Goal: Task Accomplishment & Management: Manage account settings

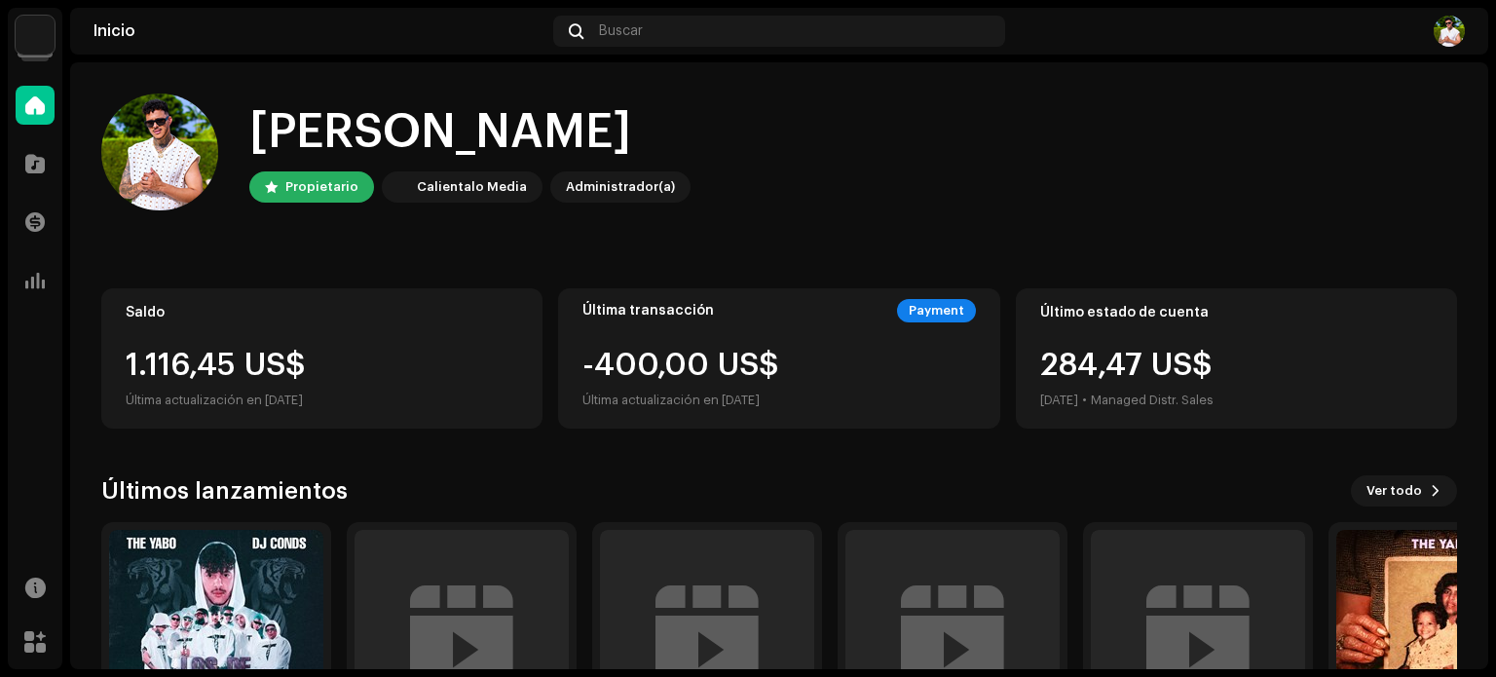
click at [34, 26] on img at bounding box center [35, 35] width 39 height 39
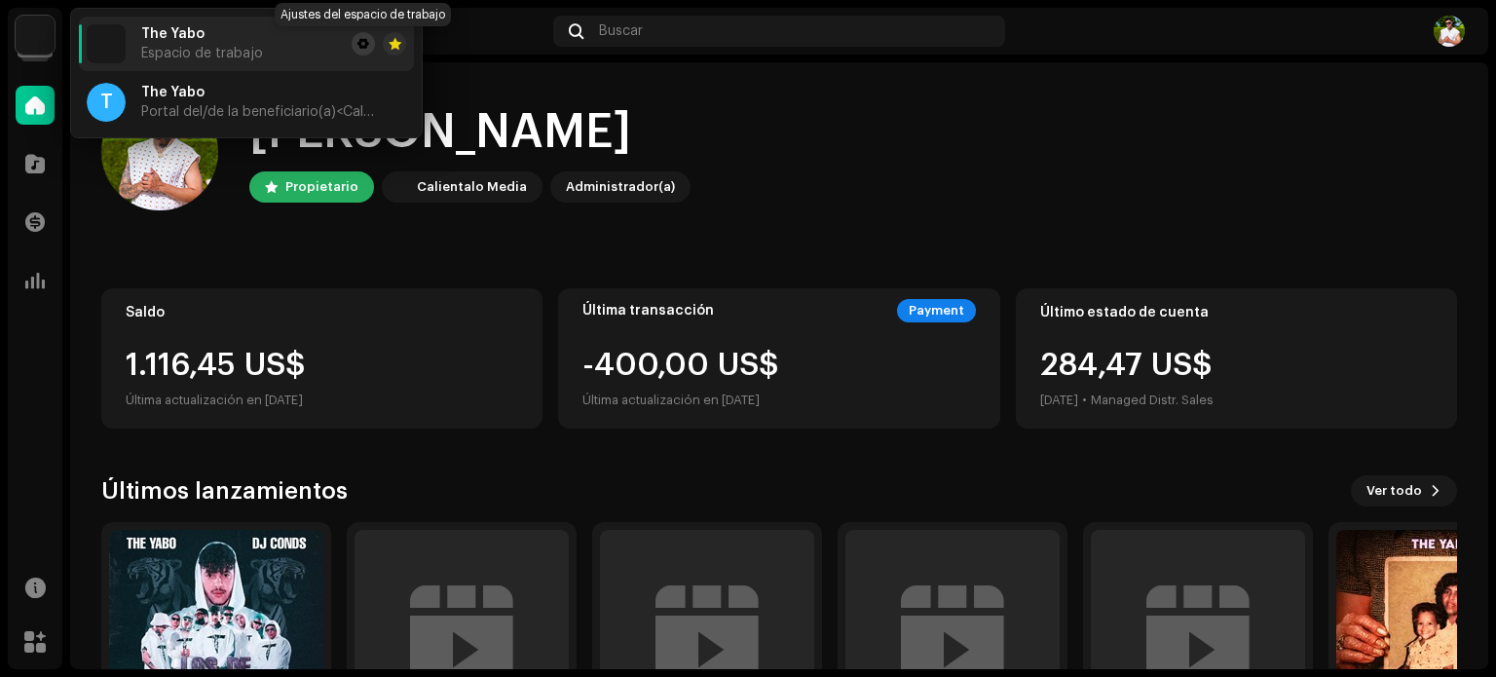
click at [360, 42] on span at bounding box center [363, 44] width 12 height 16
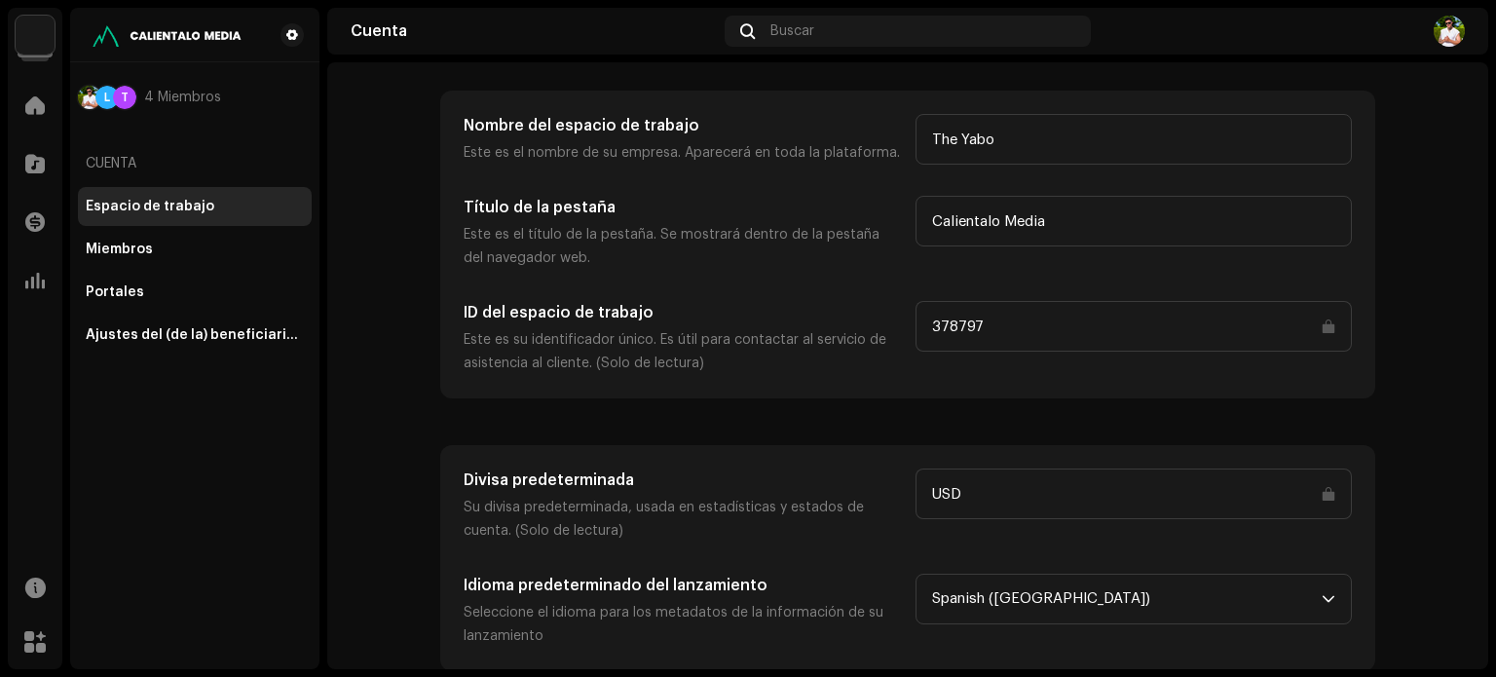
scroll to position [90, 0]
click at [121, 330] on div "Ajustes del (de la) beneficiario(a)" at bounding box center [195, 335] width 218 height 16
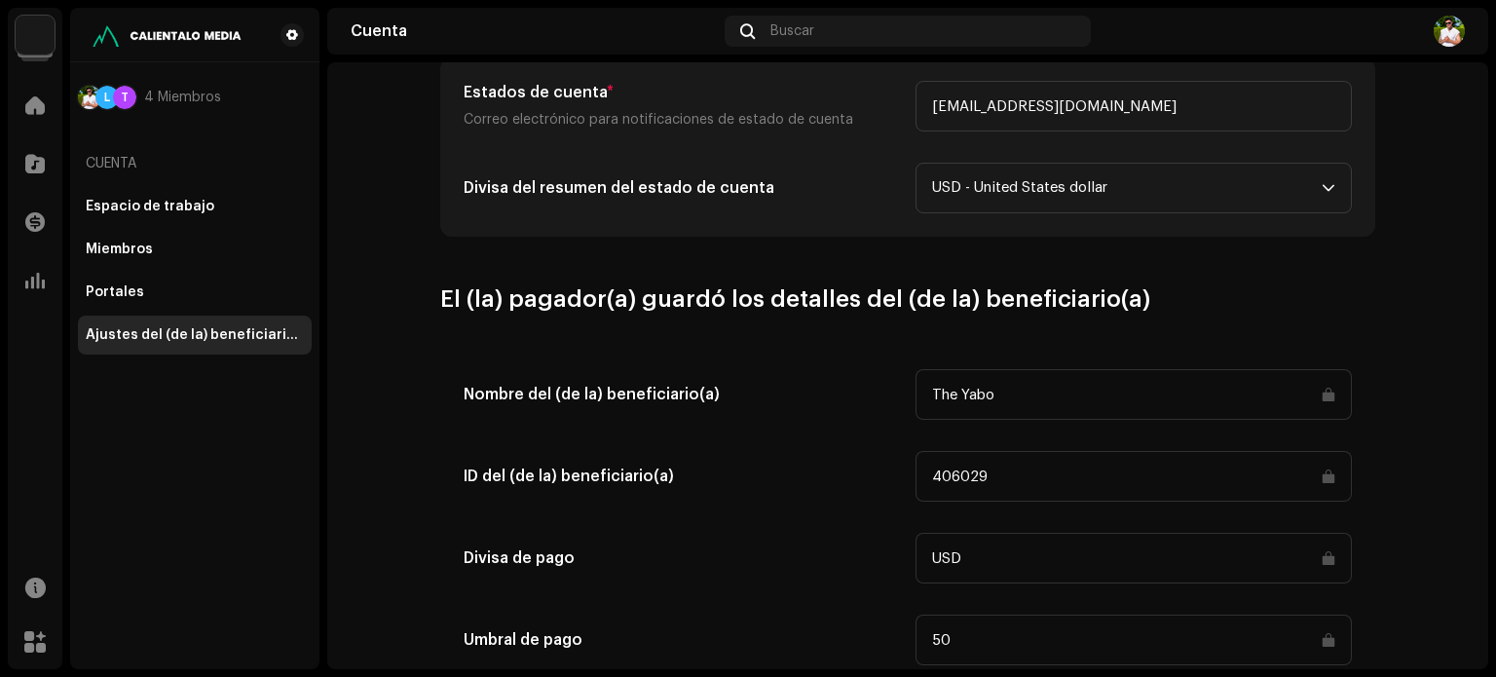
scroll to position [974, 0]
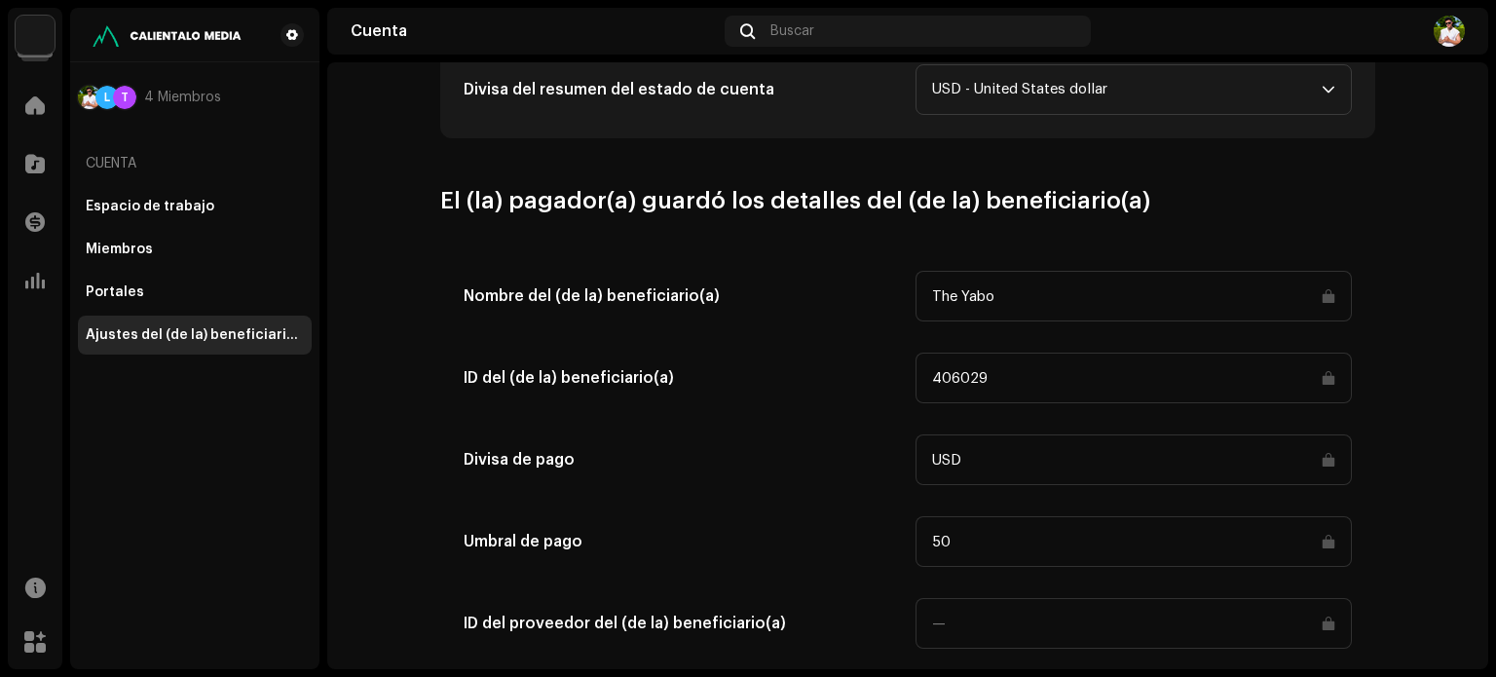
drag, startPoint x: 996, startPoint y: 367, endPoint x: 884, endPoint y: 370, distance: 112.0
click at [884, 370] on div "ID del (de la) beneficiario(a) 406029" at bounding box center [907, 377] width 888 height 51
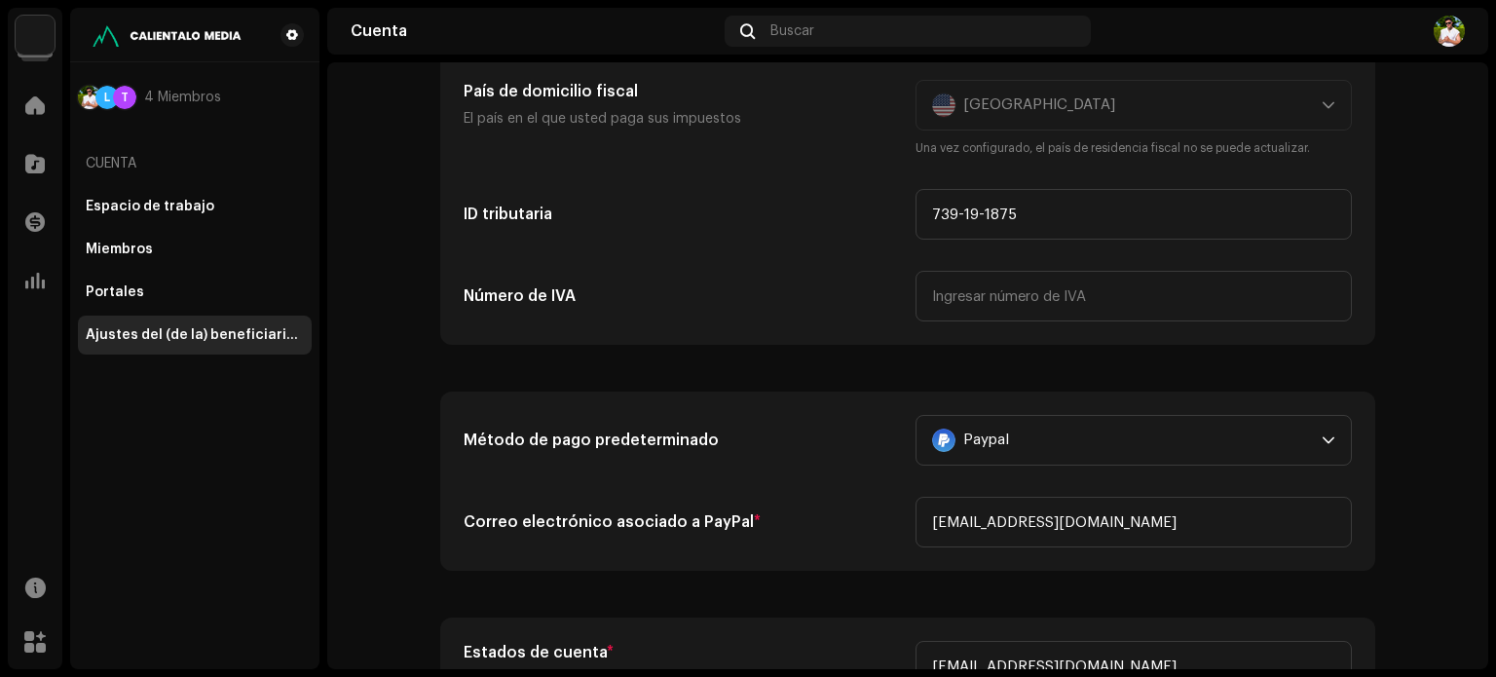
scroll to position [0, 0]
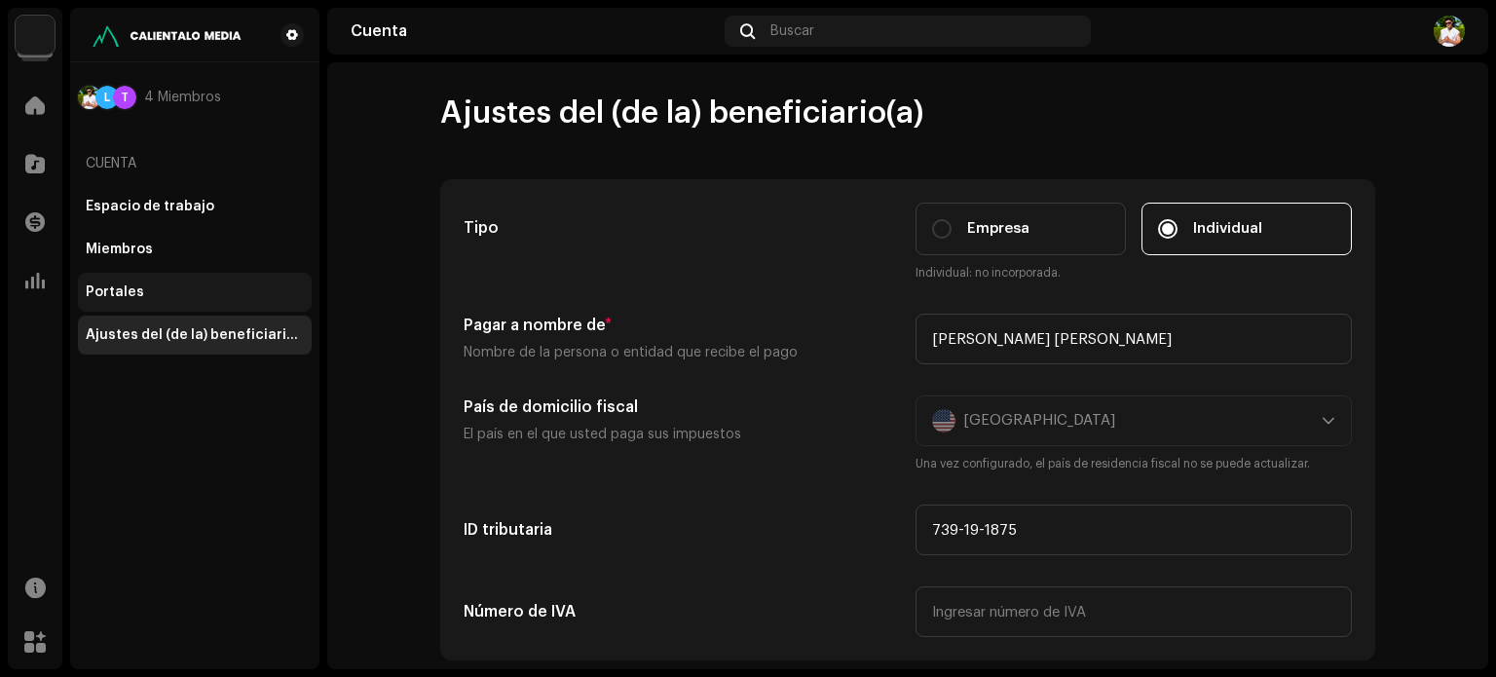
click at [97, 284] on div "Portales" at bounding box center [115, 292] width 58 height 16
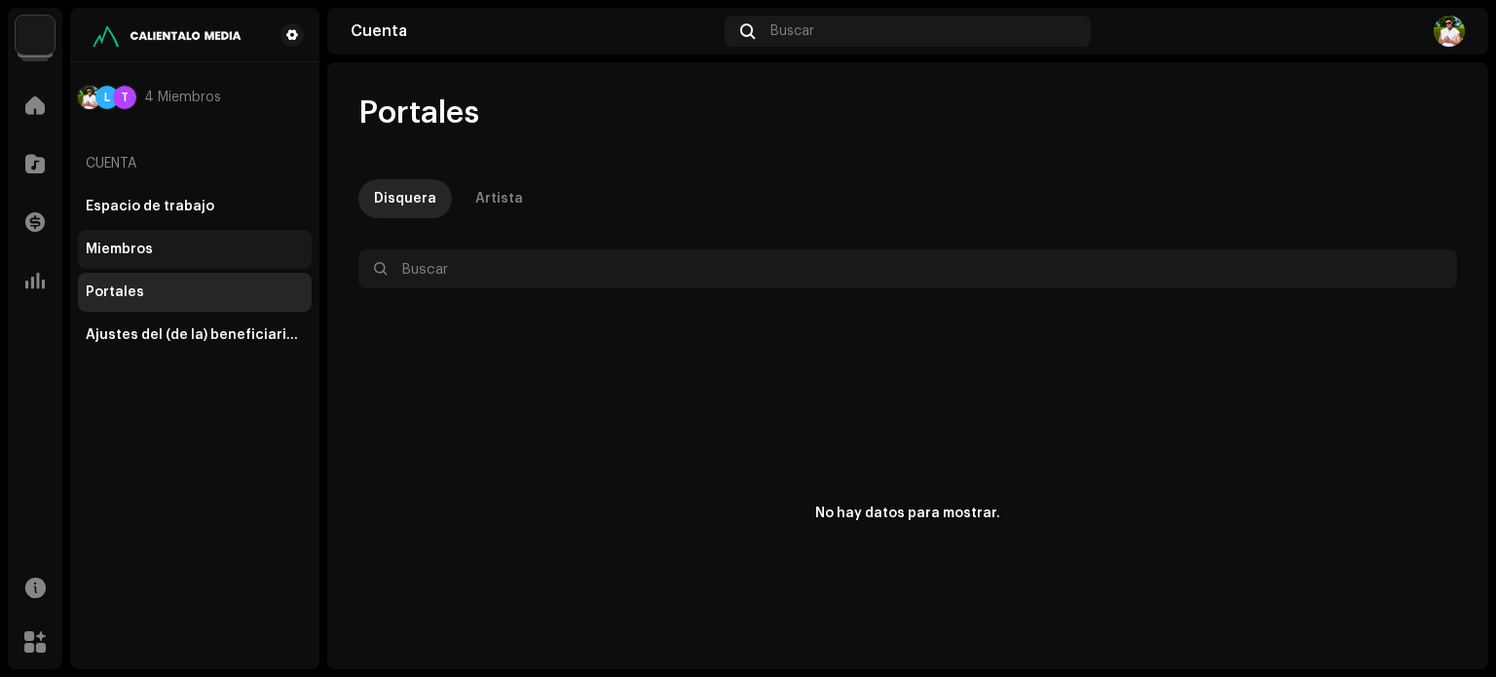
click at [97, 250] on div "Miembros" at bounding box center [119, 249] width 67 height 16
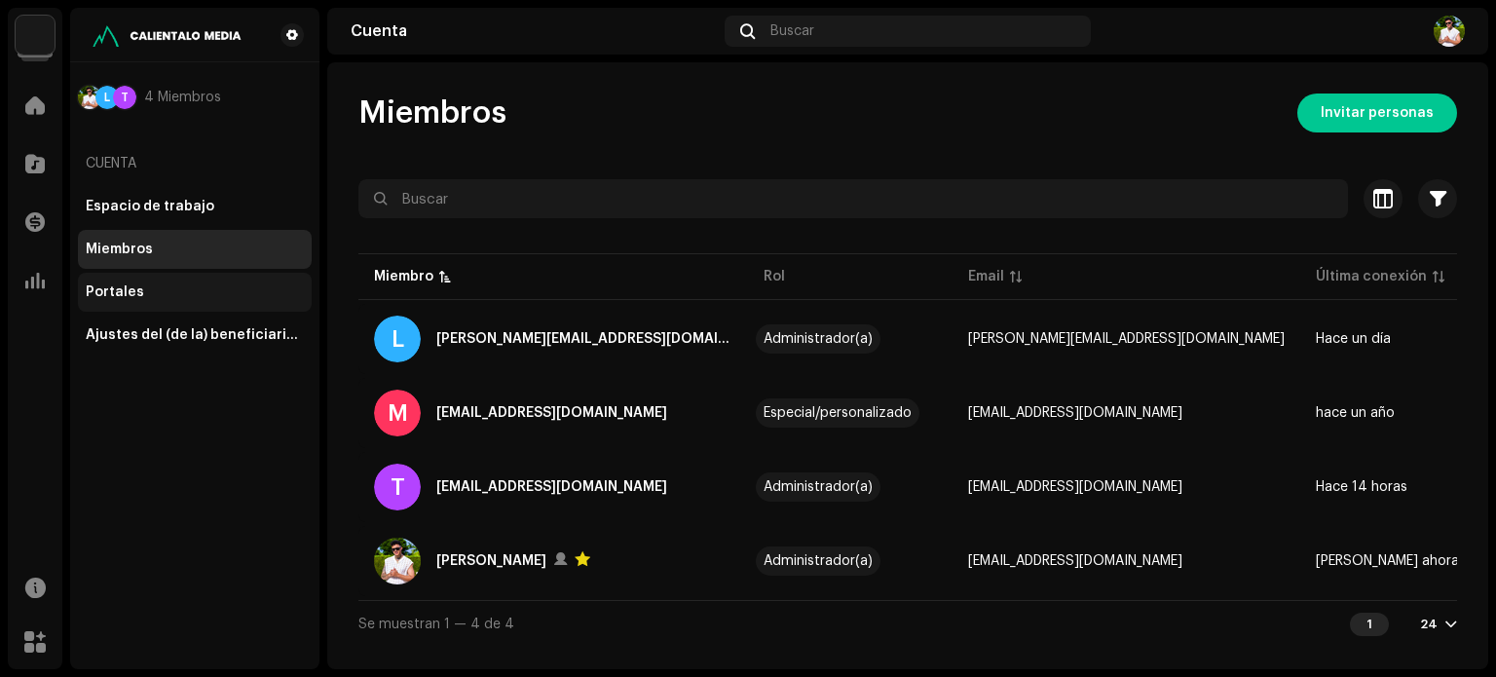
drag, startPoint x: 96, startPoint y: 282, endPoint x: 97, endPoint y: 270, distance: 12.7
click at [97, 282] on div "Portales" at bounding box center [195, 292] width 234 height 39
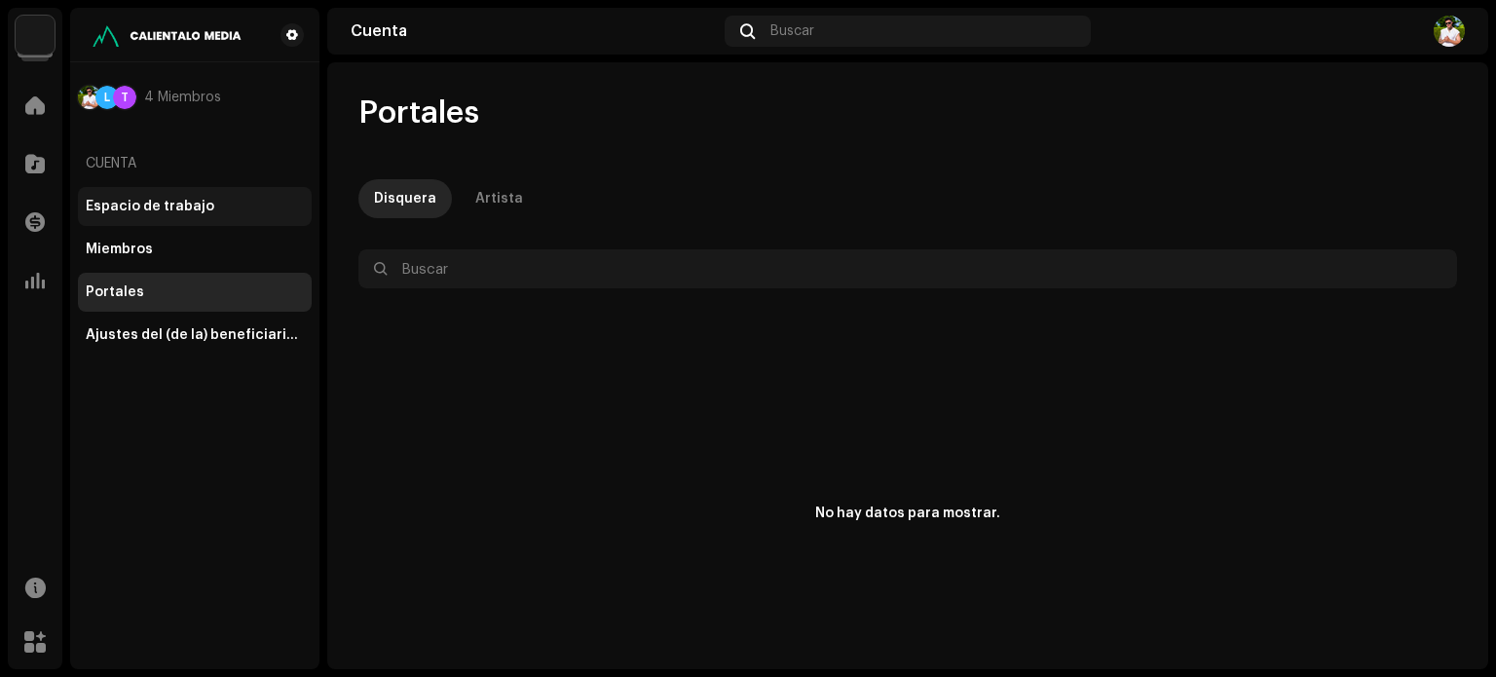
click at [91, 197] on div "Espacio de trabajo" at bounding box center [195, 206] width 234 height 39
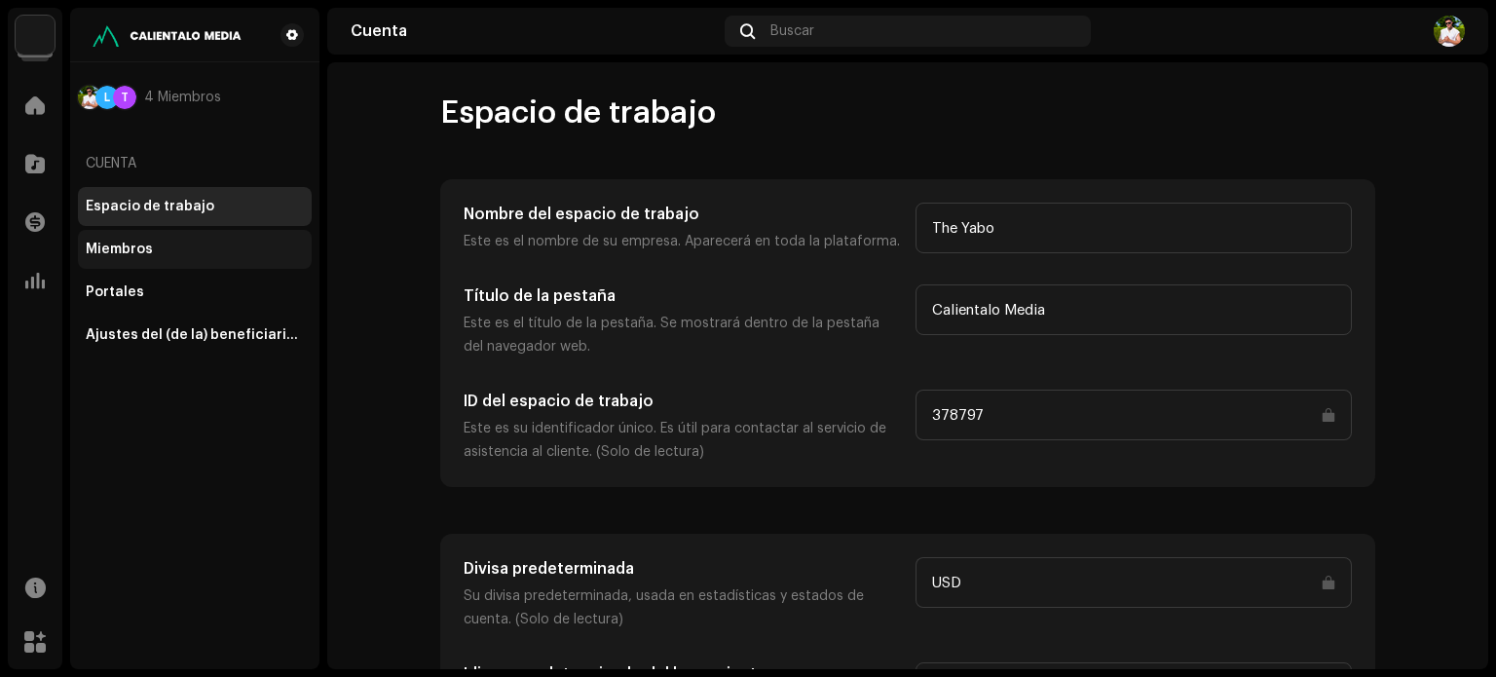
click at [104, 244] on div "Miembros" at bounding box center [119, 249] width 67 height 16
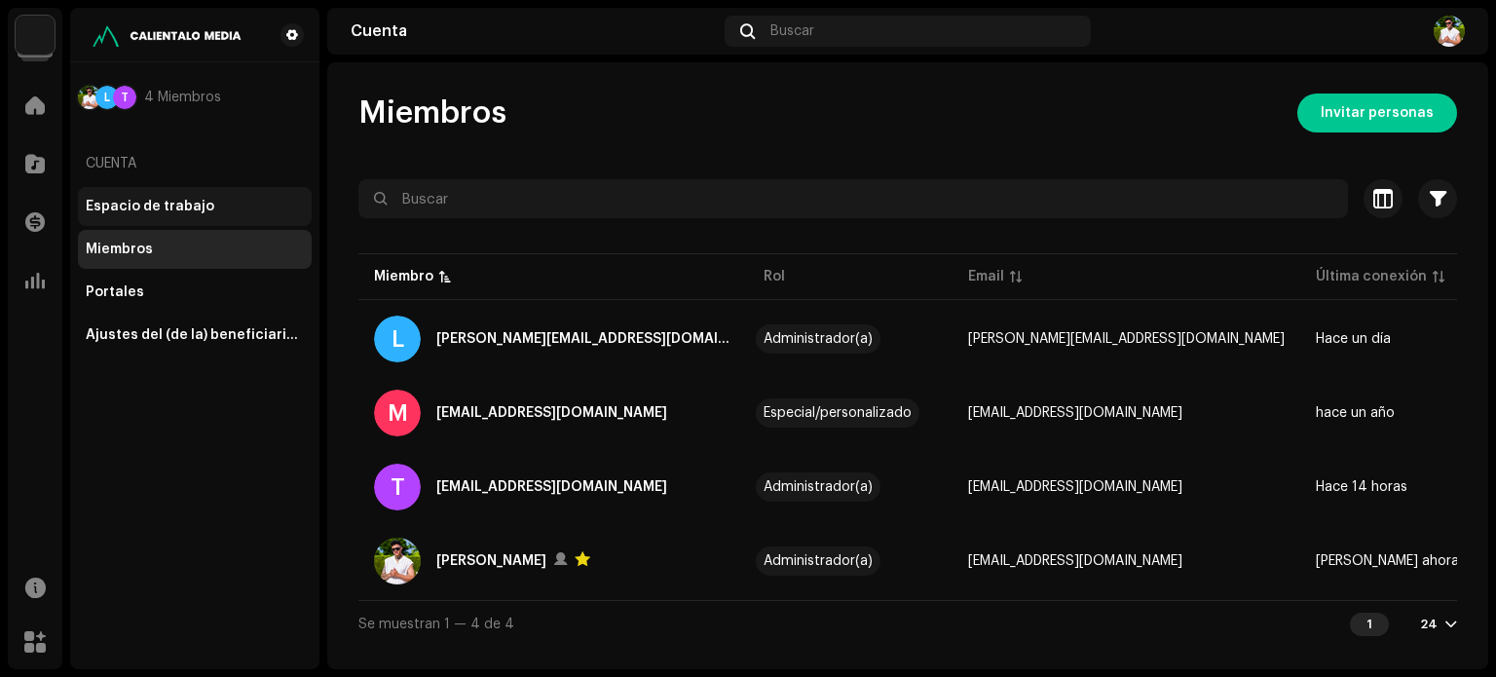
click at [157, 192] on div "Espacio de trabajo" at bounding box center [195, 206] width 234 height 39
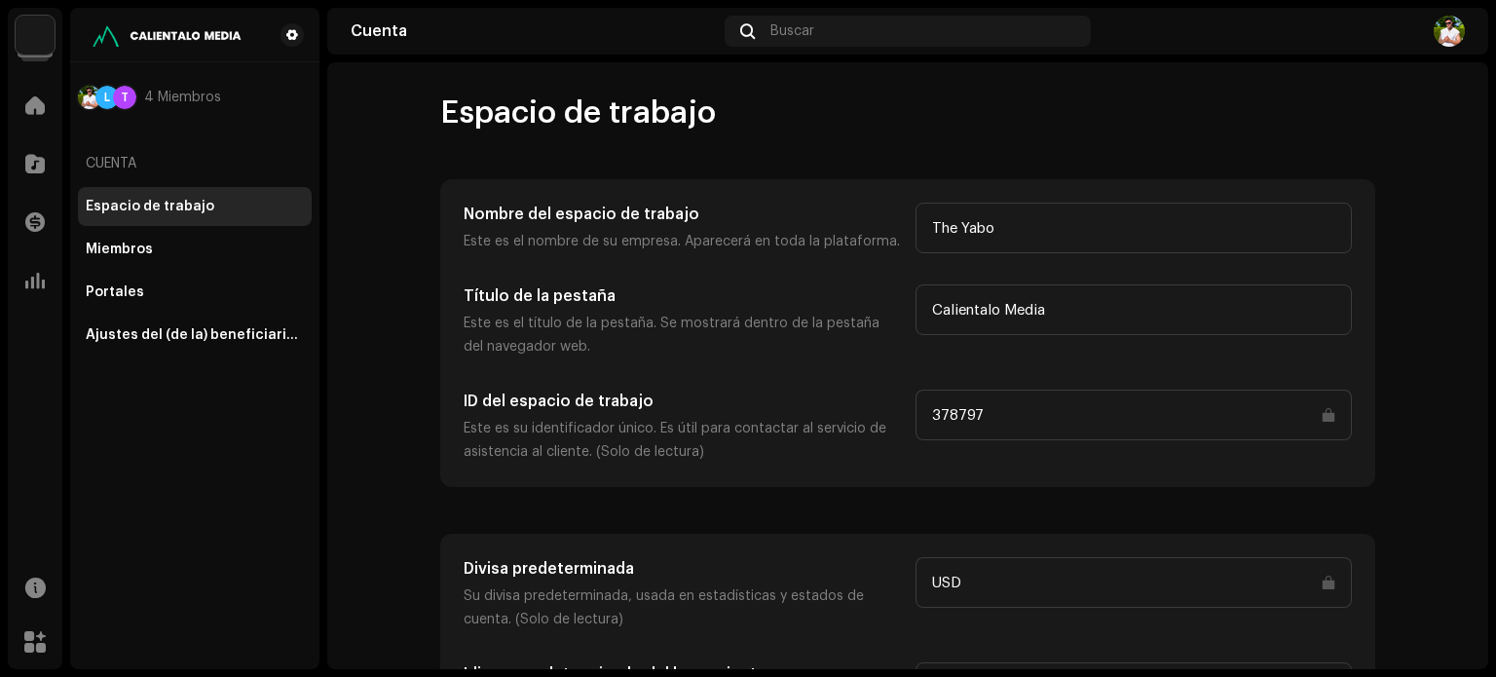
click at [117, 155] on div "Cuenta" at bounding box center [195, 163] width 234 height 47
click at [105, 153] on div "Cuenta" at bounding box center [195, 163] width 234 height 47
click at [99, 166] on div "Cuenta" at bounding box center [195, 163] width 234 height 47
click at [36, 170] on span at bounding box center [34, 164] width 19 height 16
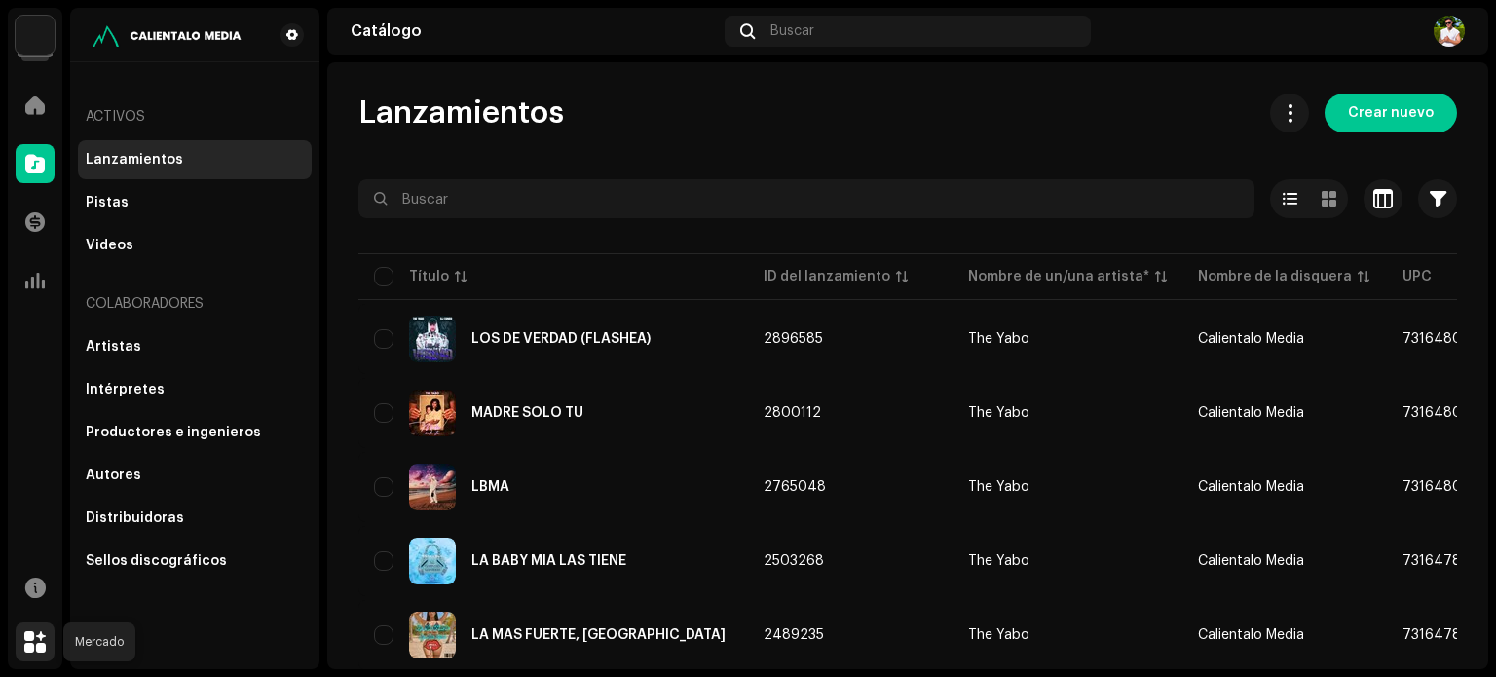
click at [35, 638] on span at bounding box center [34, 642] width 21 height 16
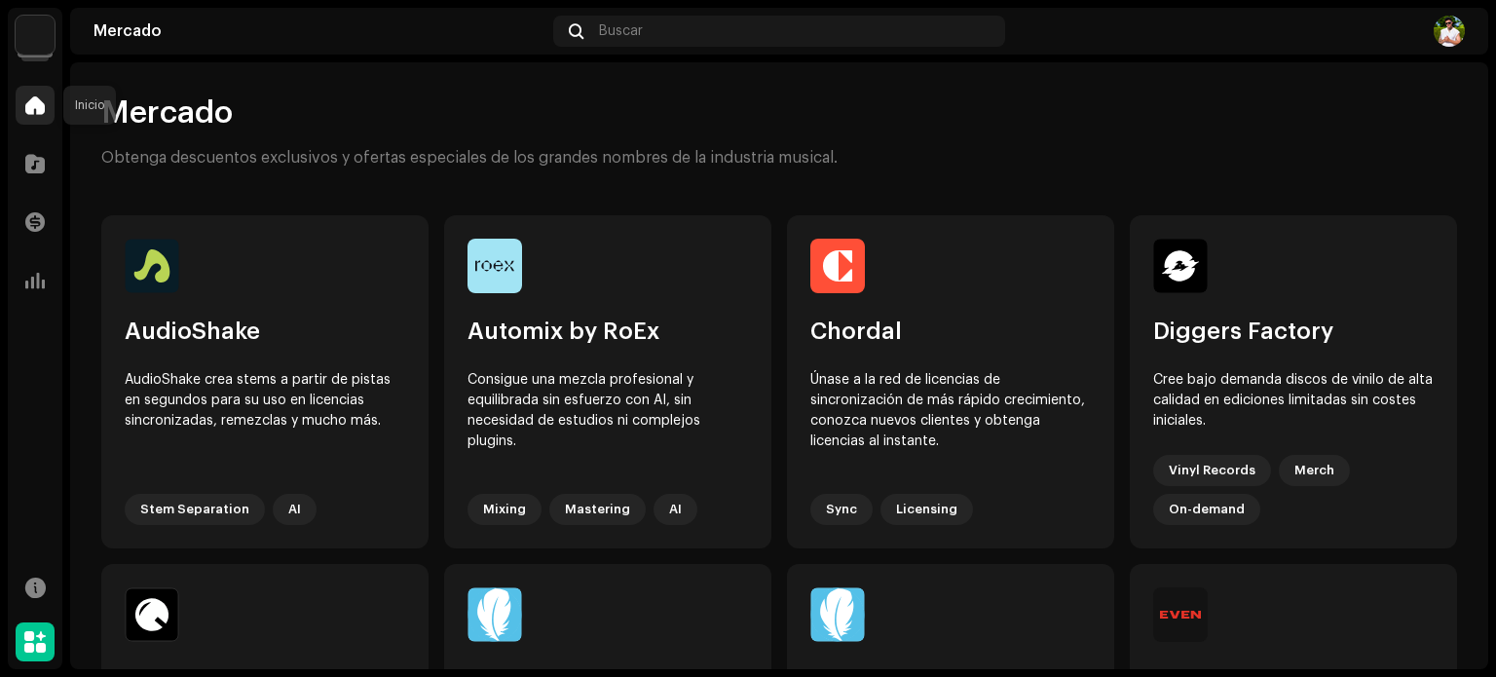
click at [44, 98] on span at bounding box center [34, 105] width 19 height 16
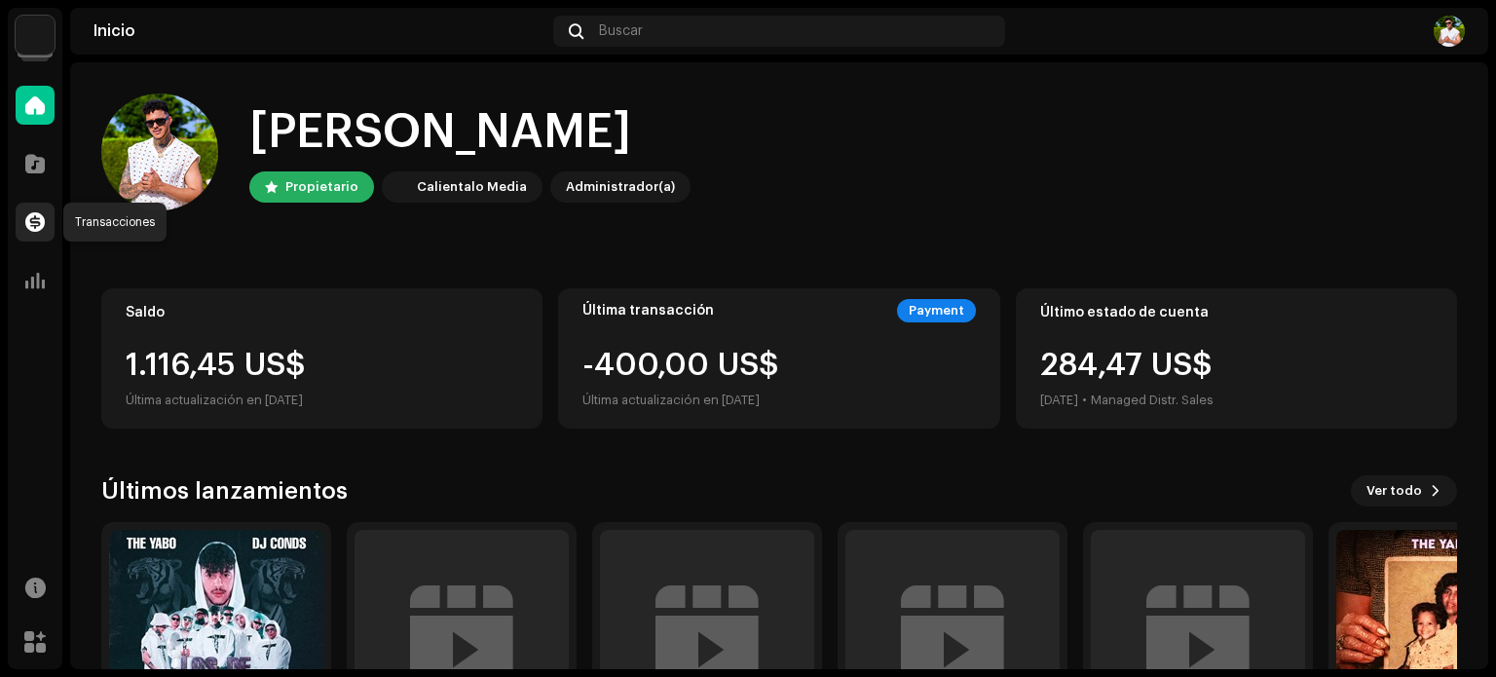
click at [37, 220] on span at bounding box center [34, 222] width 19 height 16
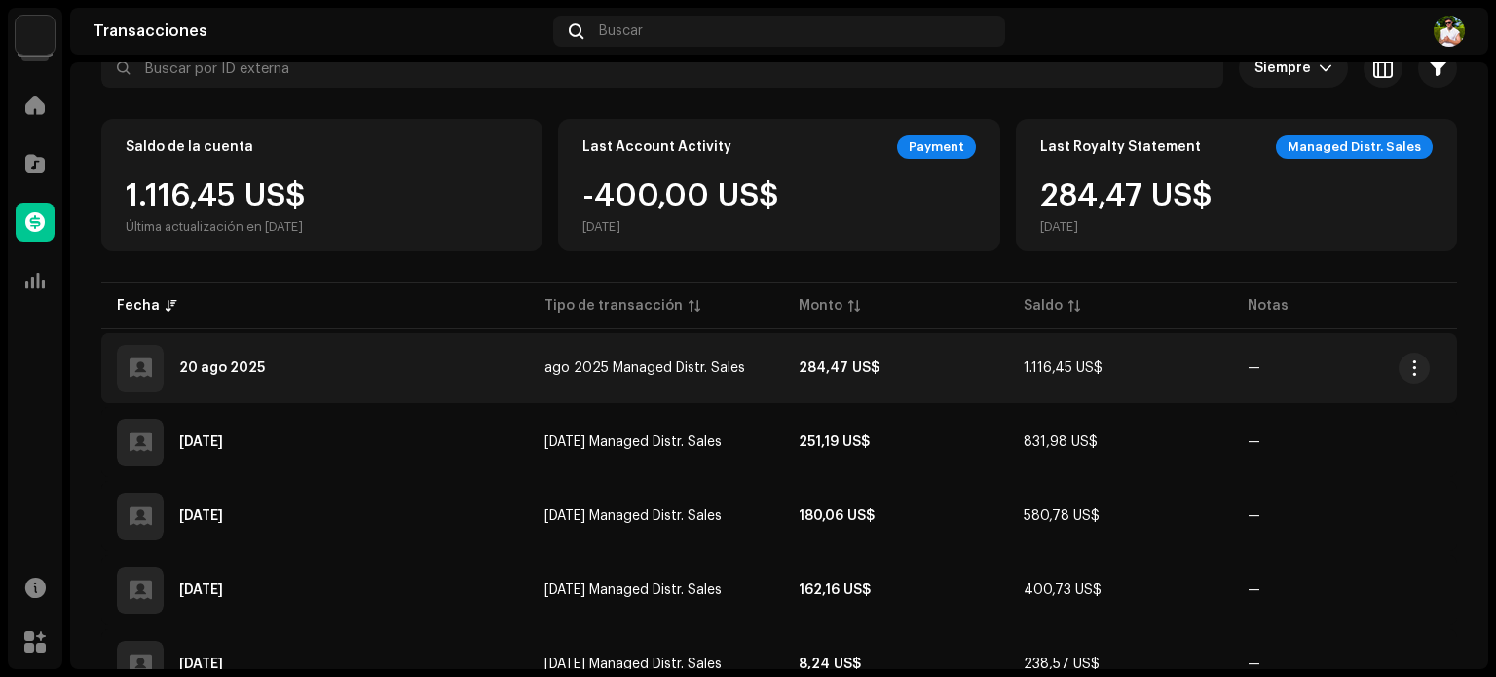
scroll to position [97, 0]
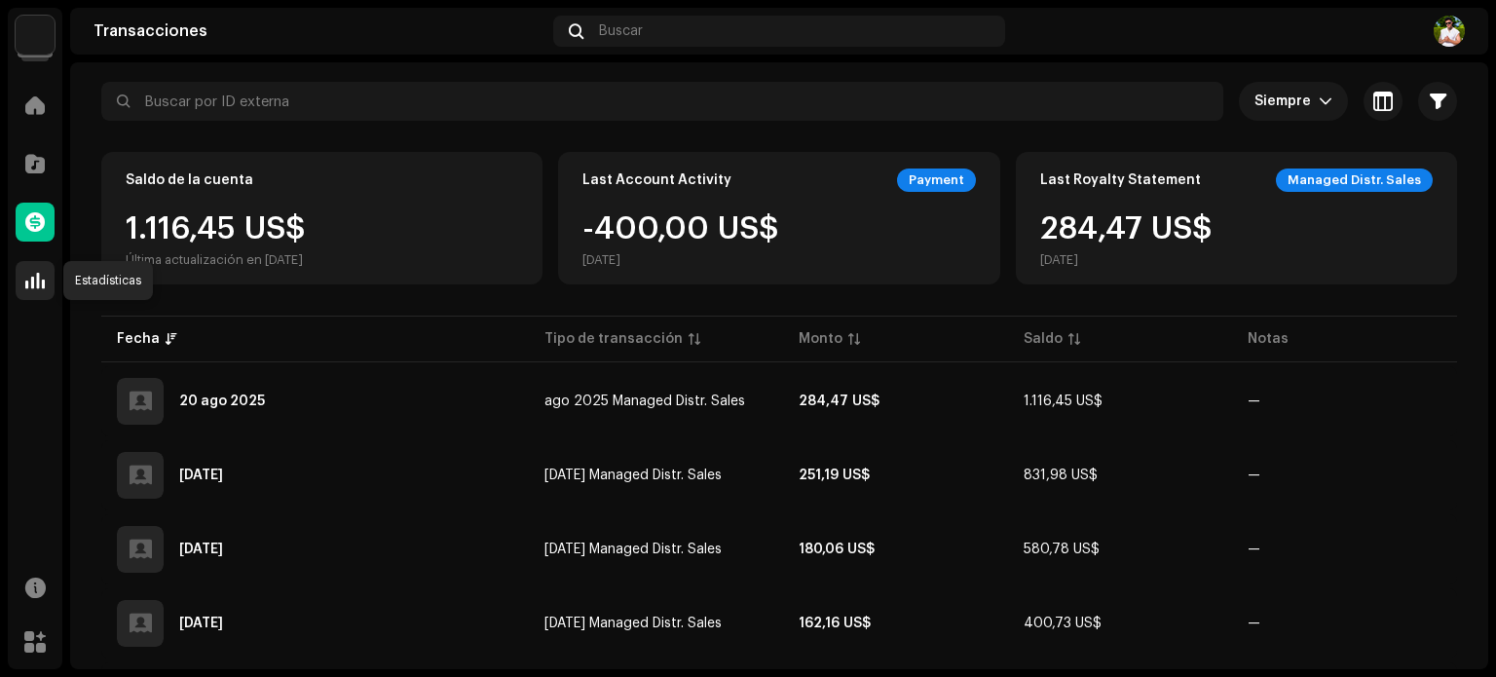
click at [32, 276] on span at bounding box center [34, 281] width 19 height 16
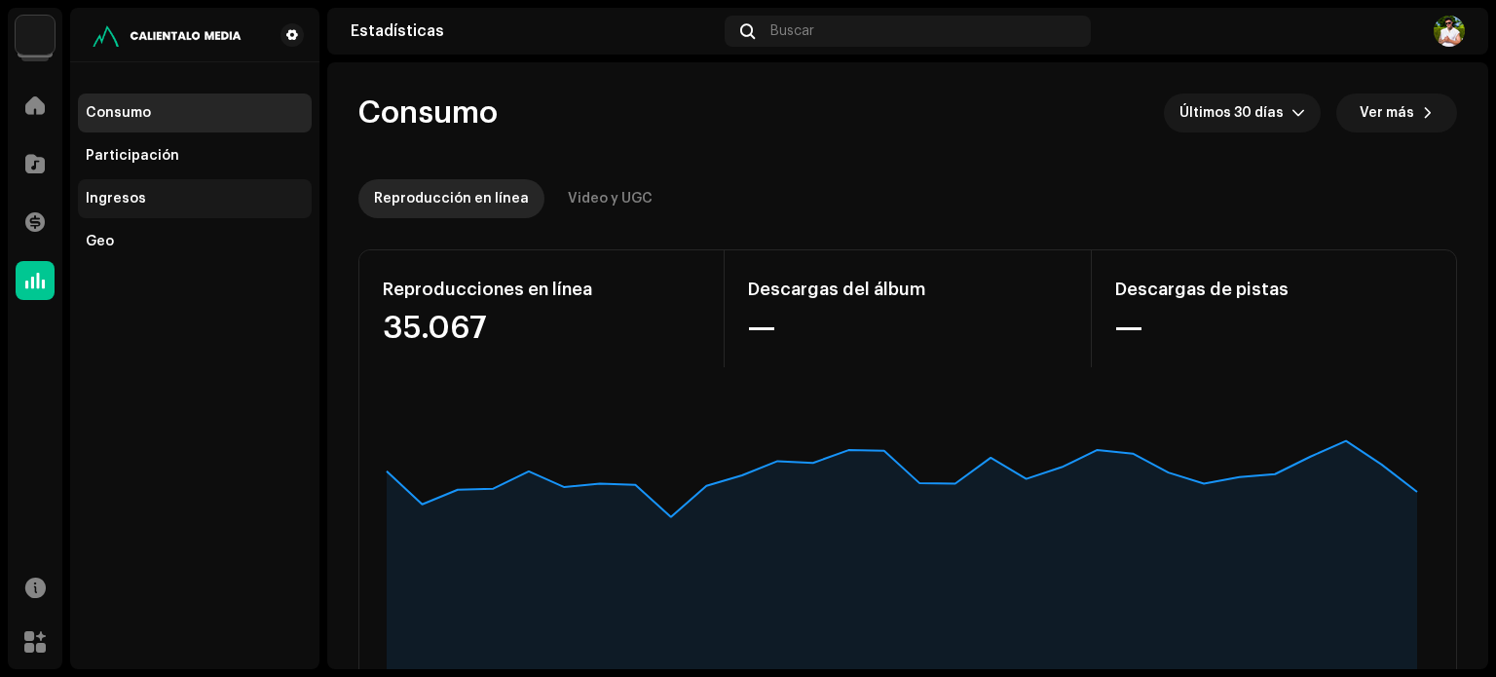
click at [114, 198] on div "Ingresos" at bounding box center [116, 199] width 60 height 16
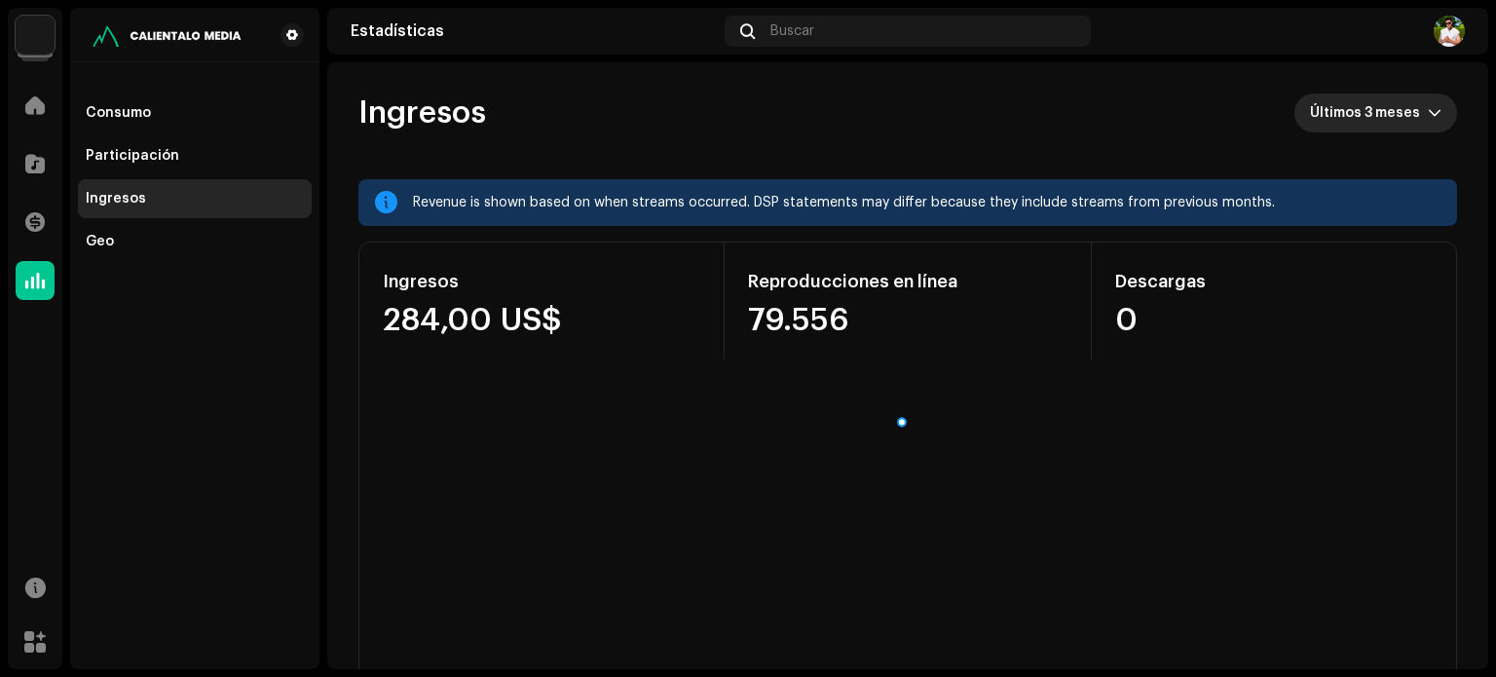
click at [1406, 110] on span "Últimos 3 meses" at bounding box center [1369, 112] width 118 height 39
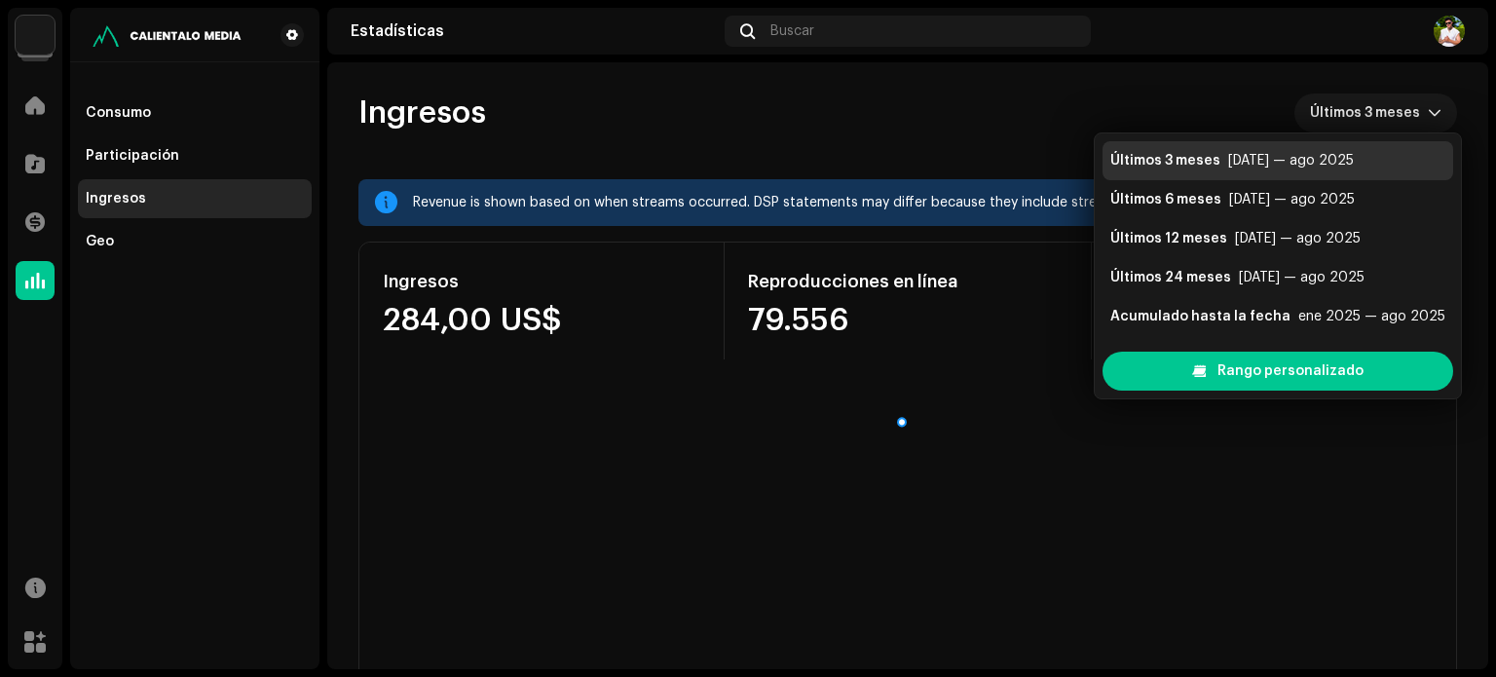
click at [1155, 84] on re-o-revenue-dashboard-header "Ingresos Últimos 3 meses" at bounding box center [907, 120] width 1098 height 117
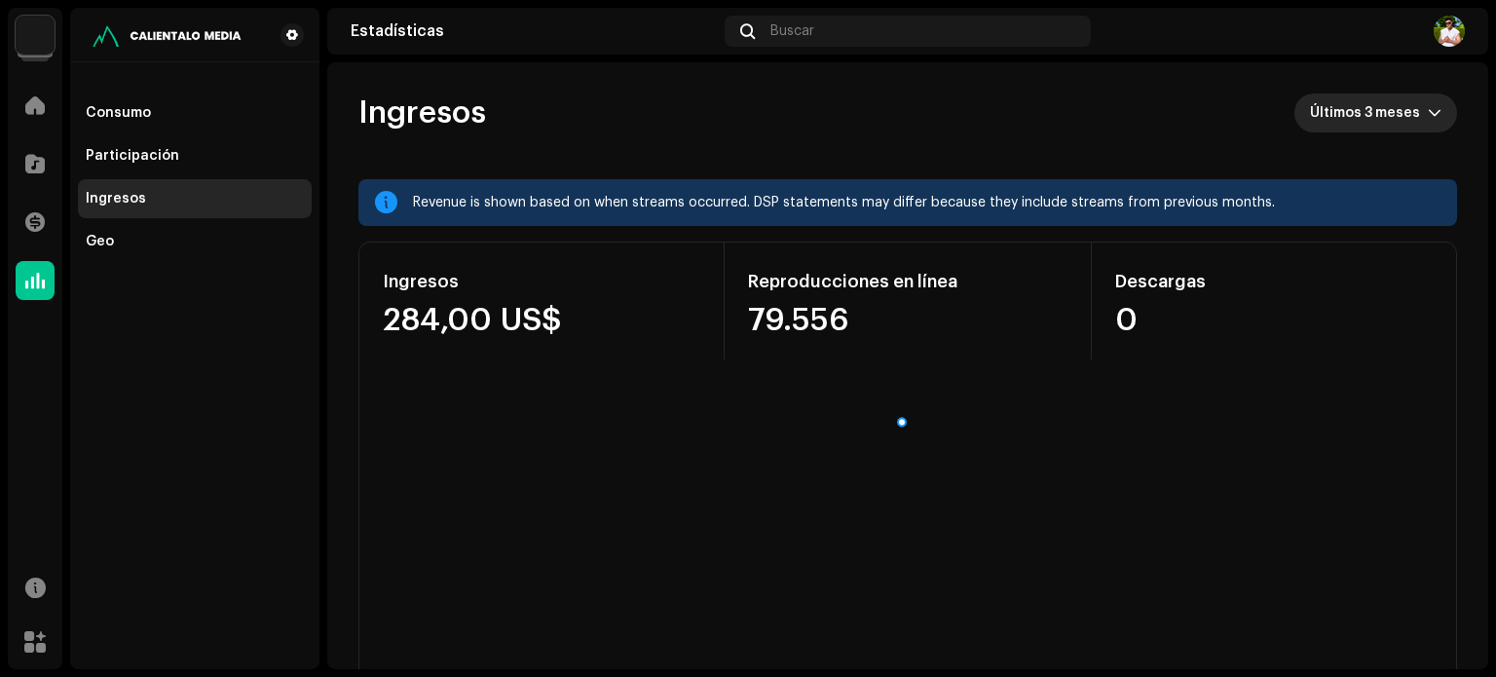
click at [1427, 114] on icon "dropdown trigger" at bounding box center [1434, 113] width 14 height 14
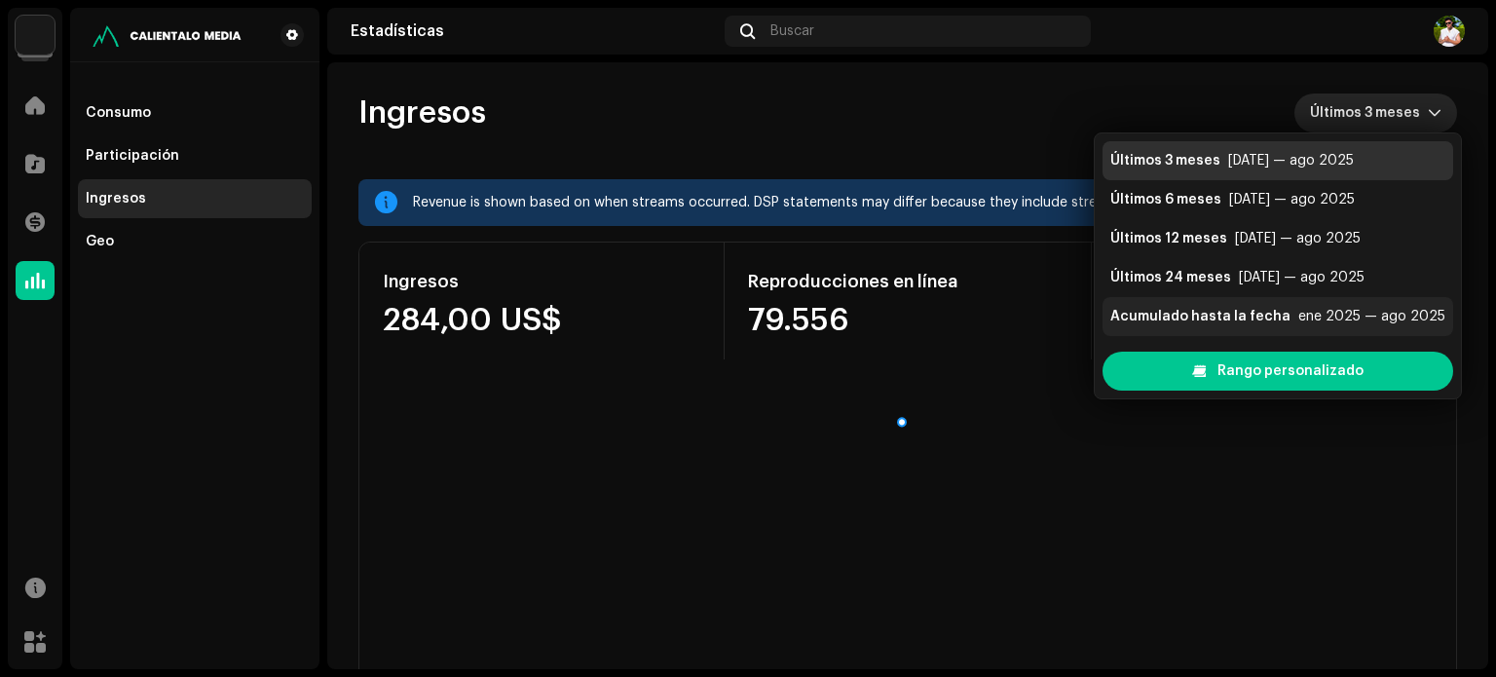
click at [1202, 314] on div "Acumulado hasta la fecha" at bounding box center [1200, 316] width 180 height 19
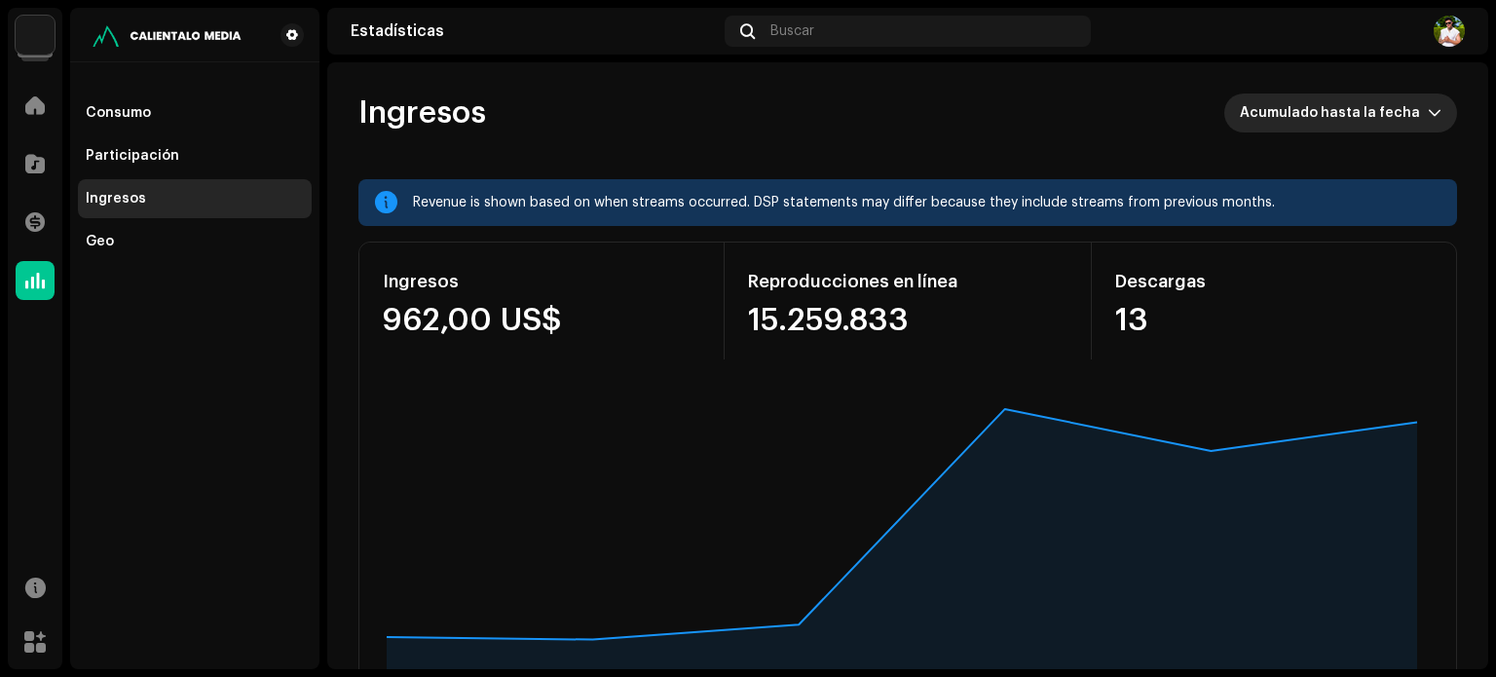
click at [1327, 102] on span "Acumulado hasta la fecha" at bounding box center [1333, 112] width 188 height 39
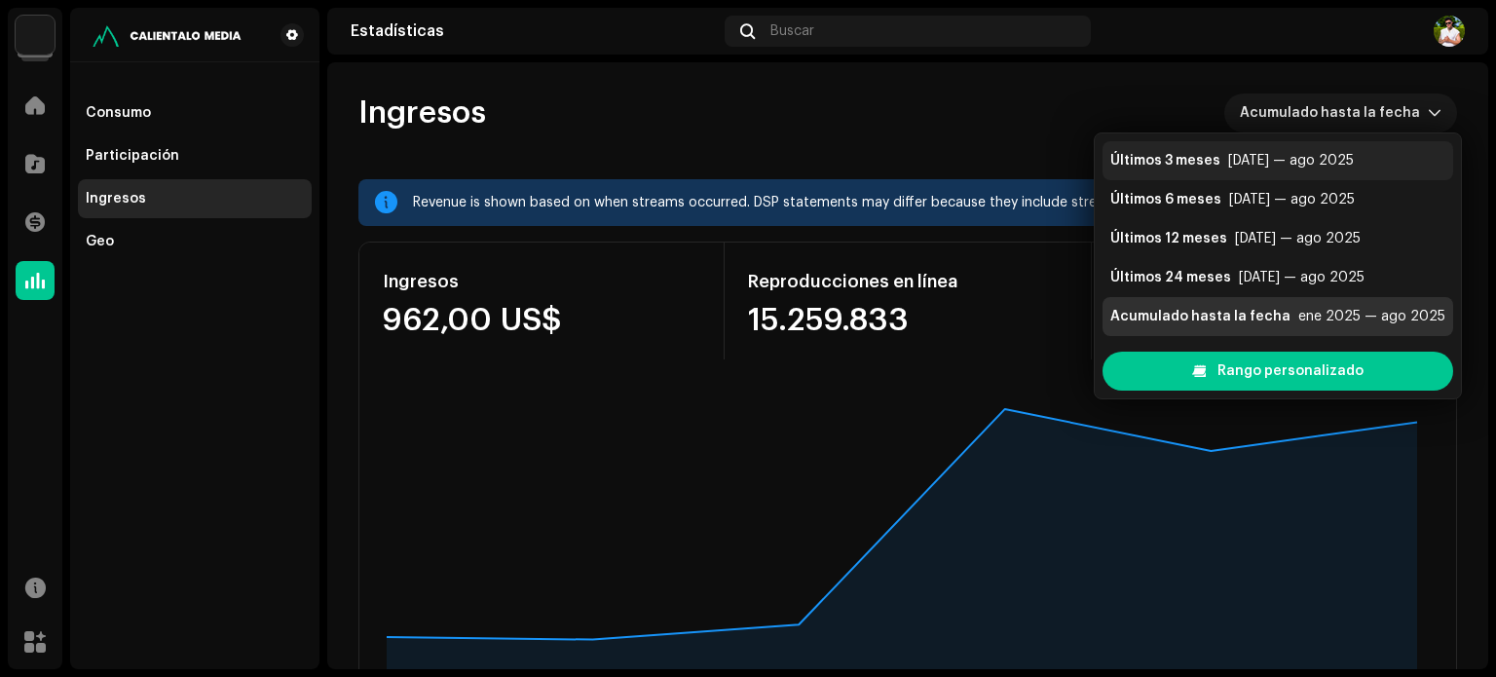
click at [1228, 163] on div "jun 2025 — ago 2025" at bounding box center [1291, 160] width 126 height 19
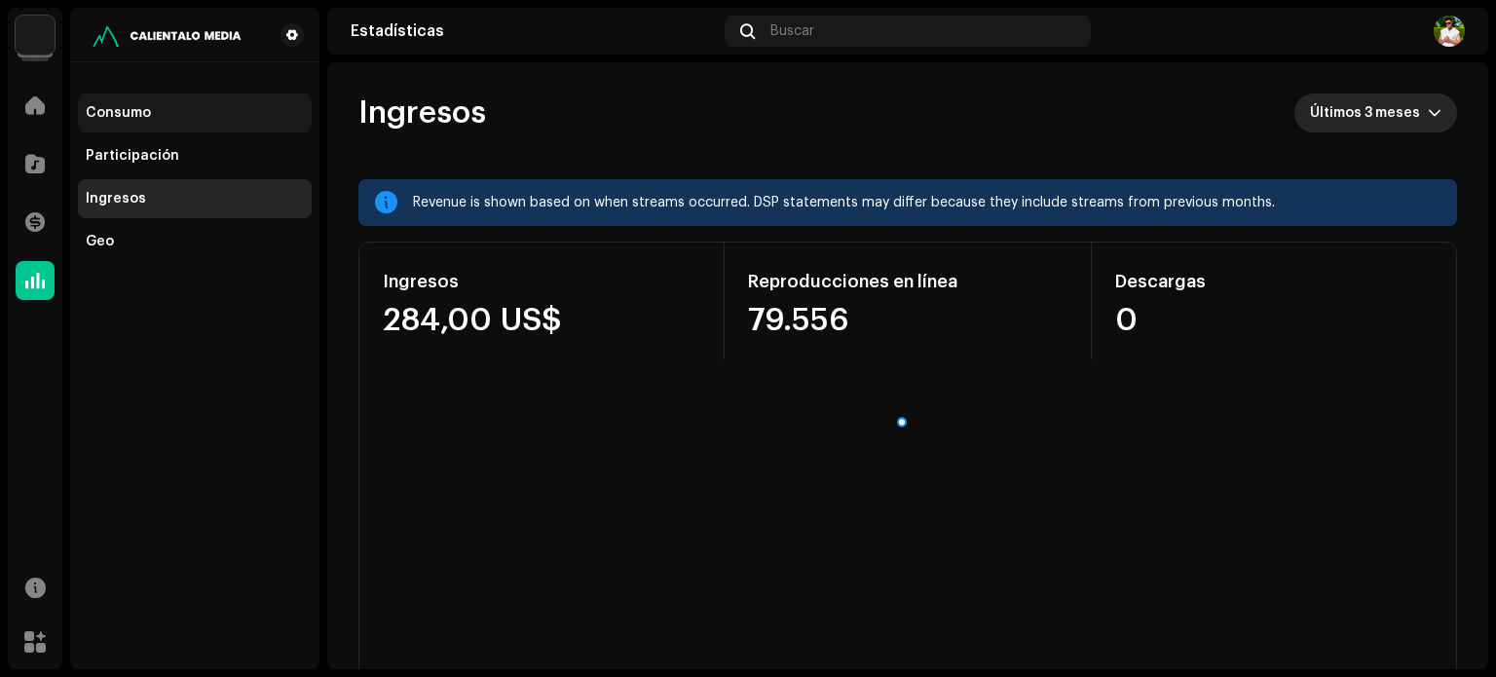
click at [124, 113] on div "Consumo" at bounding box center [118, 113] width 65 height 16
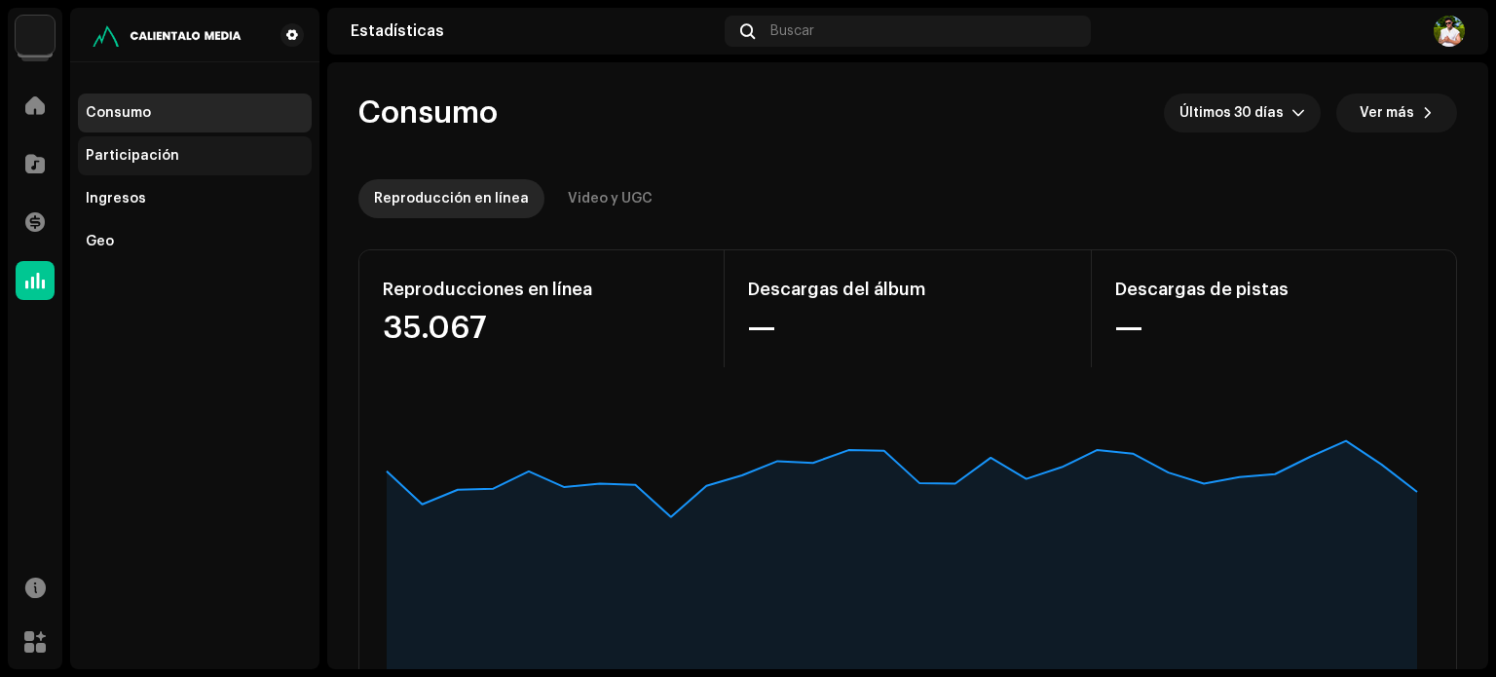
click at [99, 151] on div "Participación" at bounding box center [132, 156] width 93 height 16
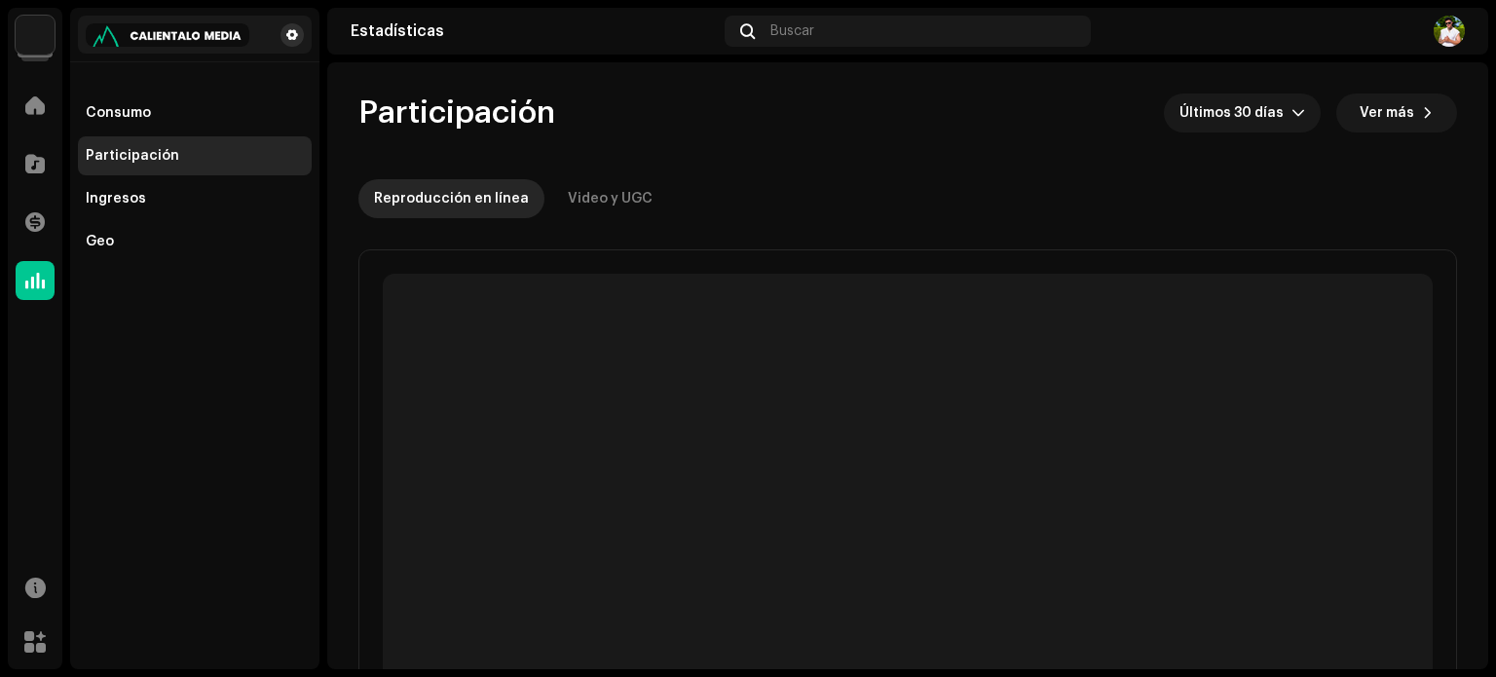
click at [286, 29] on span at bounding box center [292, 35] width 12 height 16
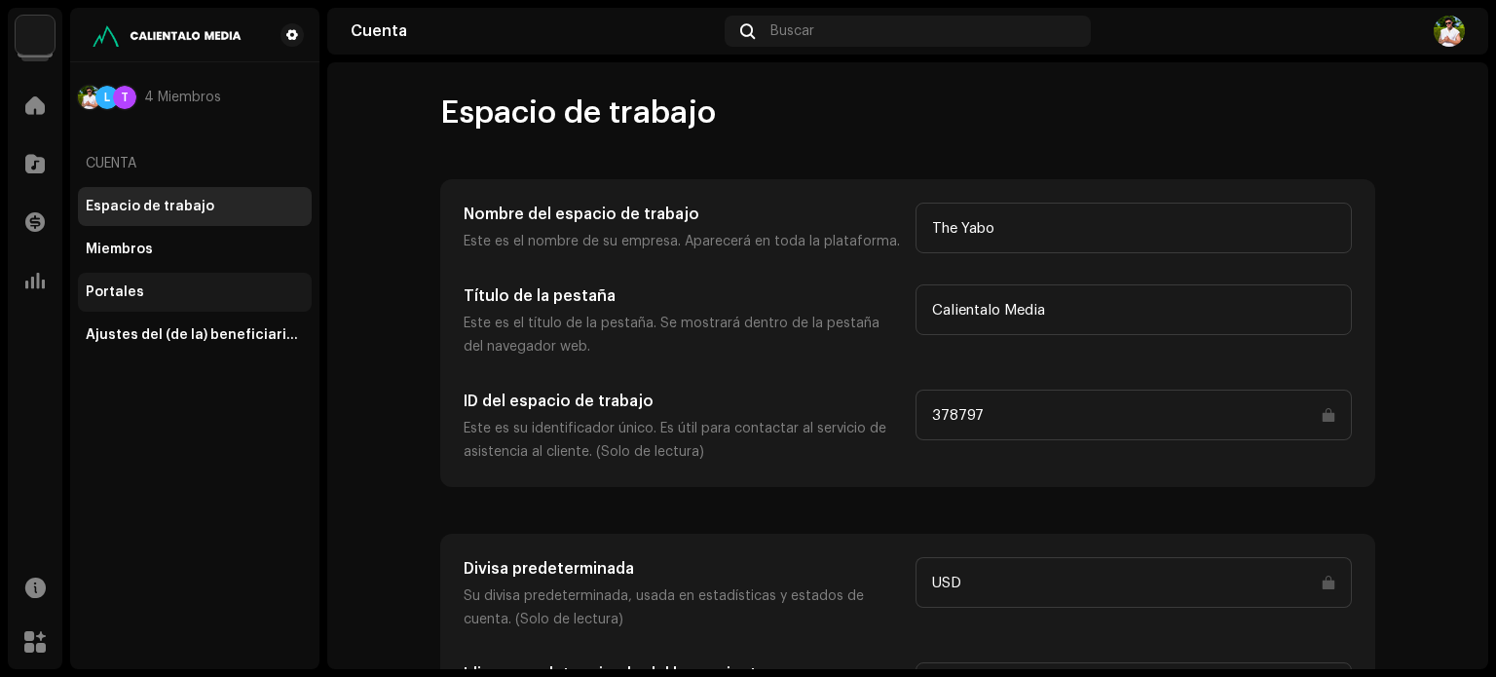
click at [110, 290] on div "Portales" at bounding box center [115, 292] width 58 height 16
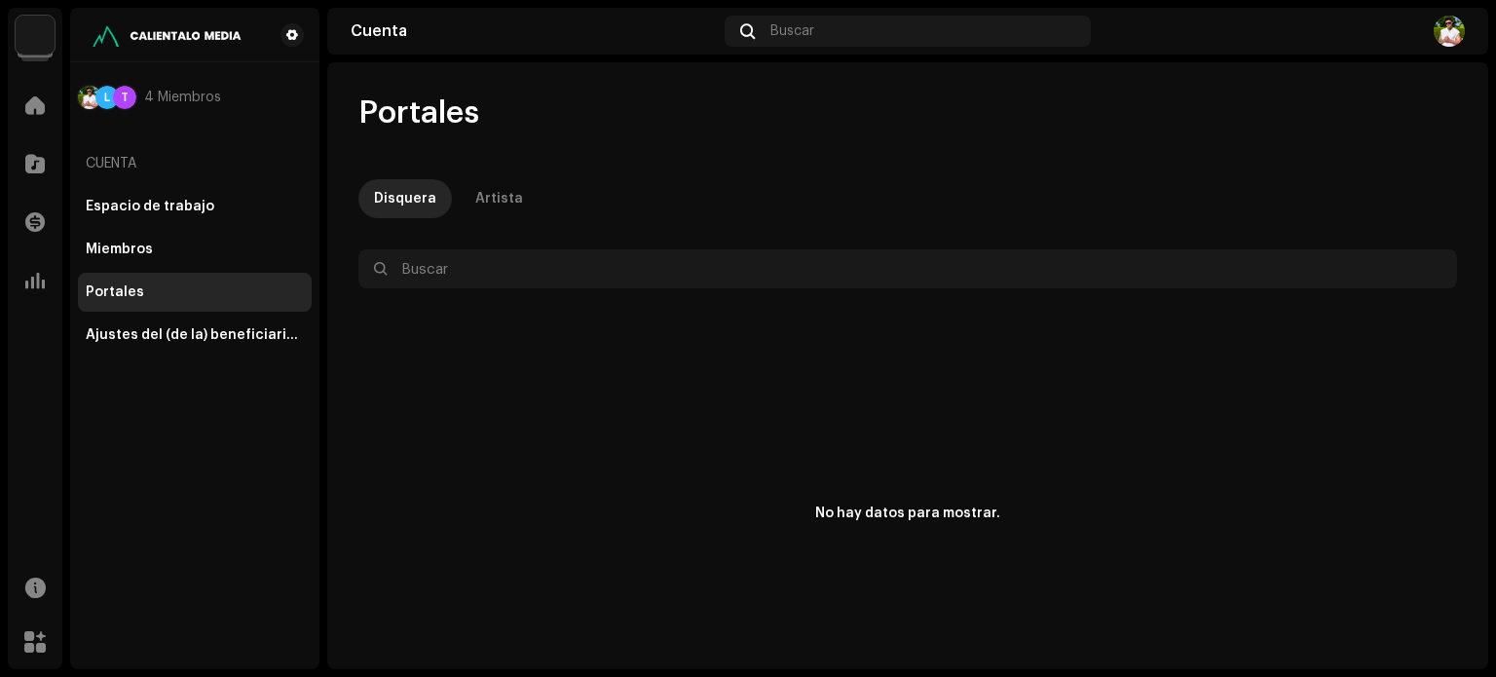
click at [476, 178] on div "Portales Disquera Artista Seleccionado 0 Deseleccionar todo 0 Opciones Filtros …" at bounding box center [907, 400] width 1161 height 615
click at [491, 197] on div "Artista" at bounding box center [499, 198] width 48 height 39
click at [30, 214] on span at bounding box center [34, 222] width 19 height 16
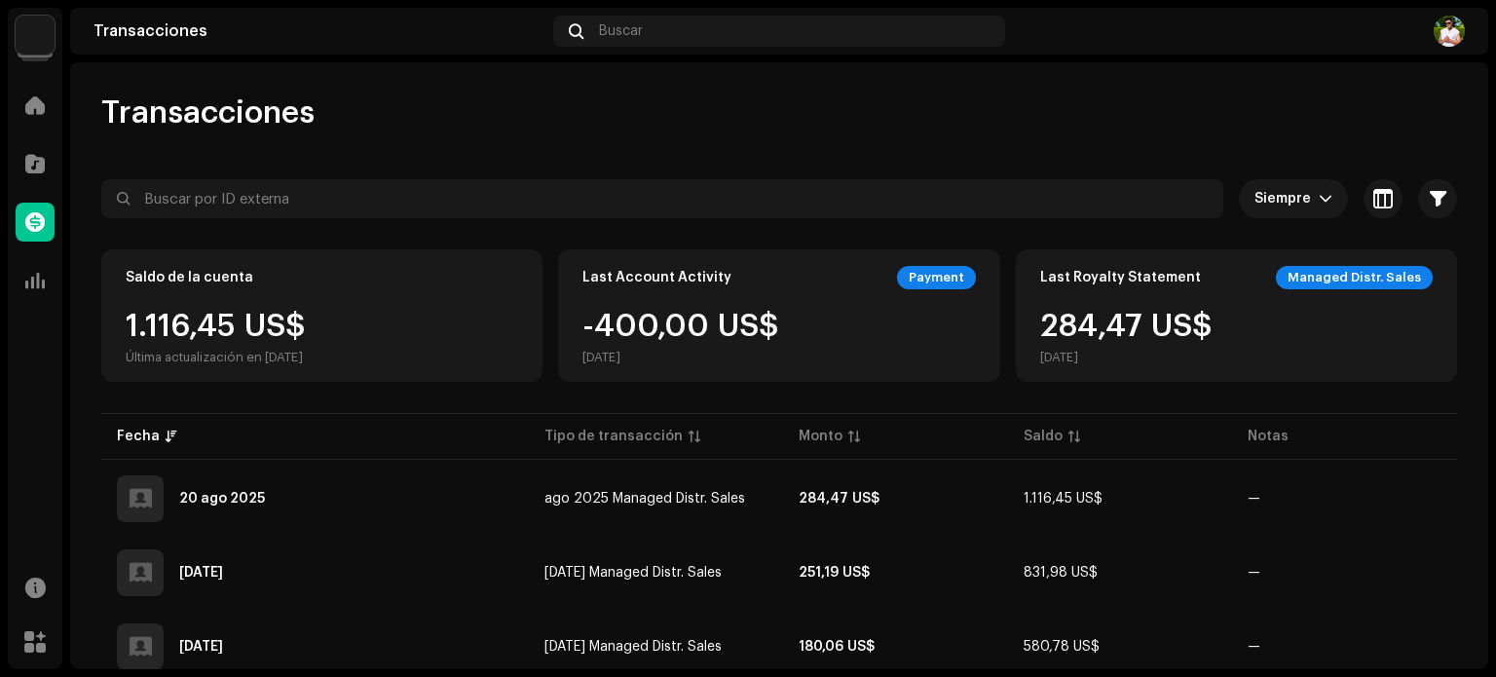
click at [1442, 20] on img at bounding box center [1448, 31] width 31 height 31
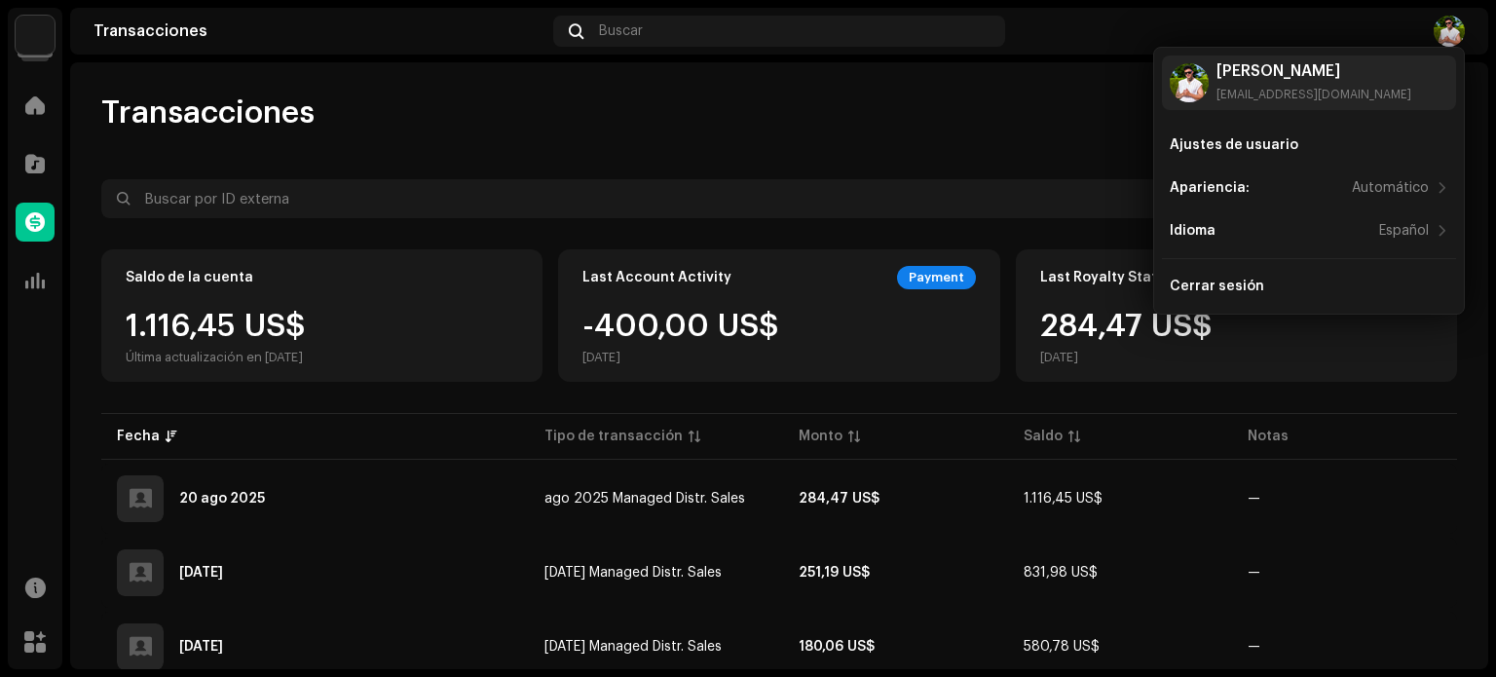
click at [921, 129] on div "Transacciones" at bounding box center [778, 112] width 1355 height 39
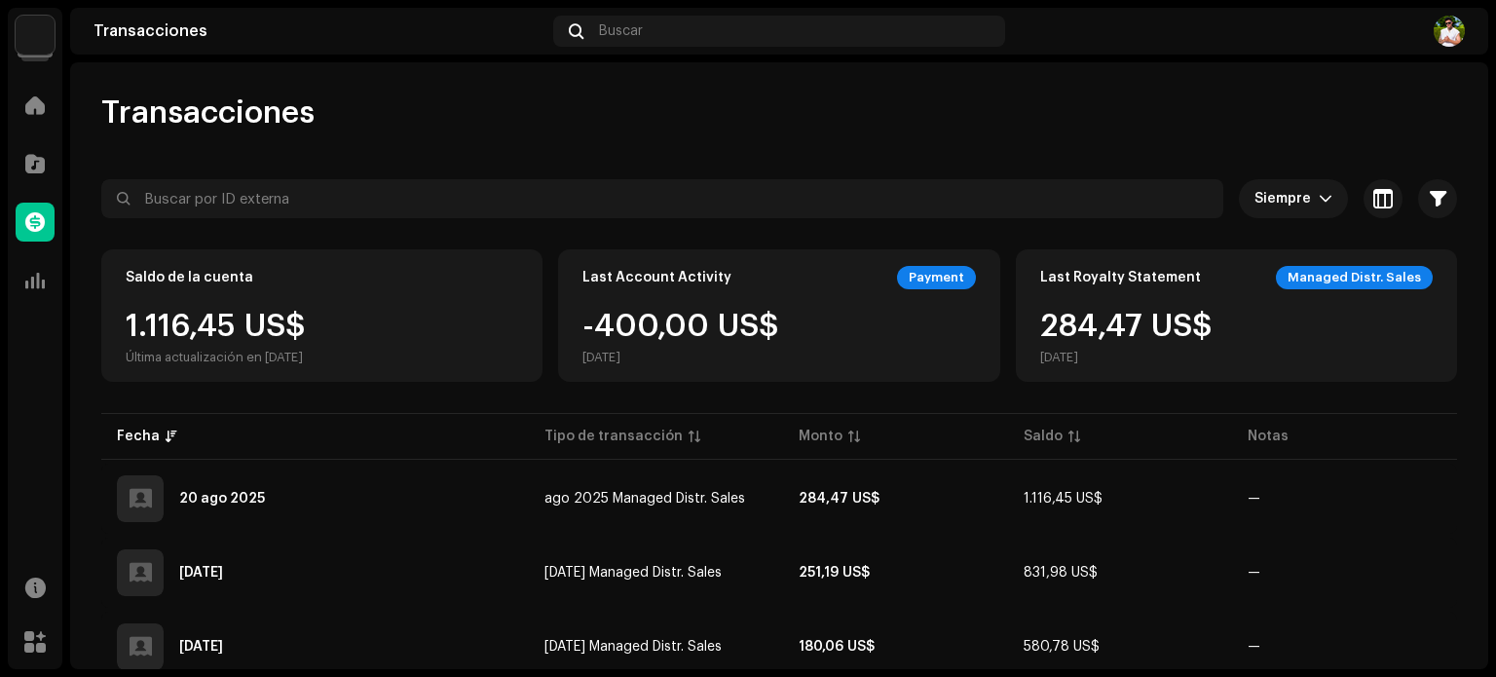
click at [159, 22] on div "Transacciones Buscar" at bounding box center [779, 31] width 1418 height 47
drag, startPoint x: 105, startPoint y: 36, endPoint x: 55, endPoint y: 42, distance: 51.0
click at [104, 36] on div "Transacciones" at bounding box center [319, 31] width 452 height 16
click at [55, 42] on navigation-account-switch "The Yabo" at bounding box center [35, 35] width 55 height 55
click at [40, 39] on img at bounding box center [35, 35] width 39 height 39
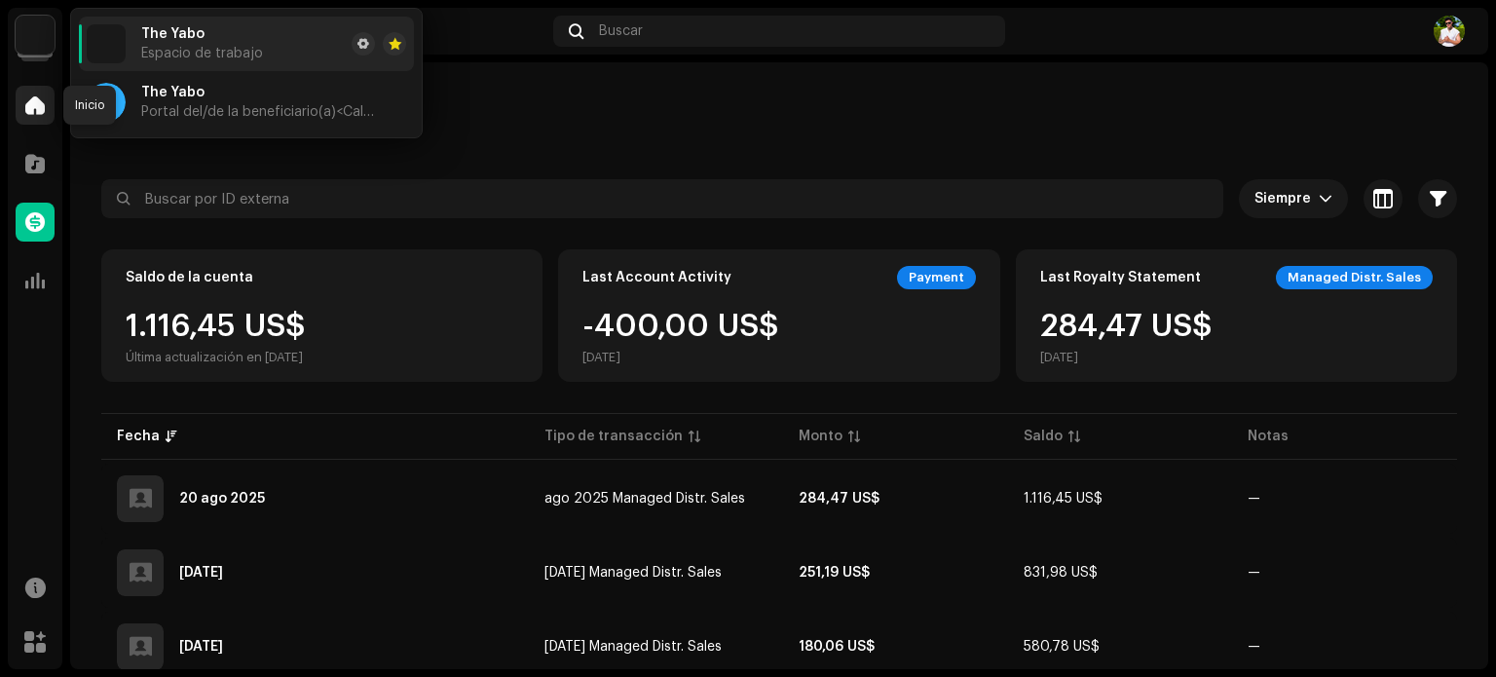
click at [39, 103] on span at bounding box center [34, 105] width 19 height 16
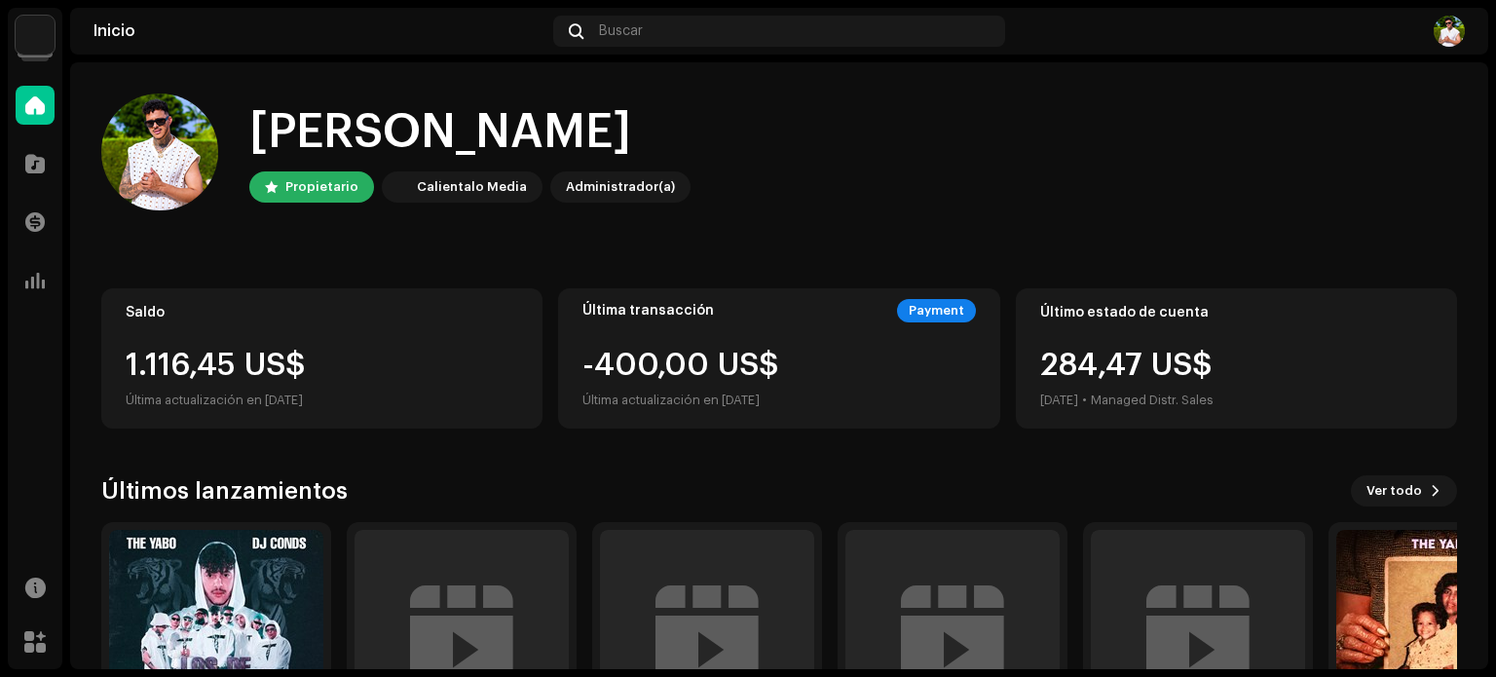
scroll to position [97, 0]
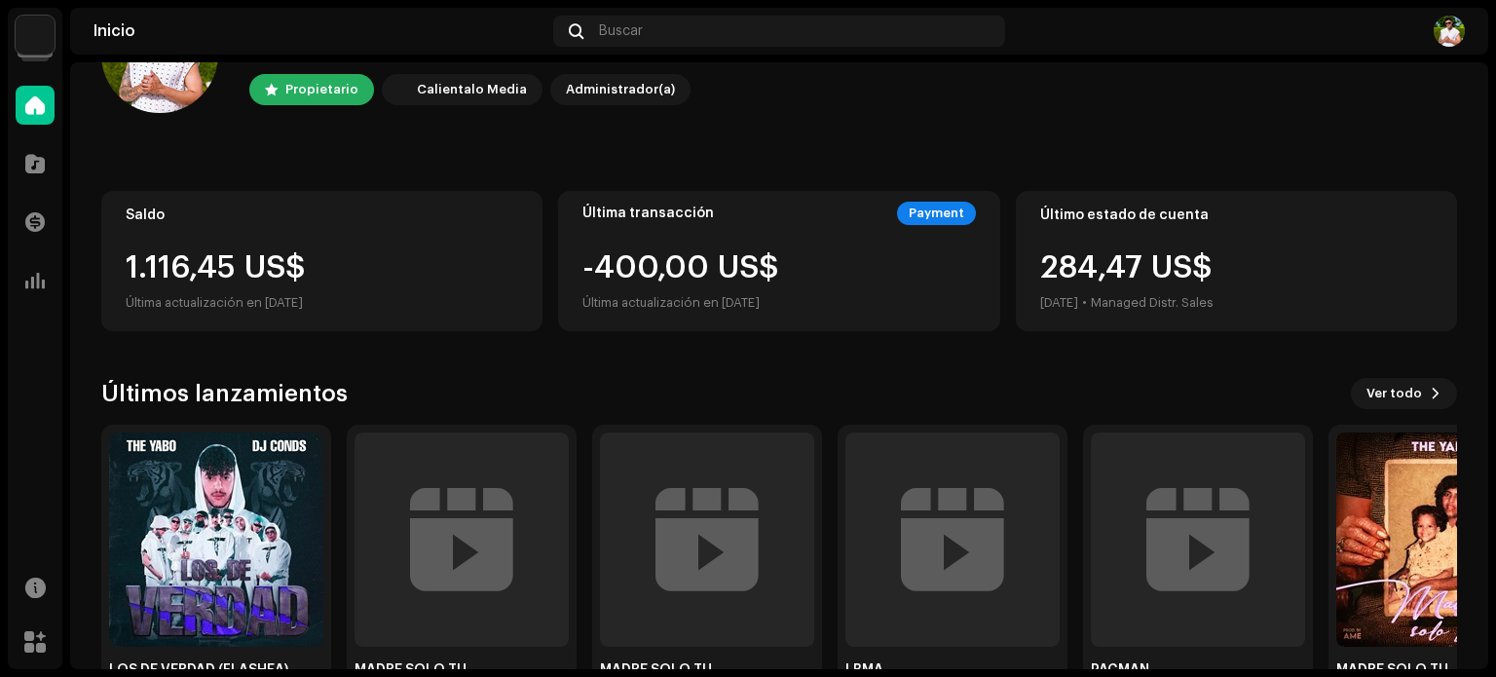
drag, startPoint x: 678, startPoint y: 230, endPoint x: 841, endPoint y: 216, distance: 164.1
click at [678, 229] on div "Última transacción Payment -400,00 US$ Última actualización en 27 feb 2025" at bounding box center [778, 261] width 441 height 140
click at [941, 208] on div "Payment" at bounding box center [936, 213] width 79 height 23
click at [912, 244] on div "Última transacción Payment -400,00 US$ Última actualización en 27 feb 2025" at bounding box center [778, 261] width 441 height 140
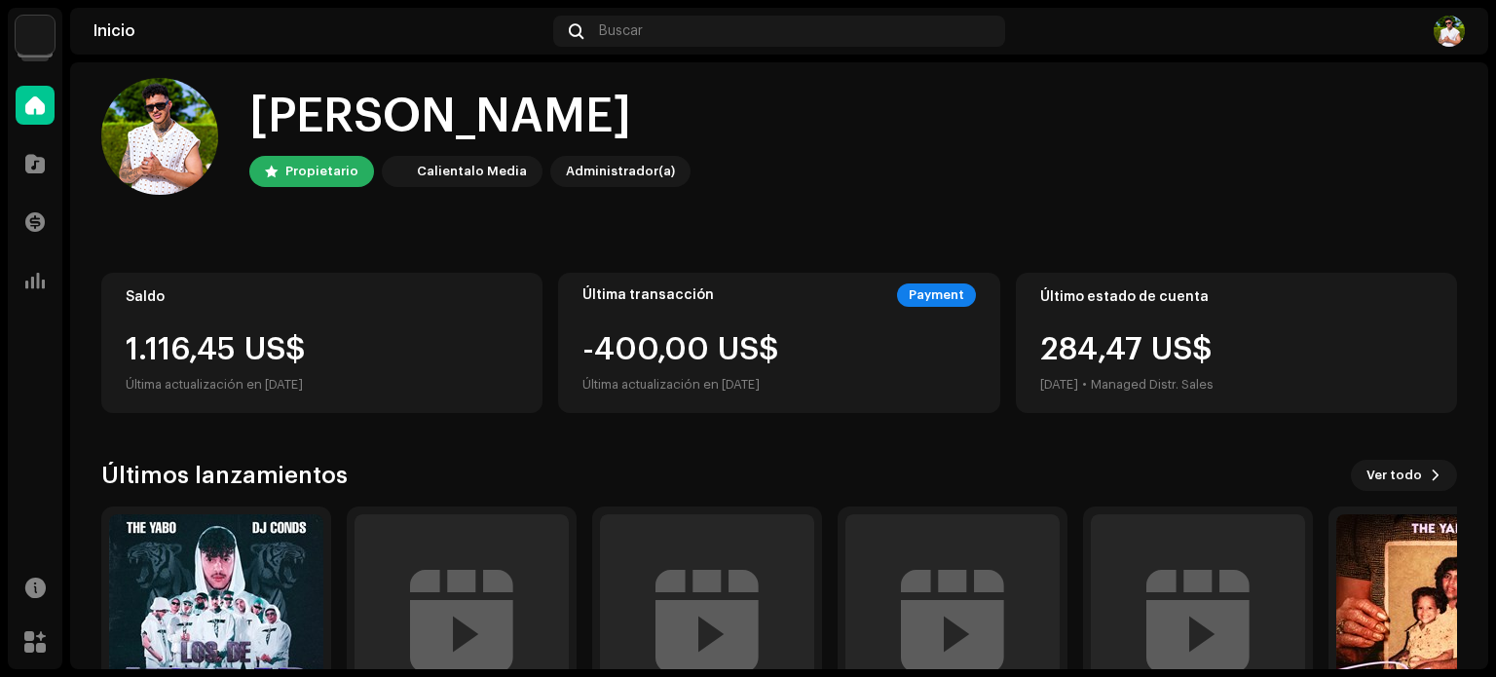
scroll to position [0, 0]
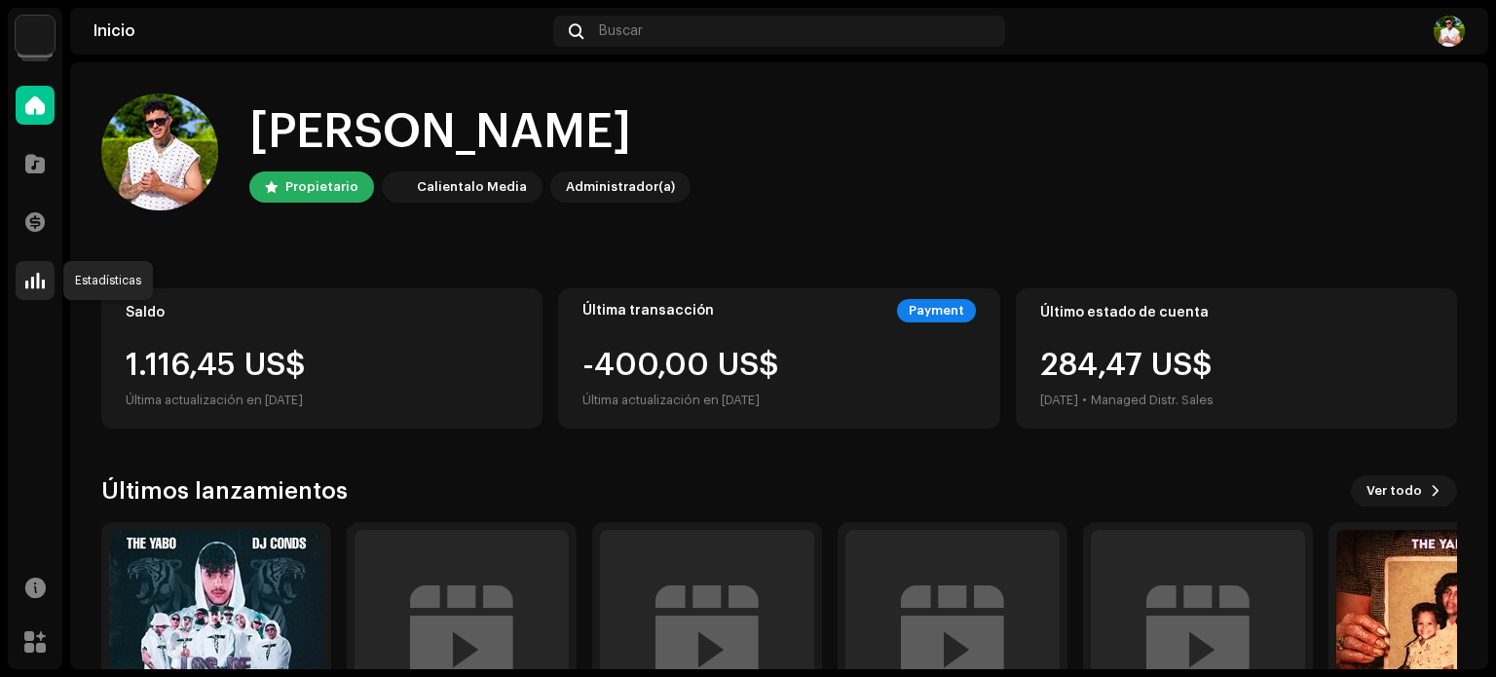
click at [36, 274] on span at bounding box center [34, 281] width 19 height 16
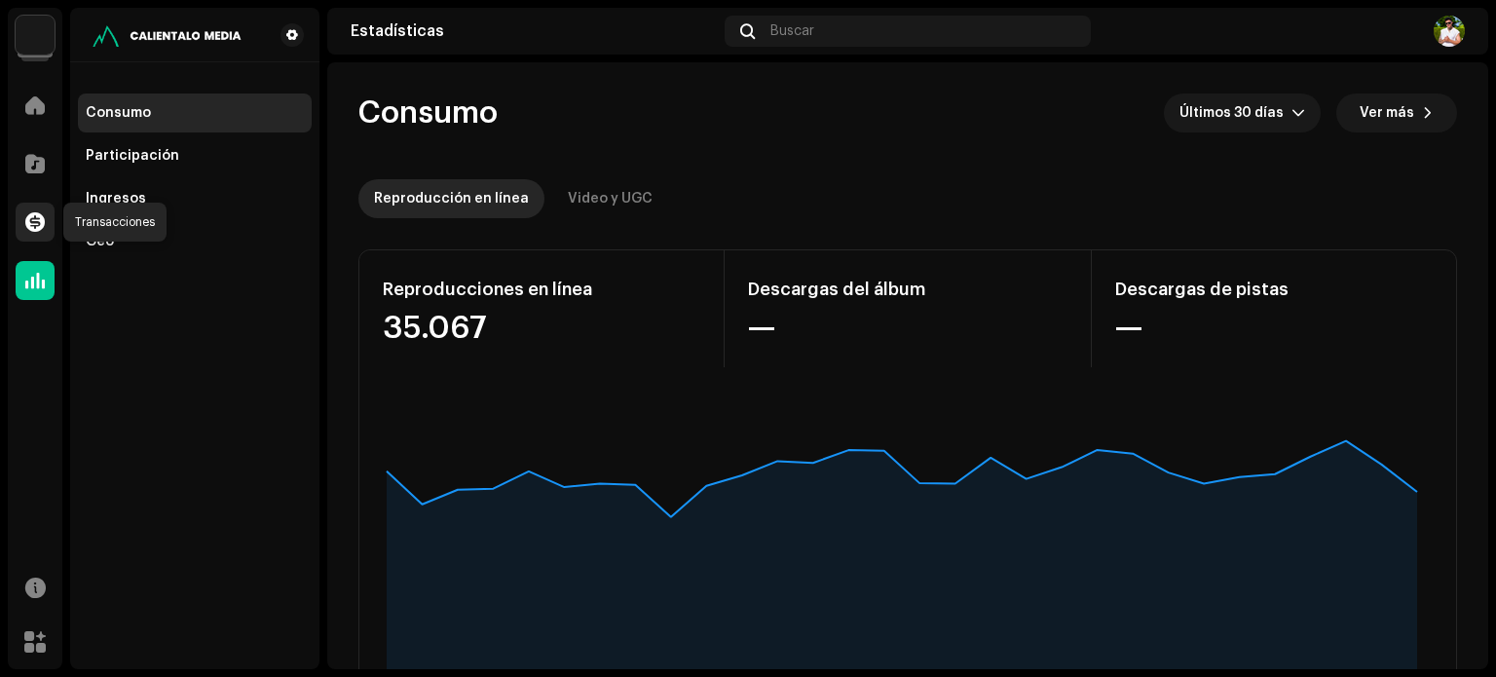
click at [17, 216] on div at bounding box center [35, 222] width 39 height 39
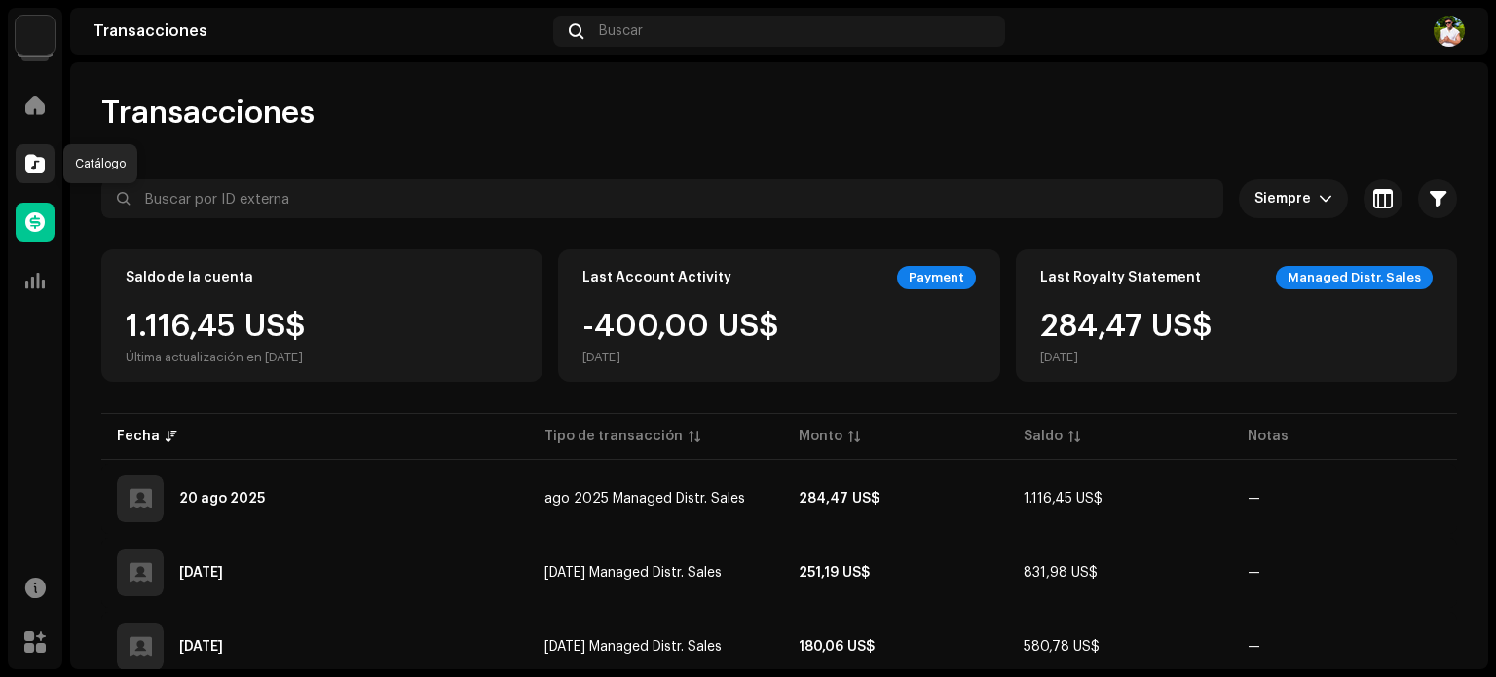
click at [31, 159] on span at bounding box center [34, 164] width 19 height 16
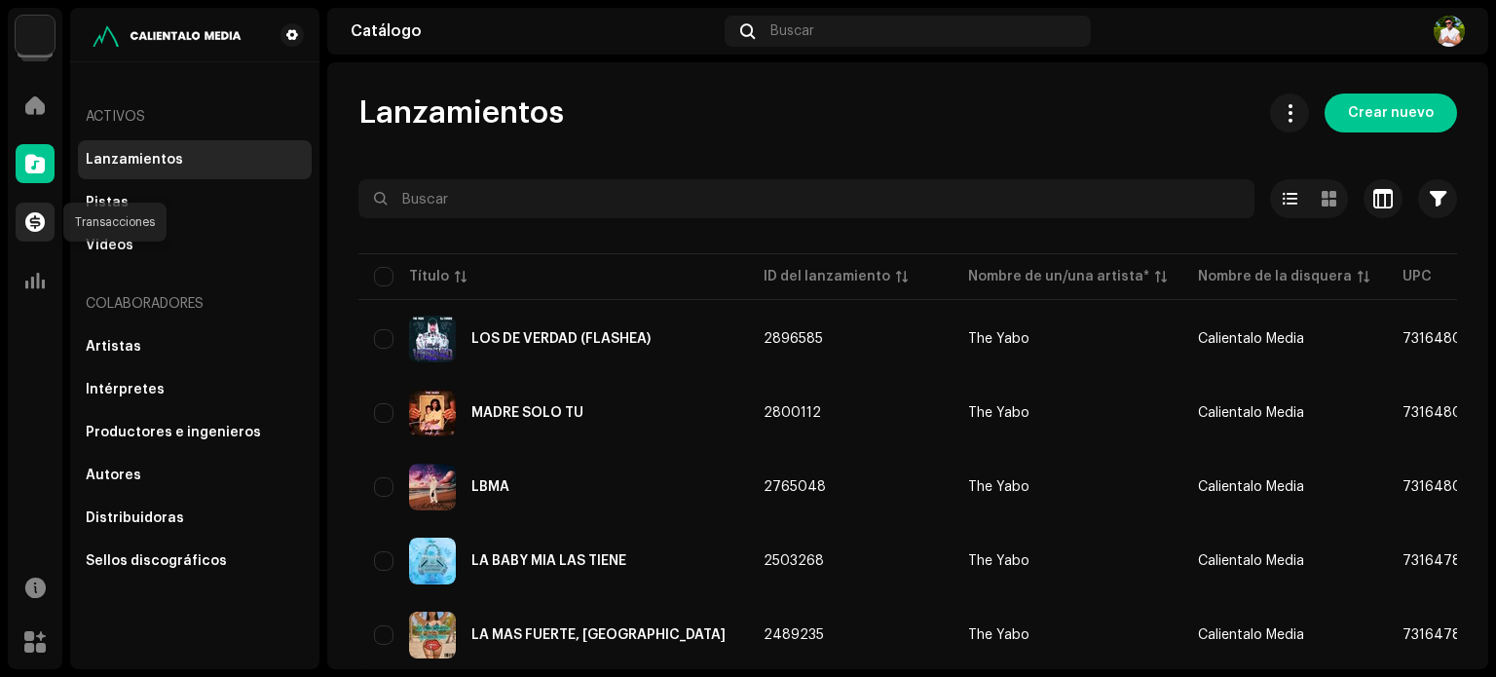
click at [37, 210] on div at bounding box center [35, 222] width 39 height 39
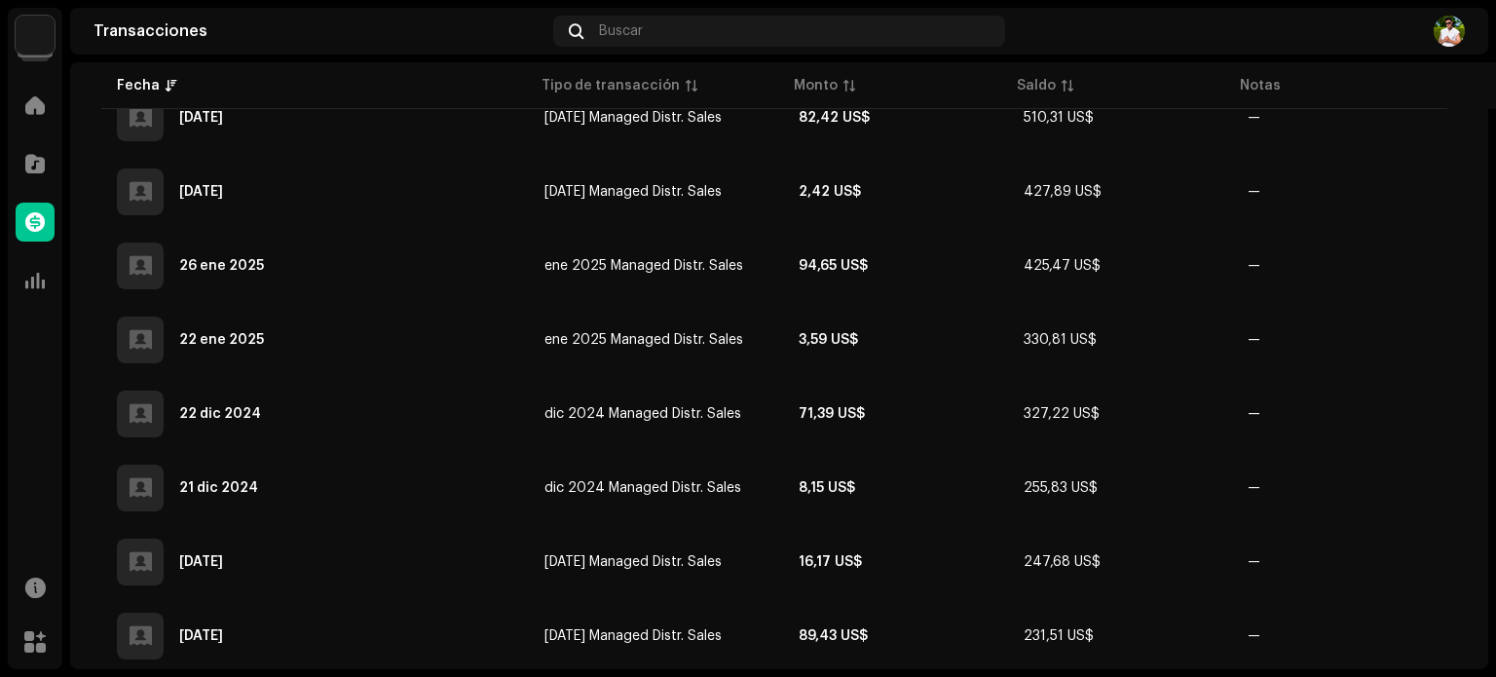
scroll to position [831, 0]
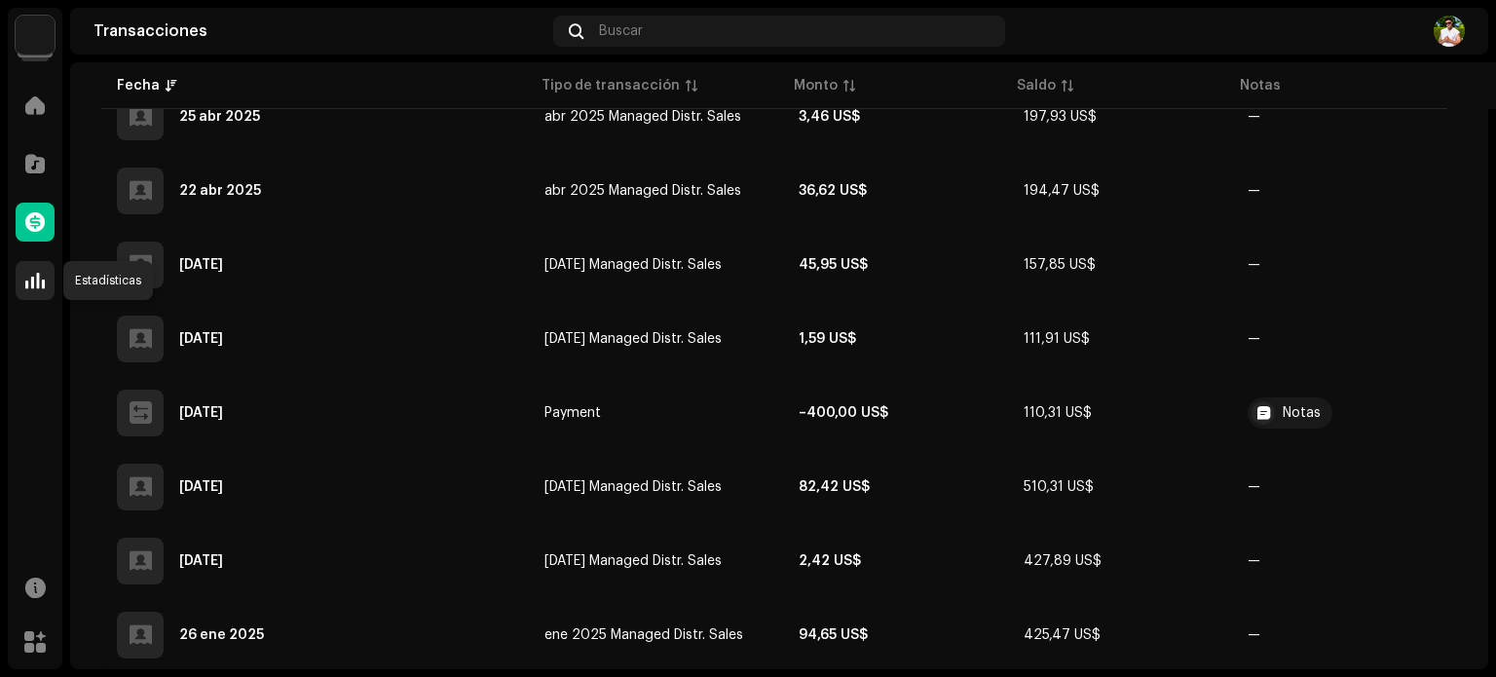
click at [43, 275] on span at bounding box center [34, 281] width 19 height 16
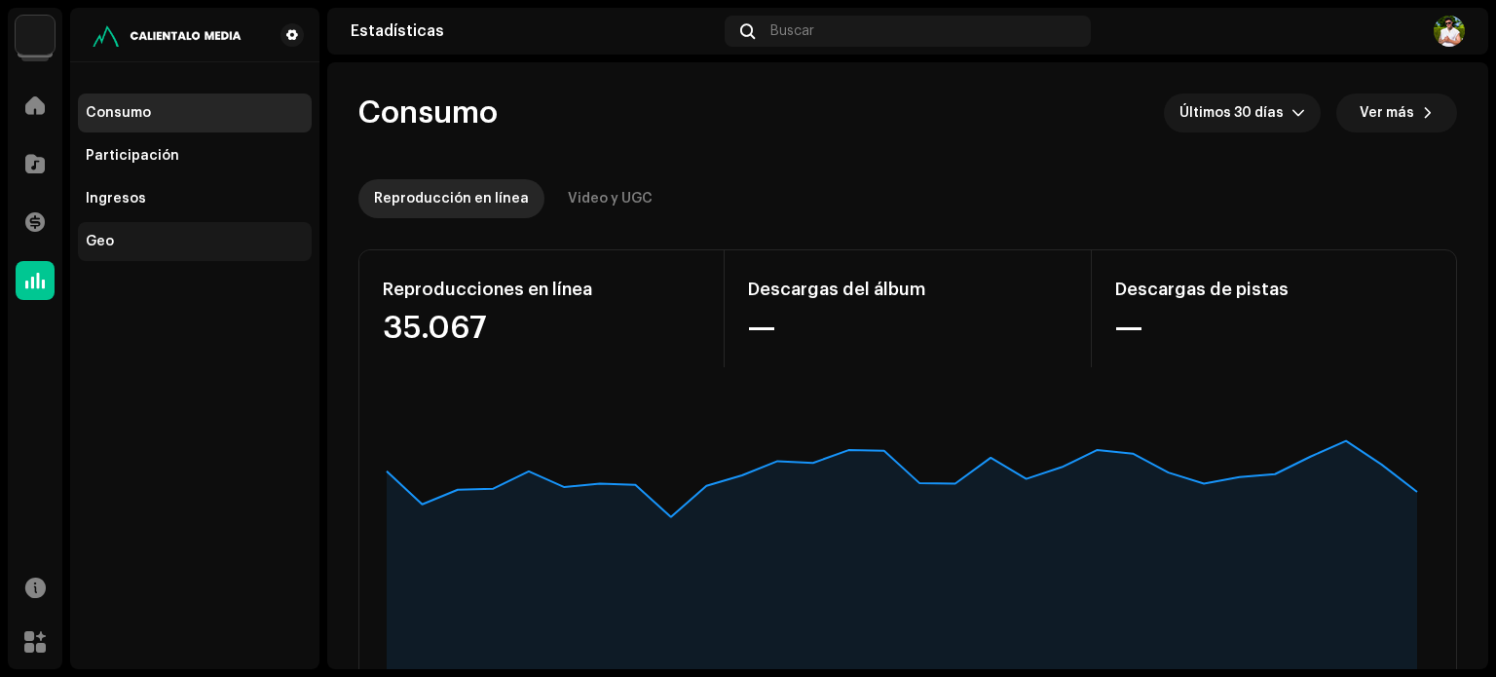
click at [107, 237] on div "Geo" at bounding box center [100, 242] width 28 height 16
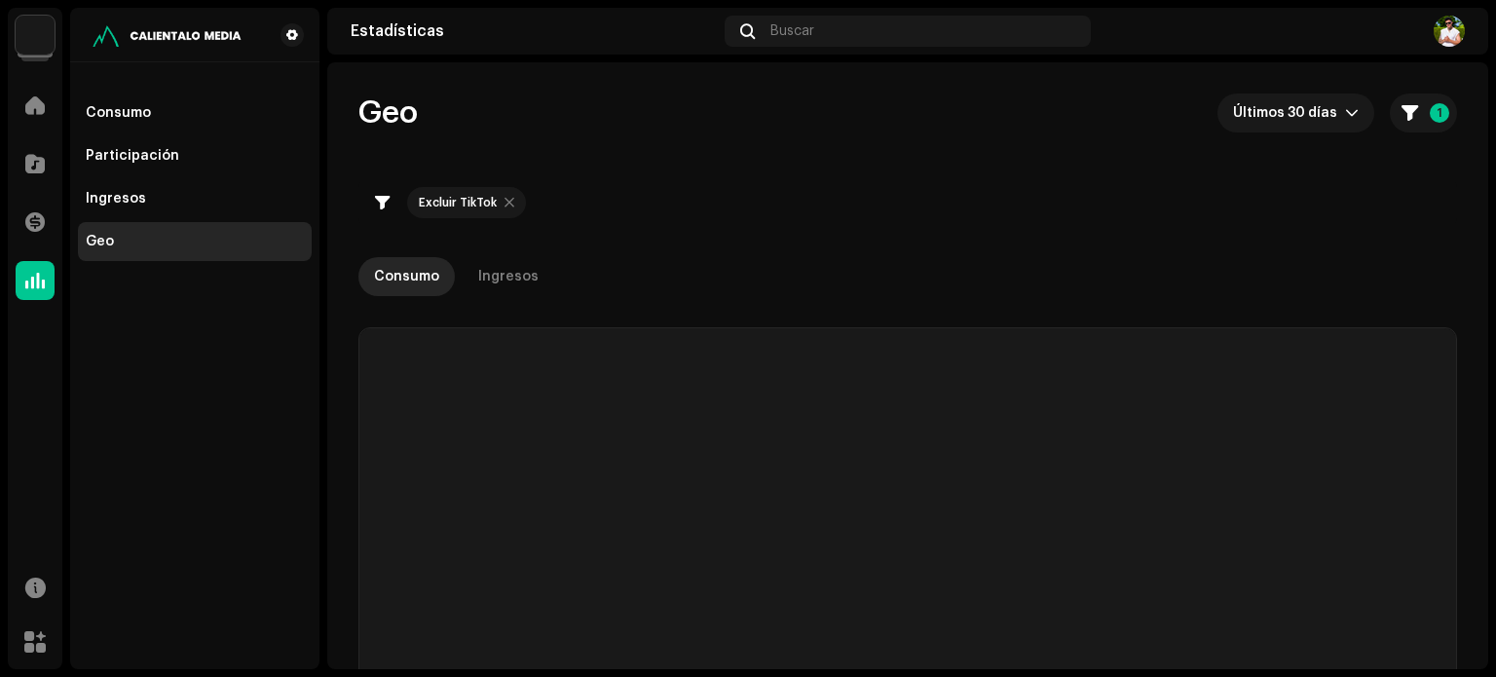
checkbox input "true"
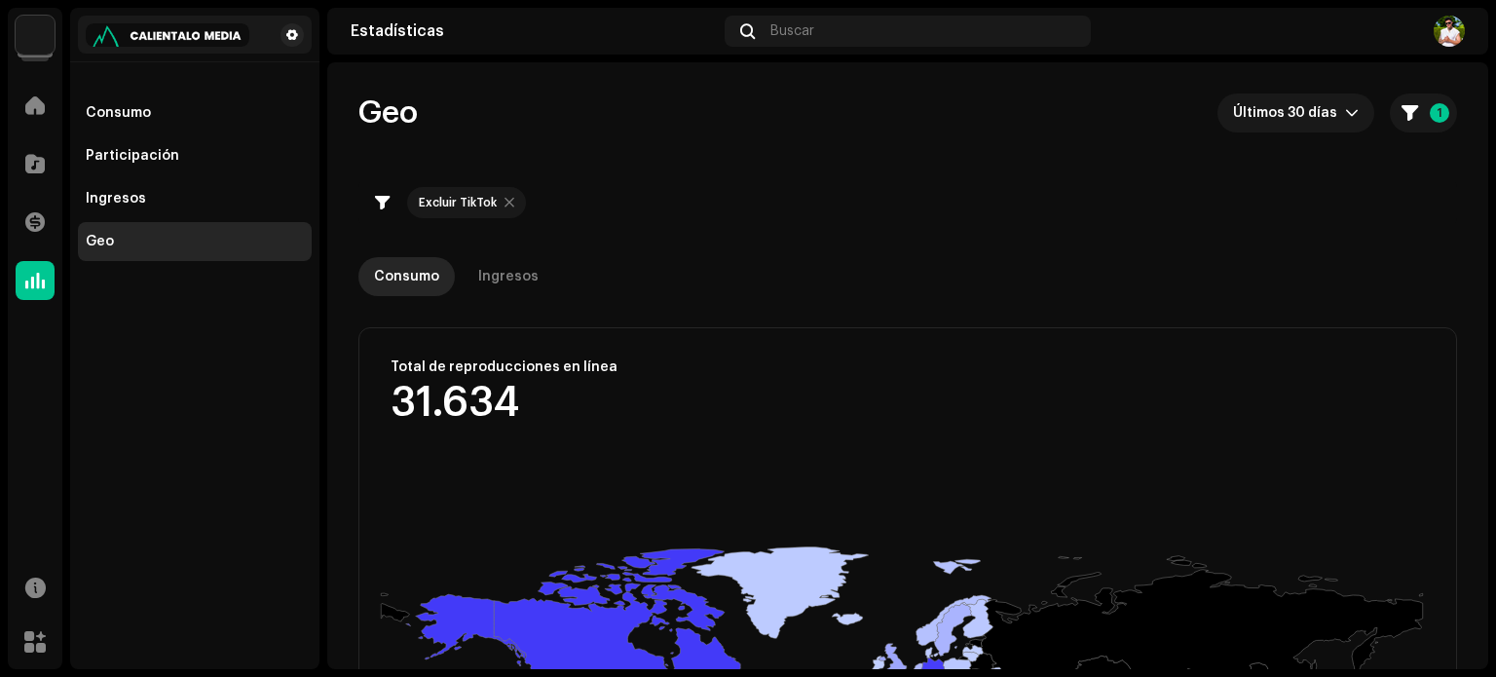
click at [187, 32] on img at bounding box center [168, 34] width 164 height 23
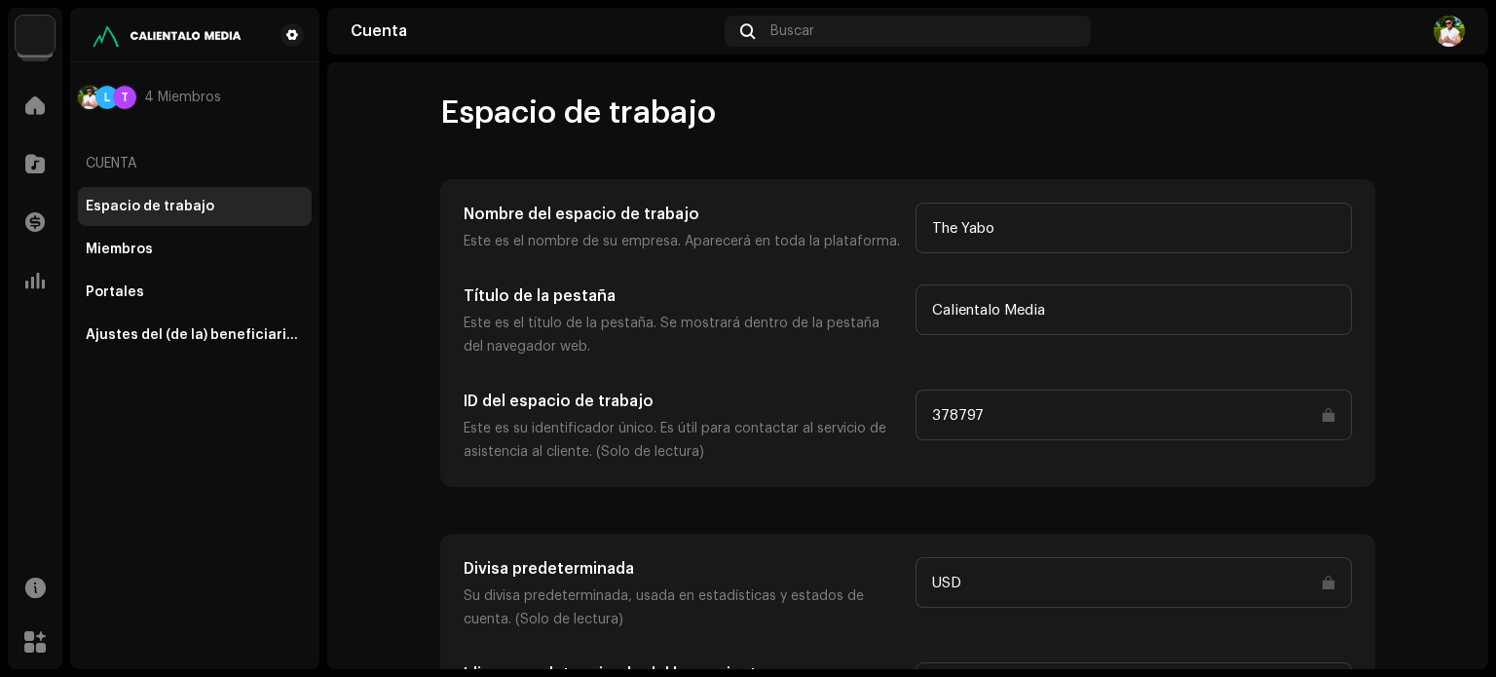
click at [39, 40] on img at bounding box center [35, 35] width 39 height 39
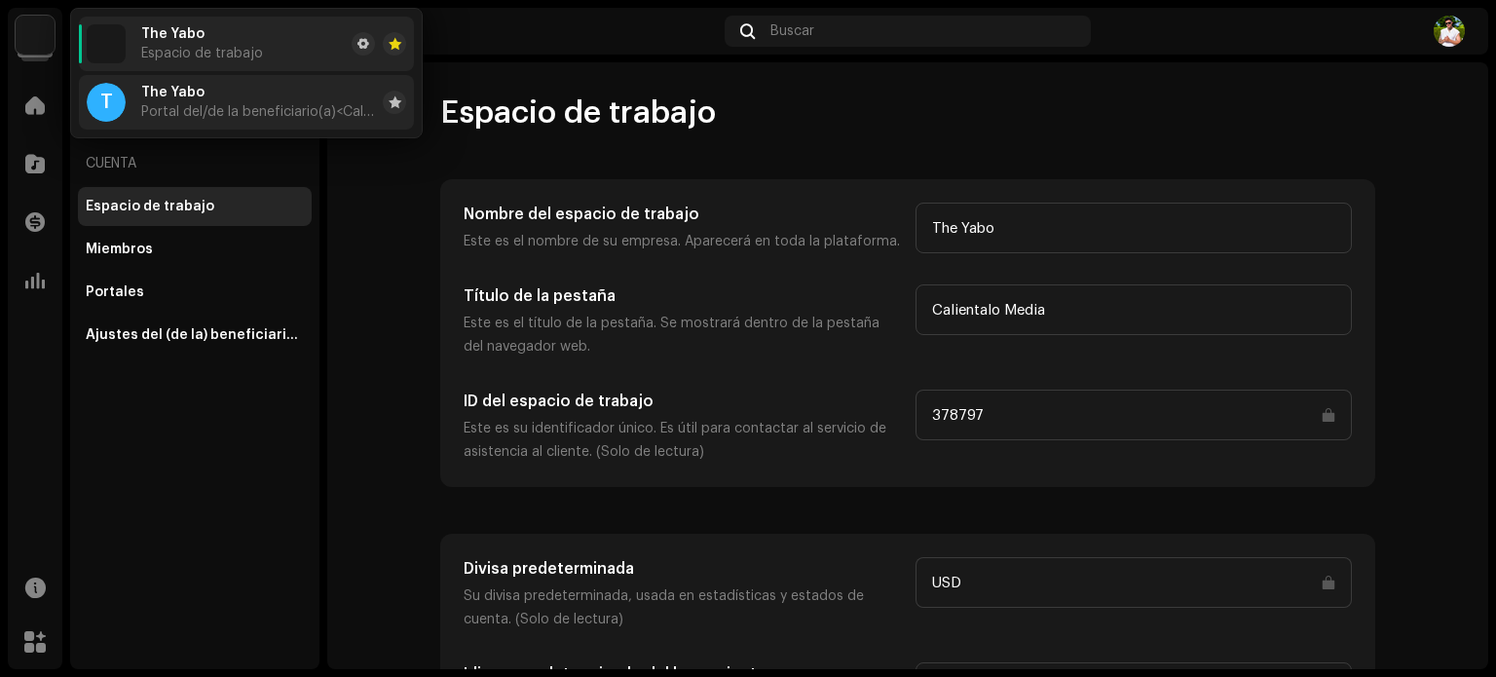
click at [188, 97] on span "The Yabo" at bounding box center [172, 93] width 63 height 16
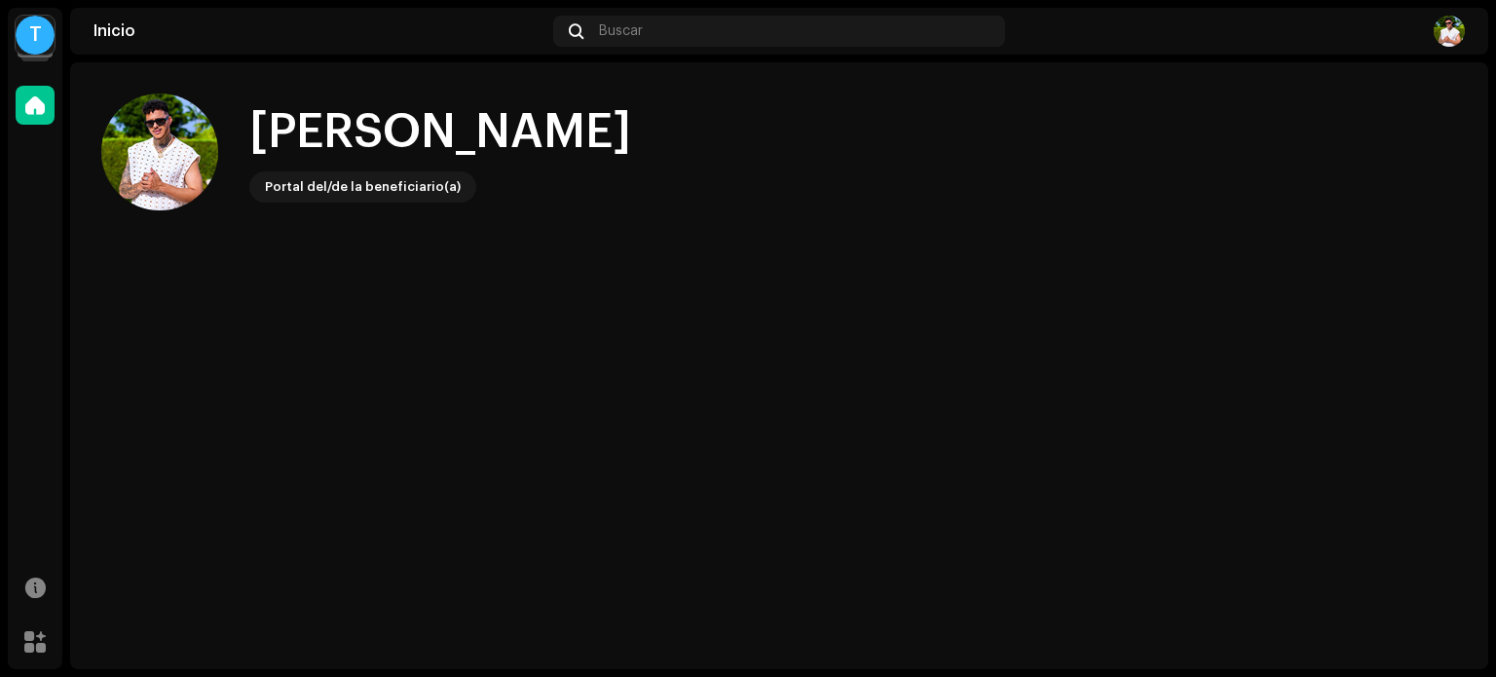
click at [35, 32] on div "T" at bounding box center [35, 35] width 39 height 39
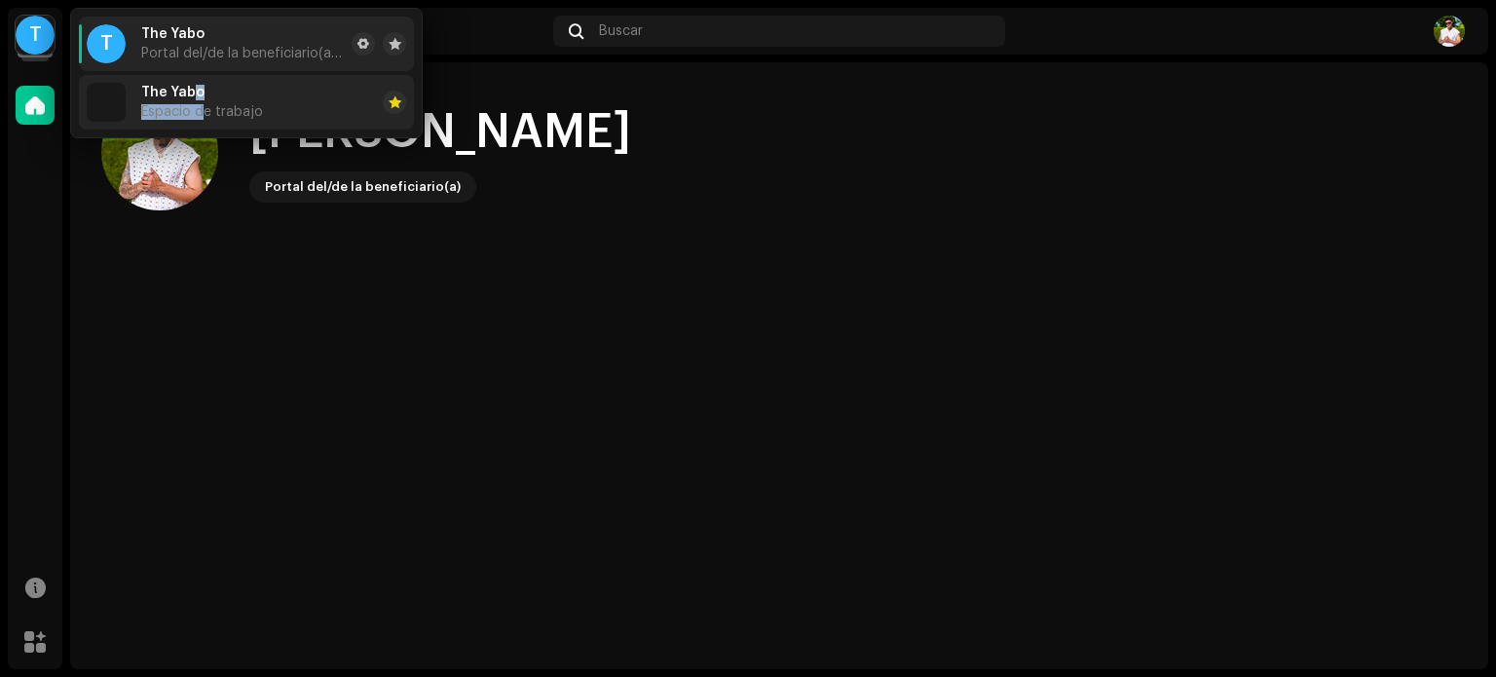
click at [201, 112] on div "The Yabo Espacio de trabajo" at bounding box center [202, 102] width 122 height 35
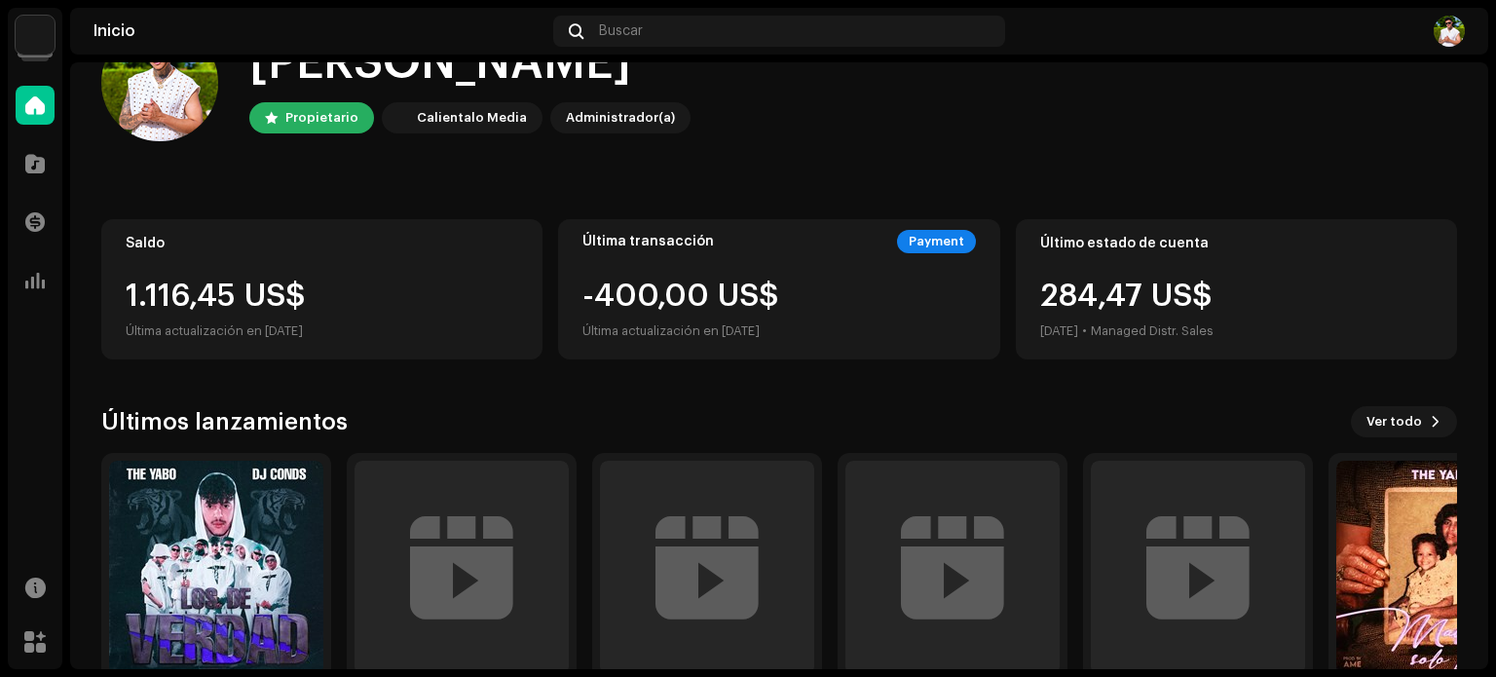
scroll to position [164, 0]
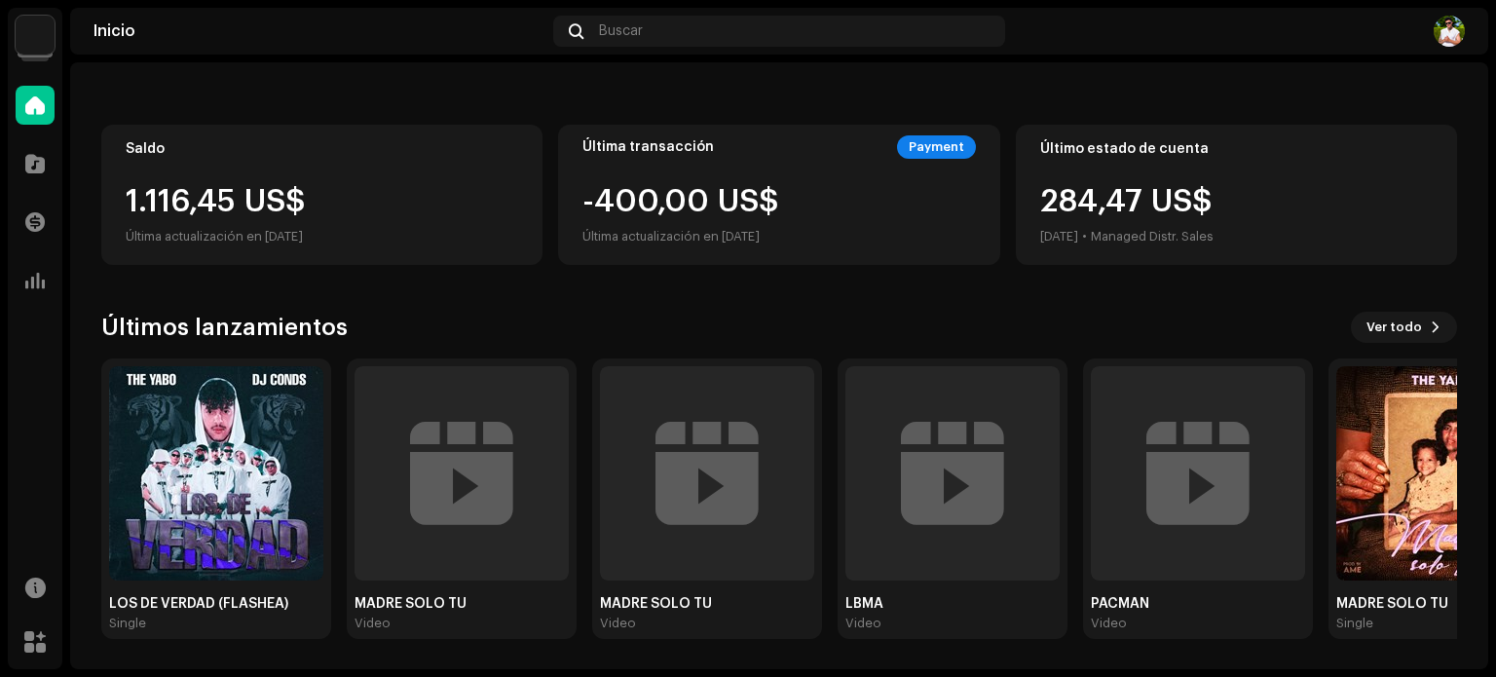
click at [366, 216] on div "1.116,45 US$ Última actualización en 8 oct 2025" at bounding box center [322, 217] width 392 height 62
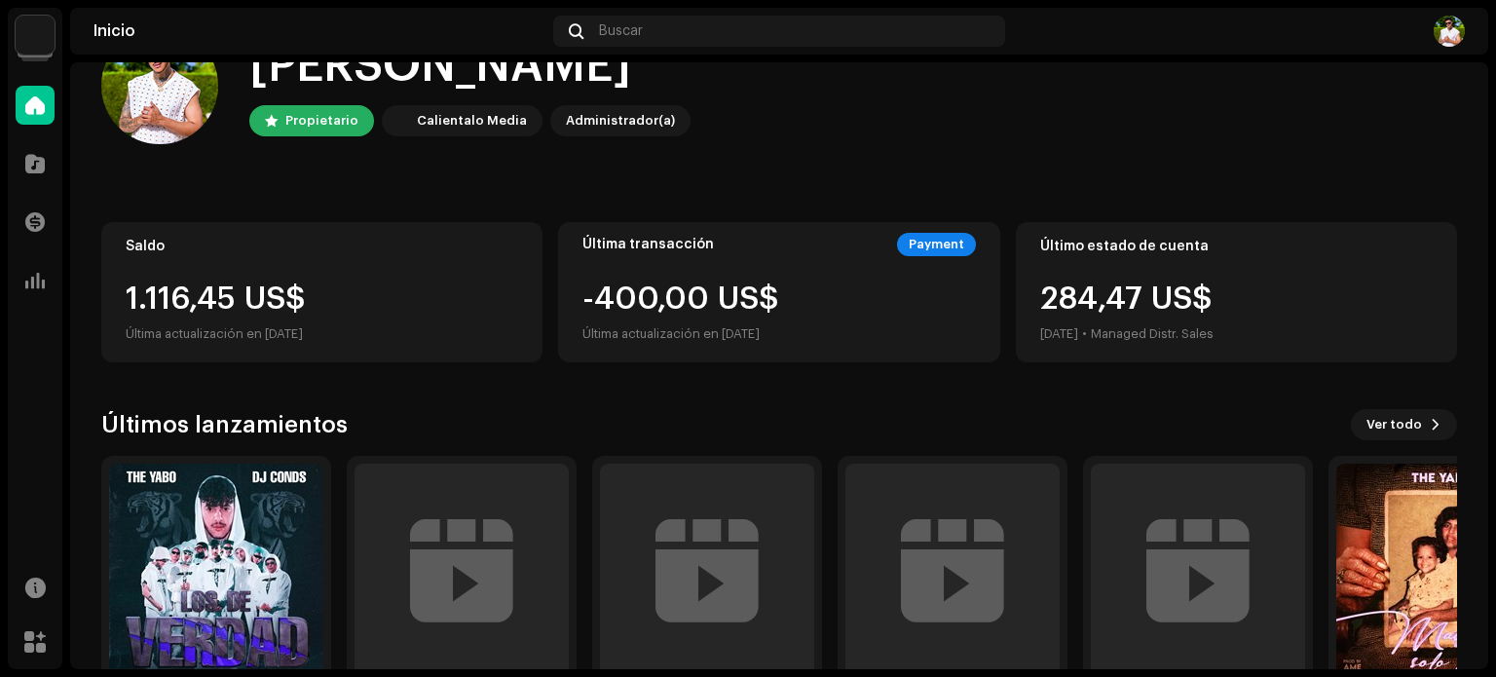
click at [105, 26] on div "Inicio" at bounding box center [319, 31] width 452 height 16
click at [48, 42] on img at bounding box center [35, 35] width 39 height 39
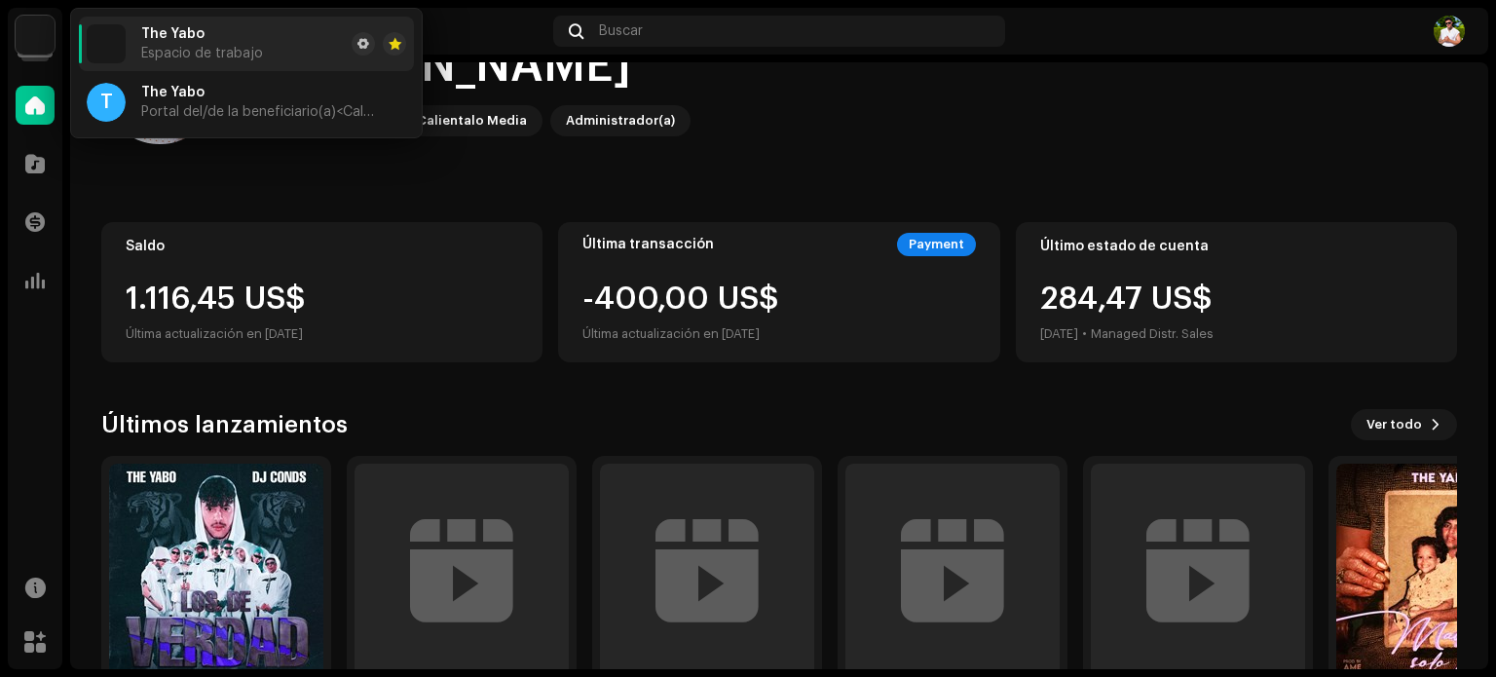
drag, startPoint x: 502, startPoint y: 164, endPoint x: 488, endPoint y: 164, distance: 14.6
click at [500, 164] on home-user "Hola, , Luis Propietario Calientalo Media Administrador(a)" at bounding box center [778, 101] width 1355 height 148
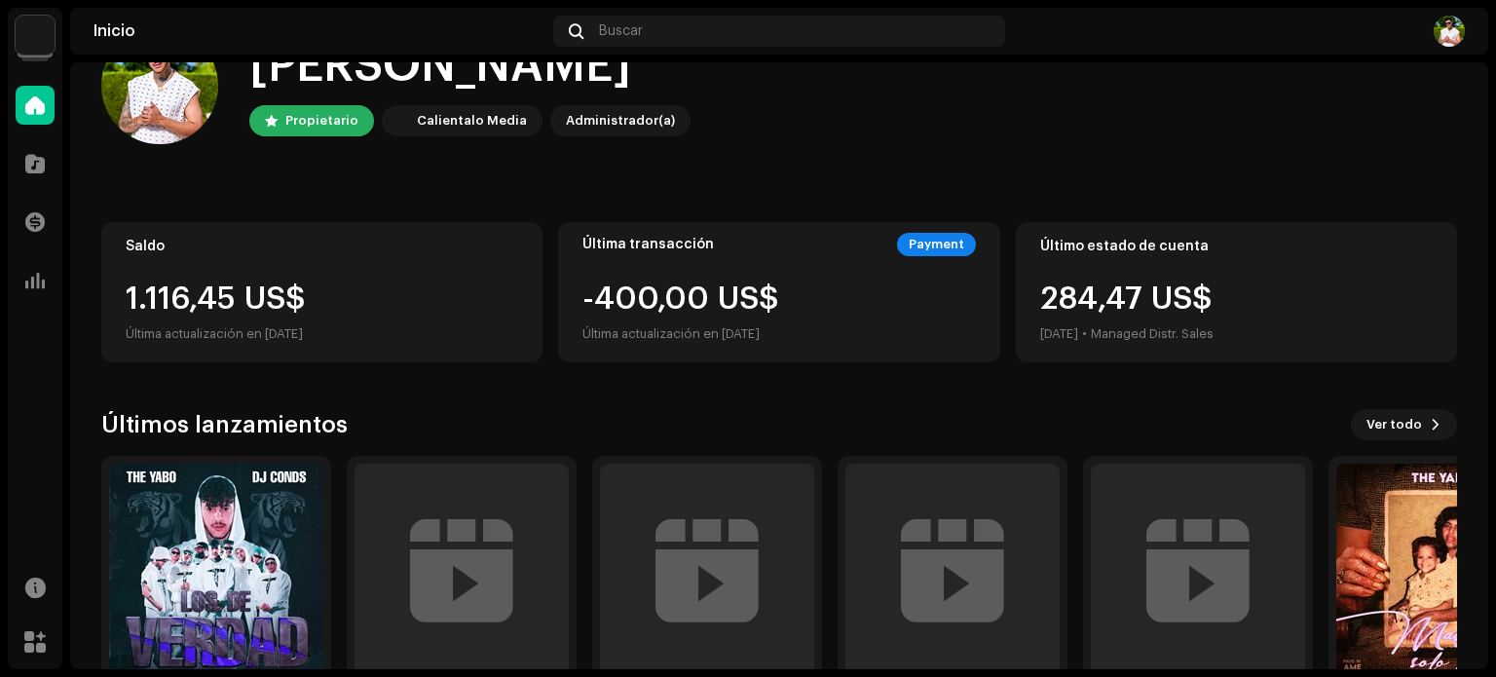
click at [39, 46] on img at bounding box center [35, 35] width 39 height 39
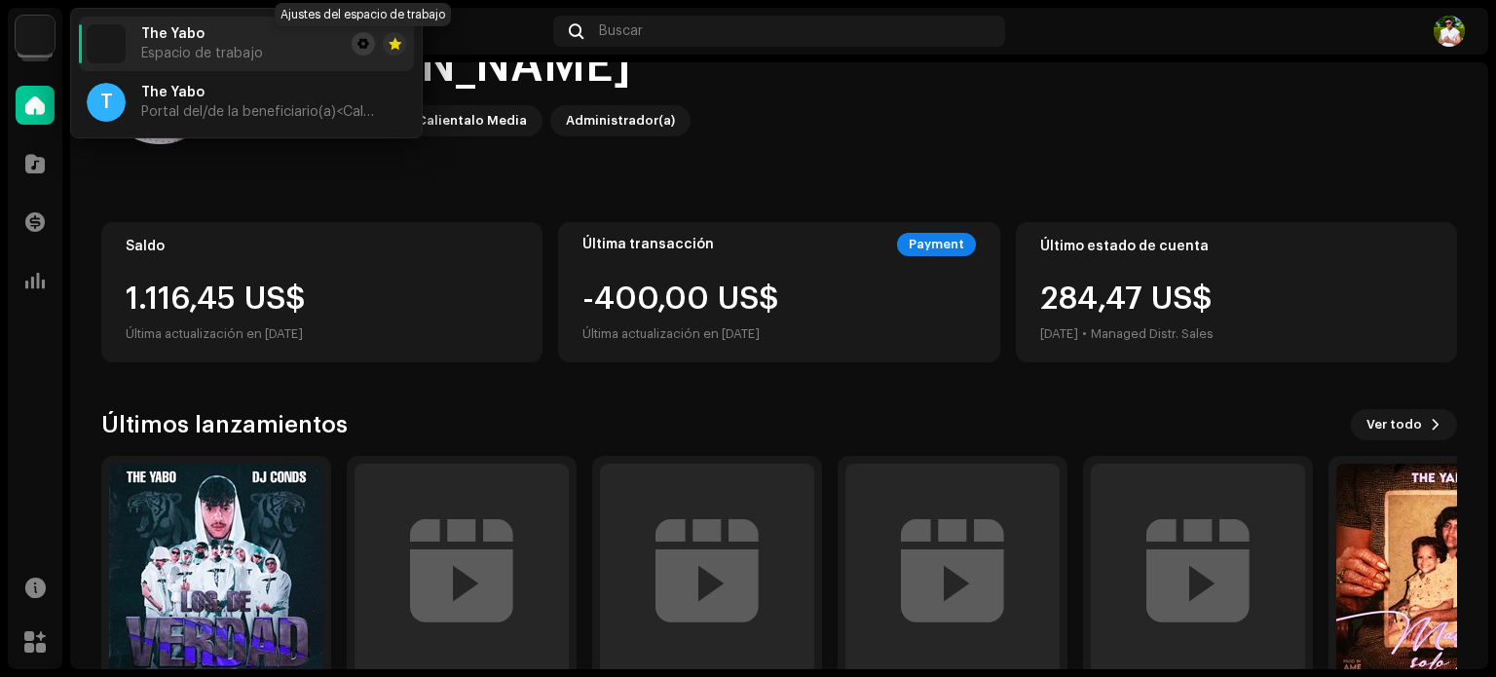
click at [362, 42] on span at bounding box center [363, 44] width 12 height 16
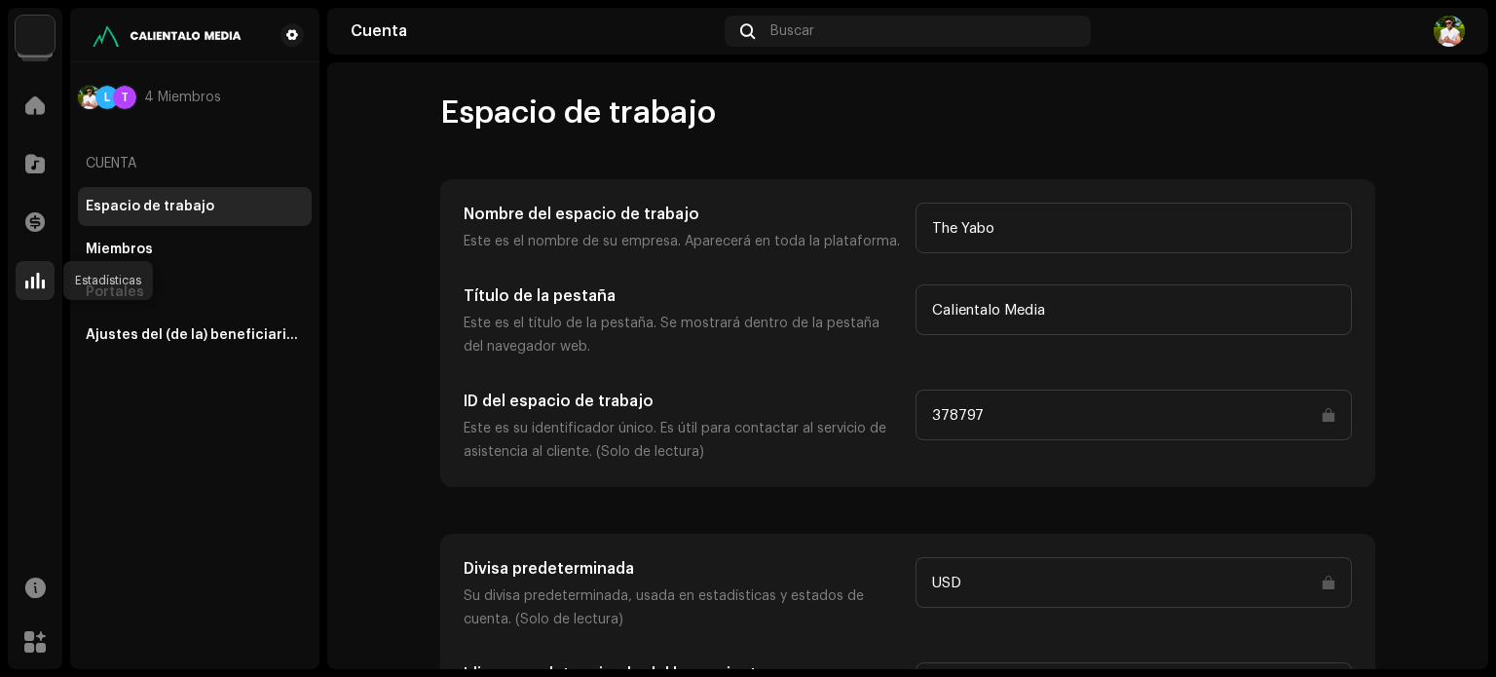
click at [21, 279] on div at bounding box center [35, 280] width 39 height 39
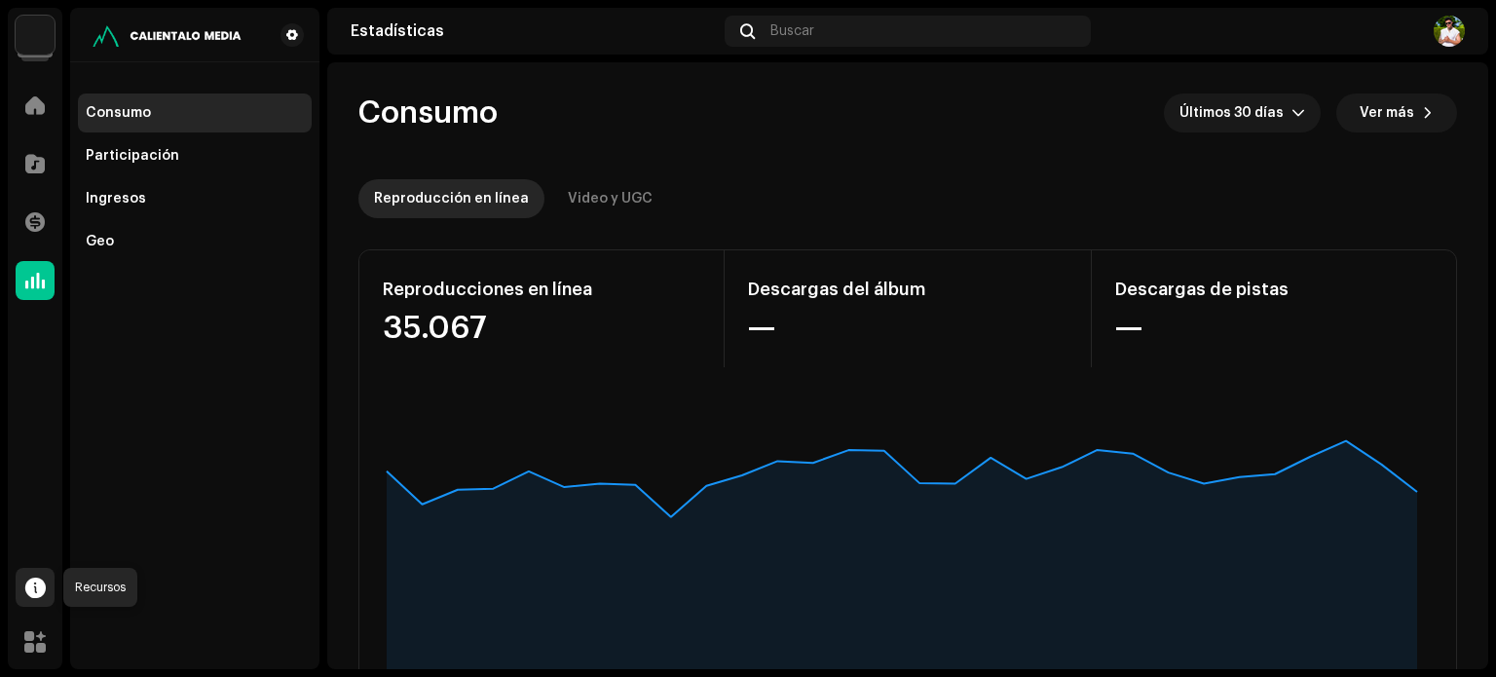
click at [35, 587] on span at bounding box center [35, 587] width 20 height 16
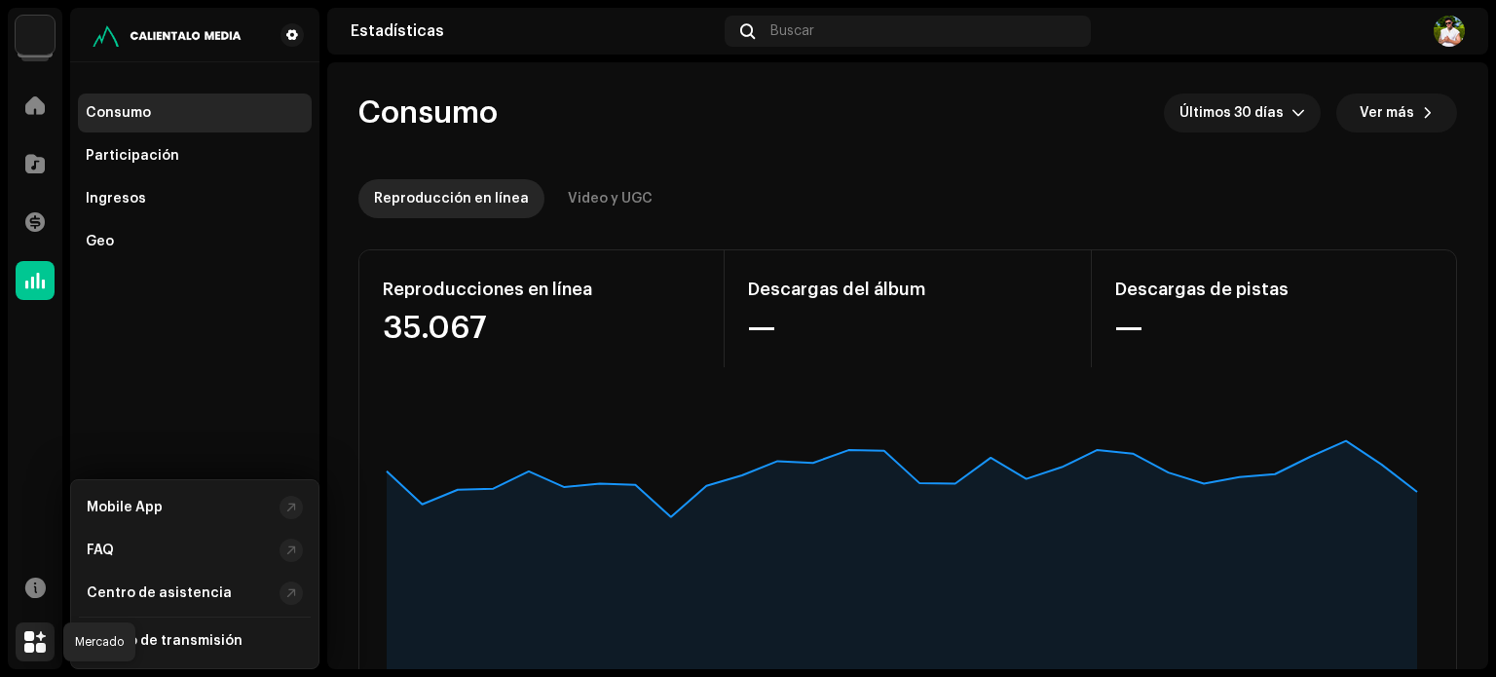
click at [39, 634] on span at bounding box center [34, 642] width 21 height 16
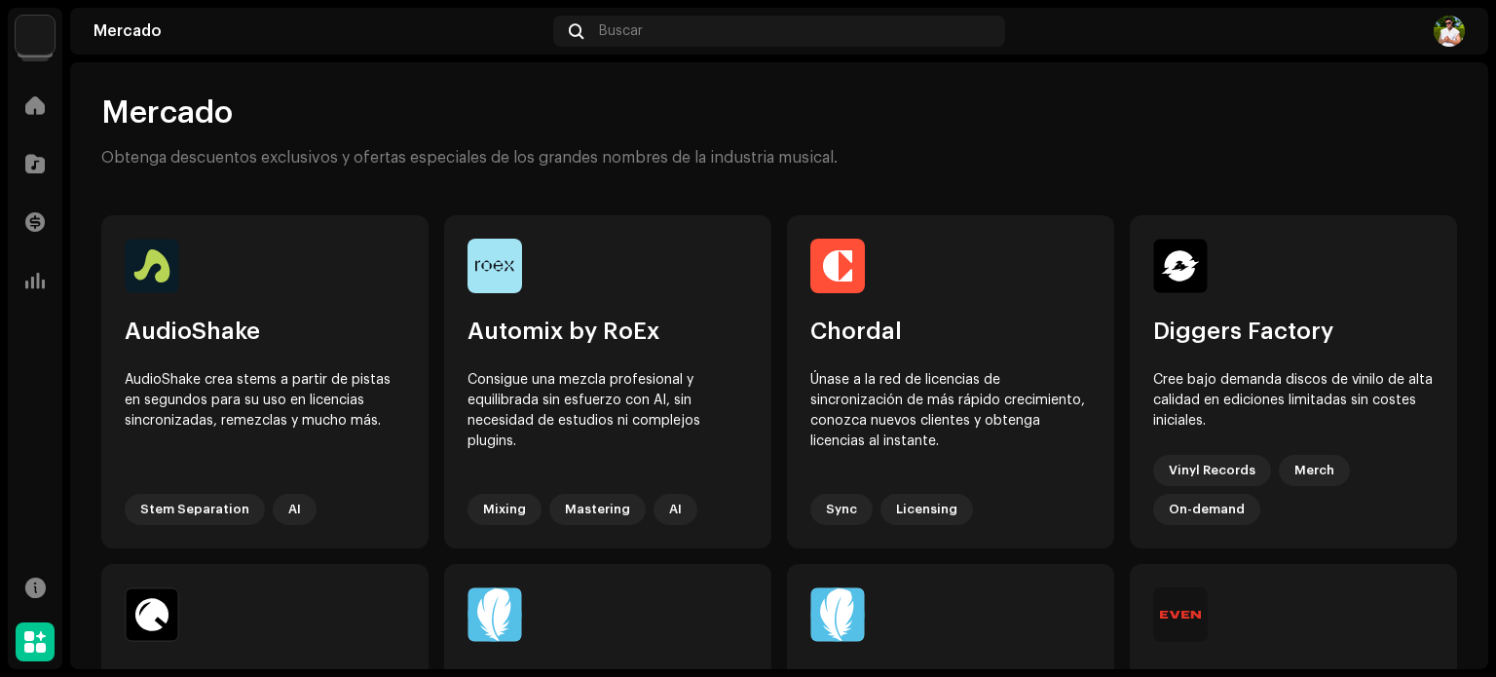
click at [39, 40] on img at bounding box center [35, 35] width 39 height 39
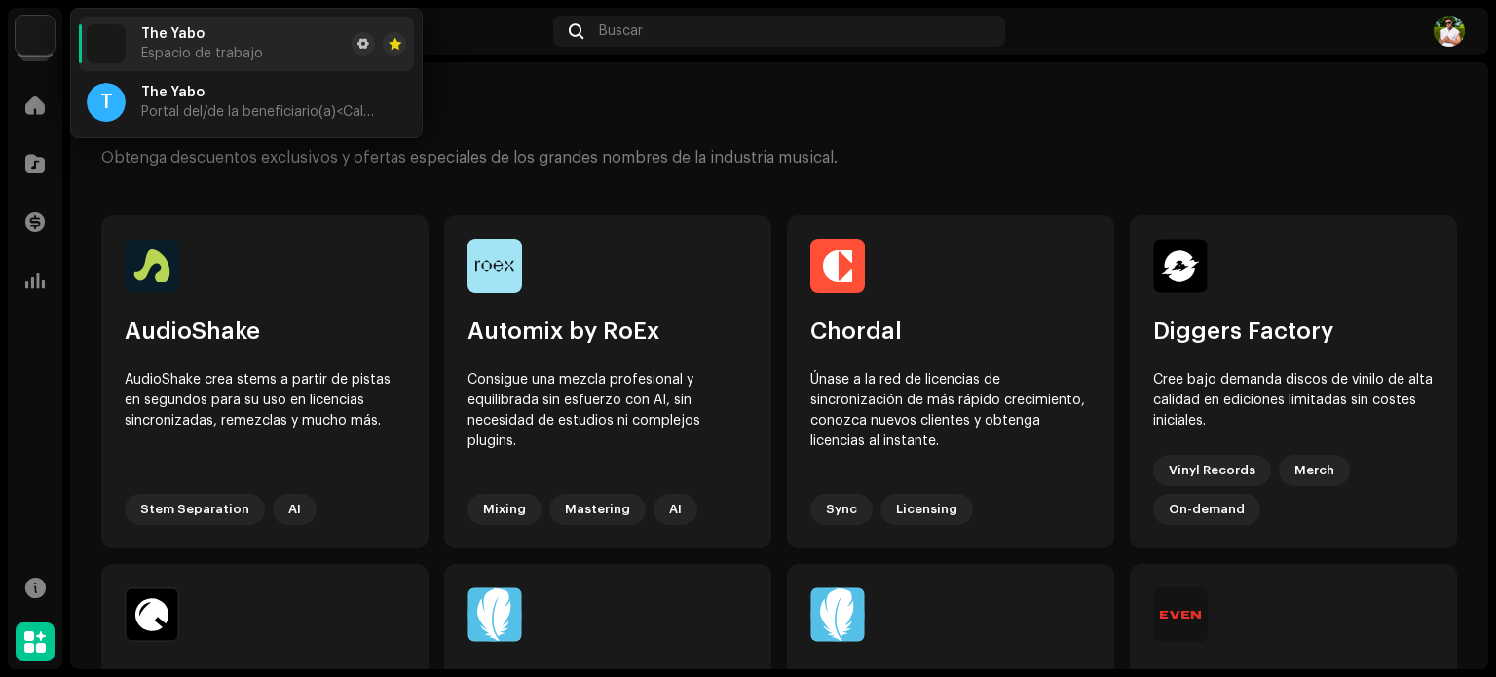
click at [35, 38] on img at bounding box center [35, 35] width 39 height 39
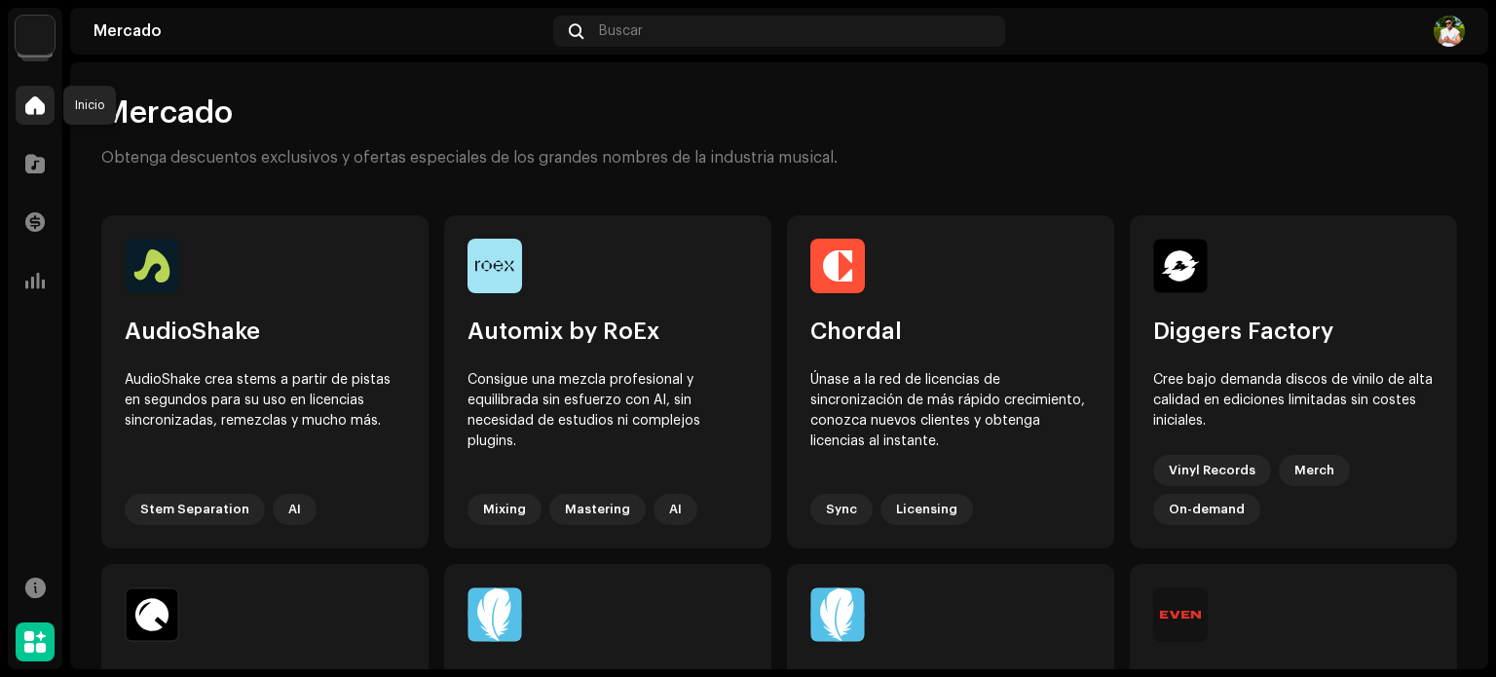
click at [36, 108] on span at bounding box center [34, 105] width 19 height 16
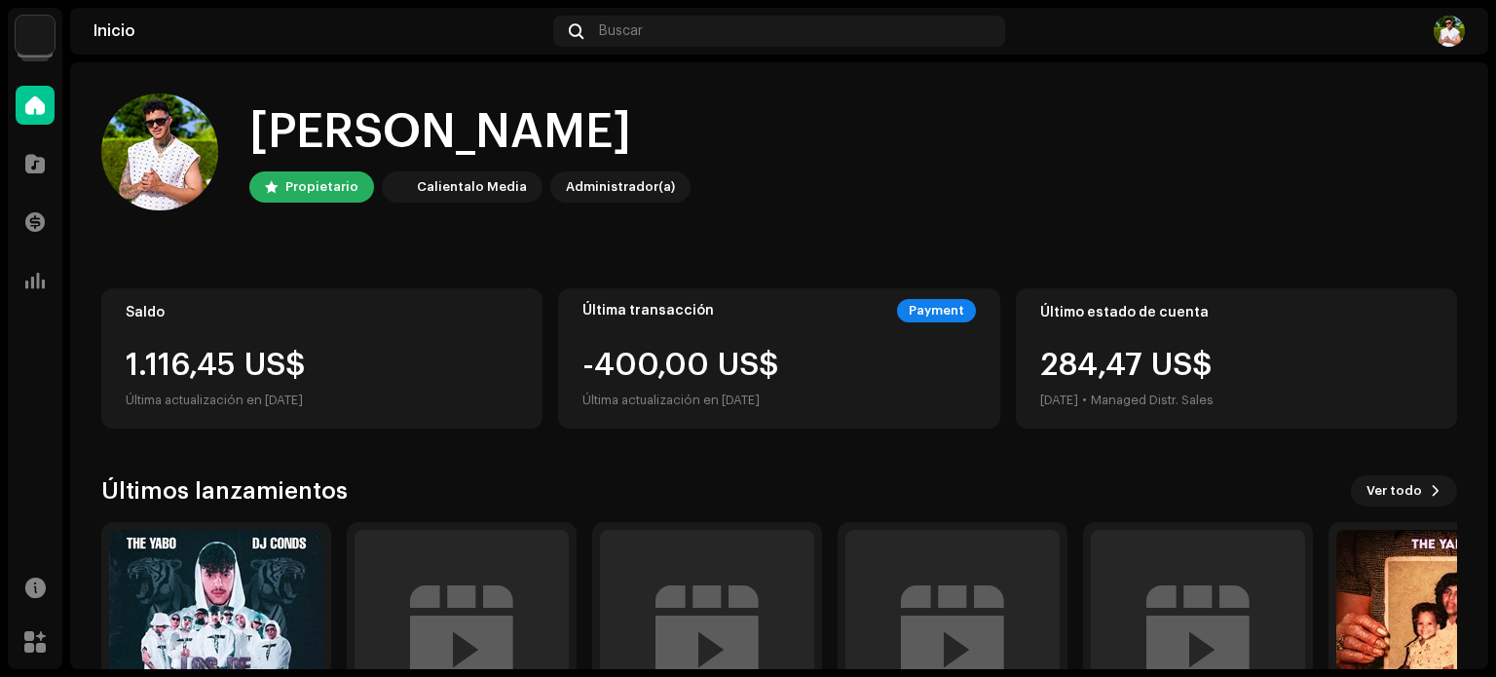
click at [1455, 23] on img at bounding box center [1448, 31] width 31 height 31
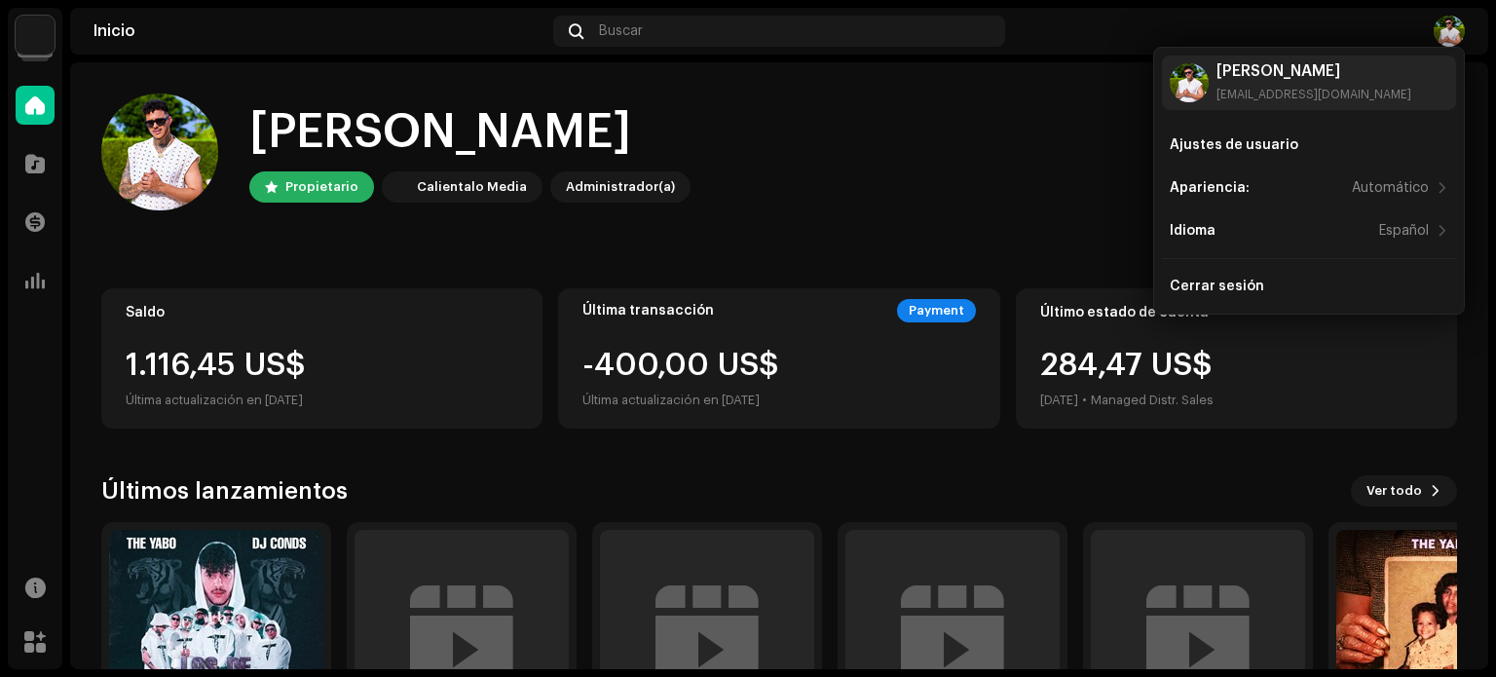
click at [1016, 180] on div "Hola, , Luis Propietario Calientalo Media Administrador(a)" at bounding box center [778, 151] width 1355 height 117
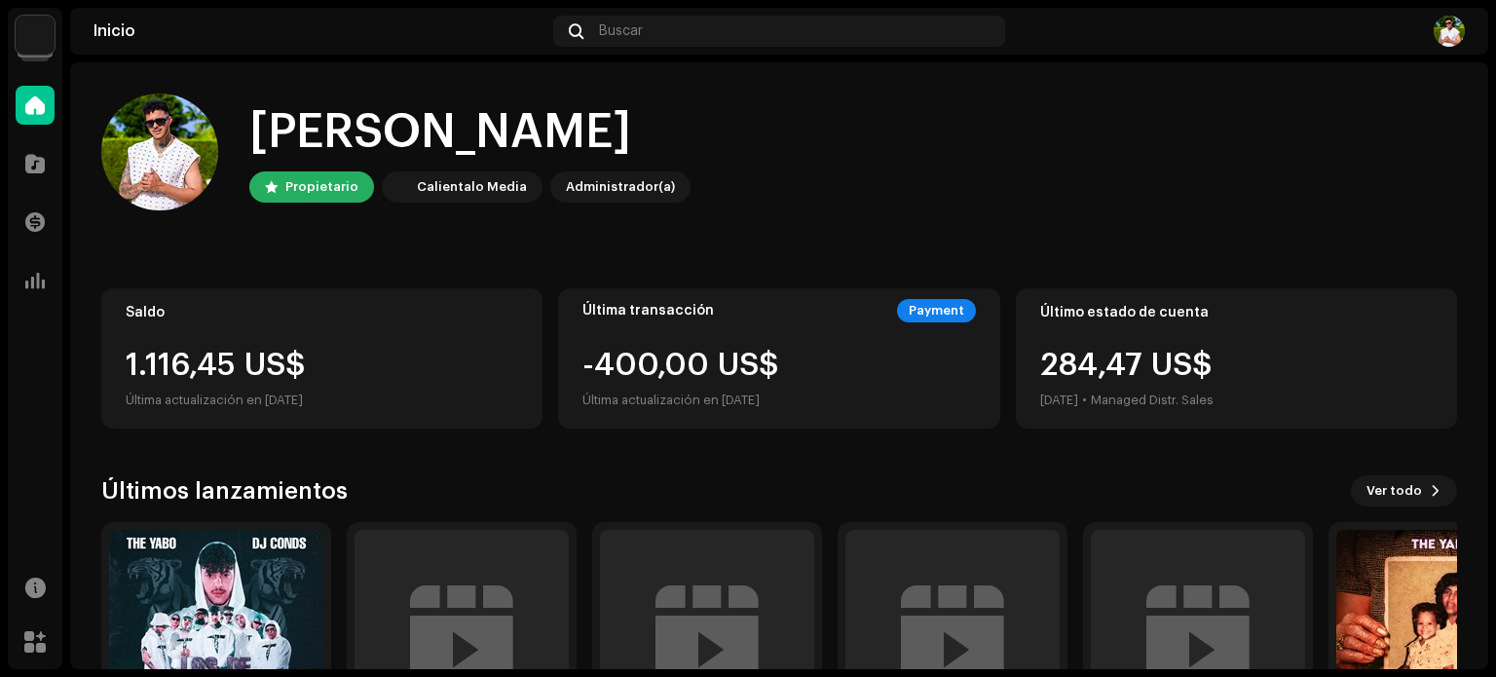
click at [466, 188] on div "Calientalo Media" at bounding box center [472, 186] width 110 height 23
click at [604, 181] on div "Administrador(a)" at bounding box center [620, 186] width 109 height 23
click at [872, 120] on div "Hola, , Luis Propietario Calientalo Media Administrador(a)" at bounding box center [778, 151] width 1355 height 117
click at [39, 42] on img at bounding box center [35, 35] width 39 height 39
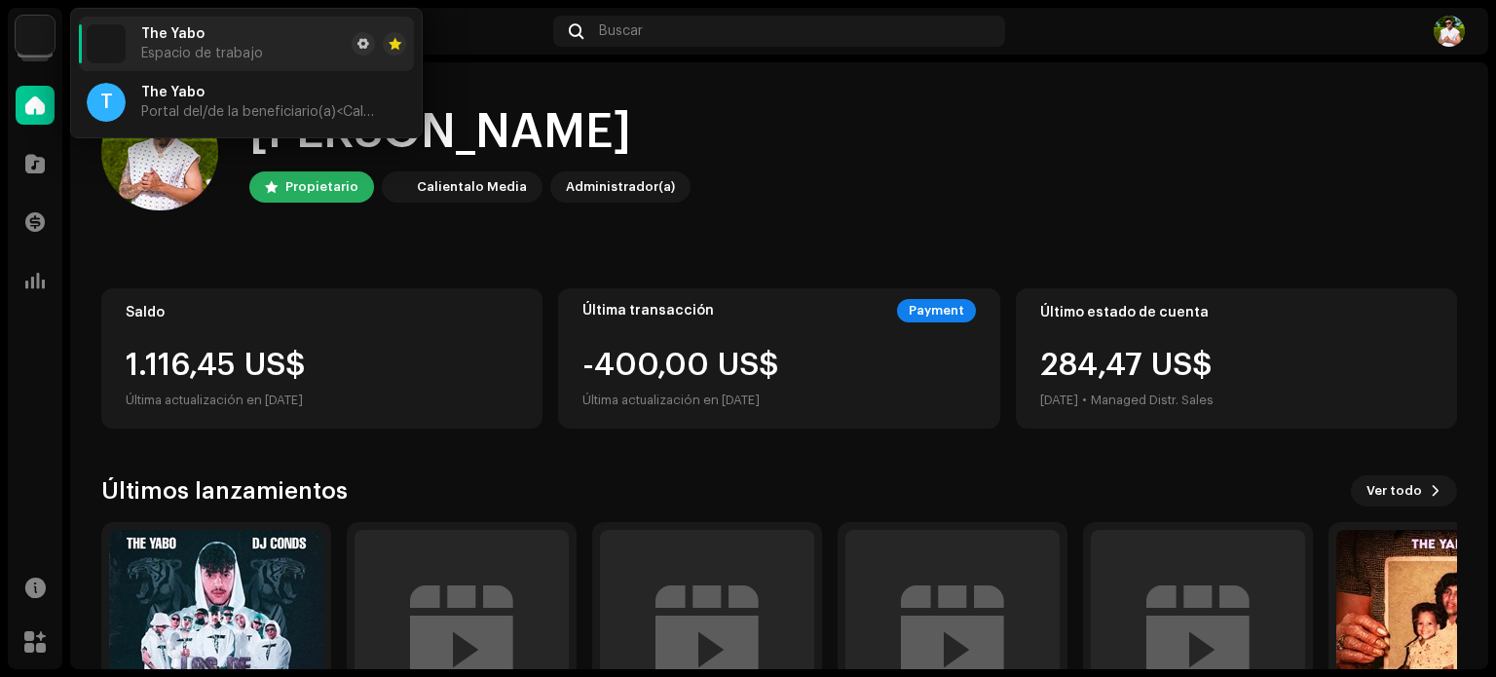
click at [843, 150] on div "Hola, , Luis Propietario Calientalo Media Administrador(a)" at bounding box center [778, 151] width 1355 height 117
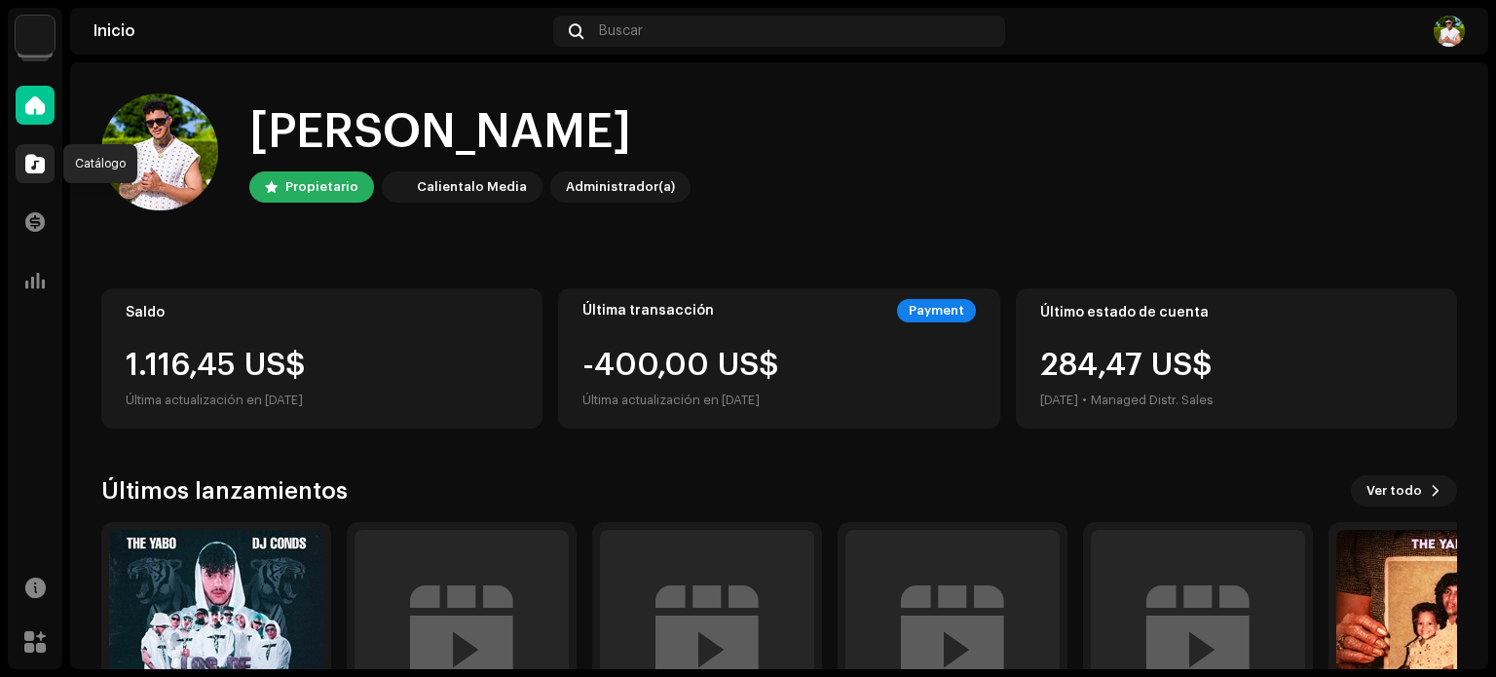
click at [31, 166] on span at bounding box center [34, 164] width 19 height 16
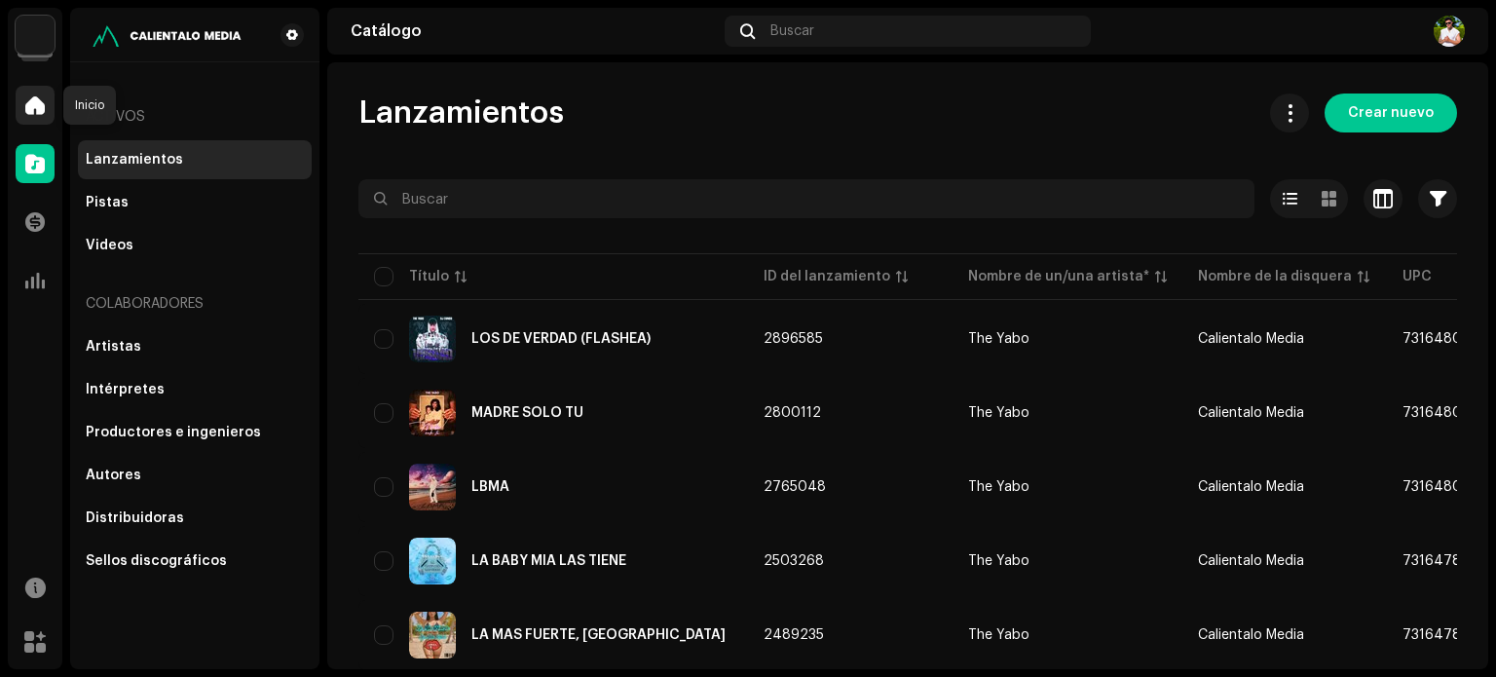
click at [32, 108] on span at bounding box center [34, 105] width 19 height 16
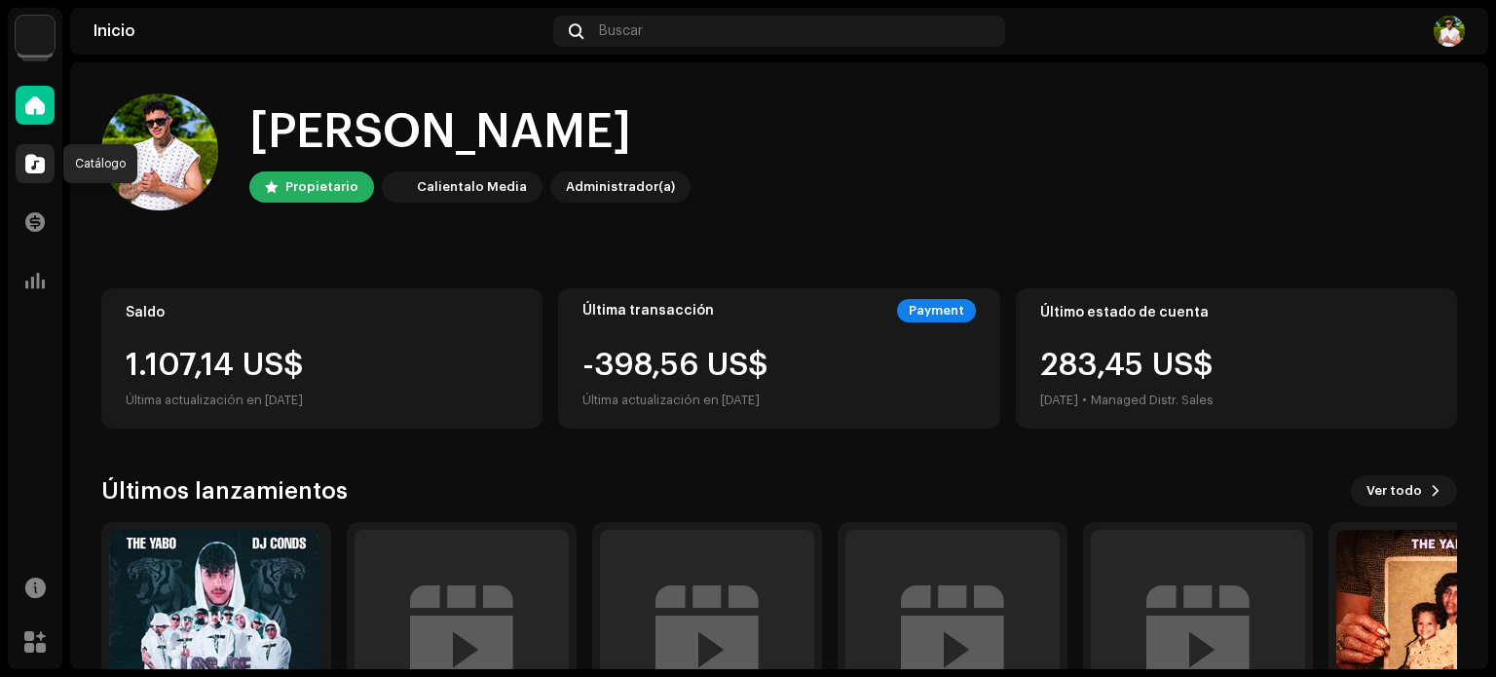
click at [47, 166] on div at bounding box center [35, 163] width 39 height 39
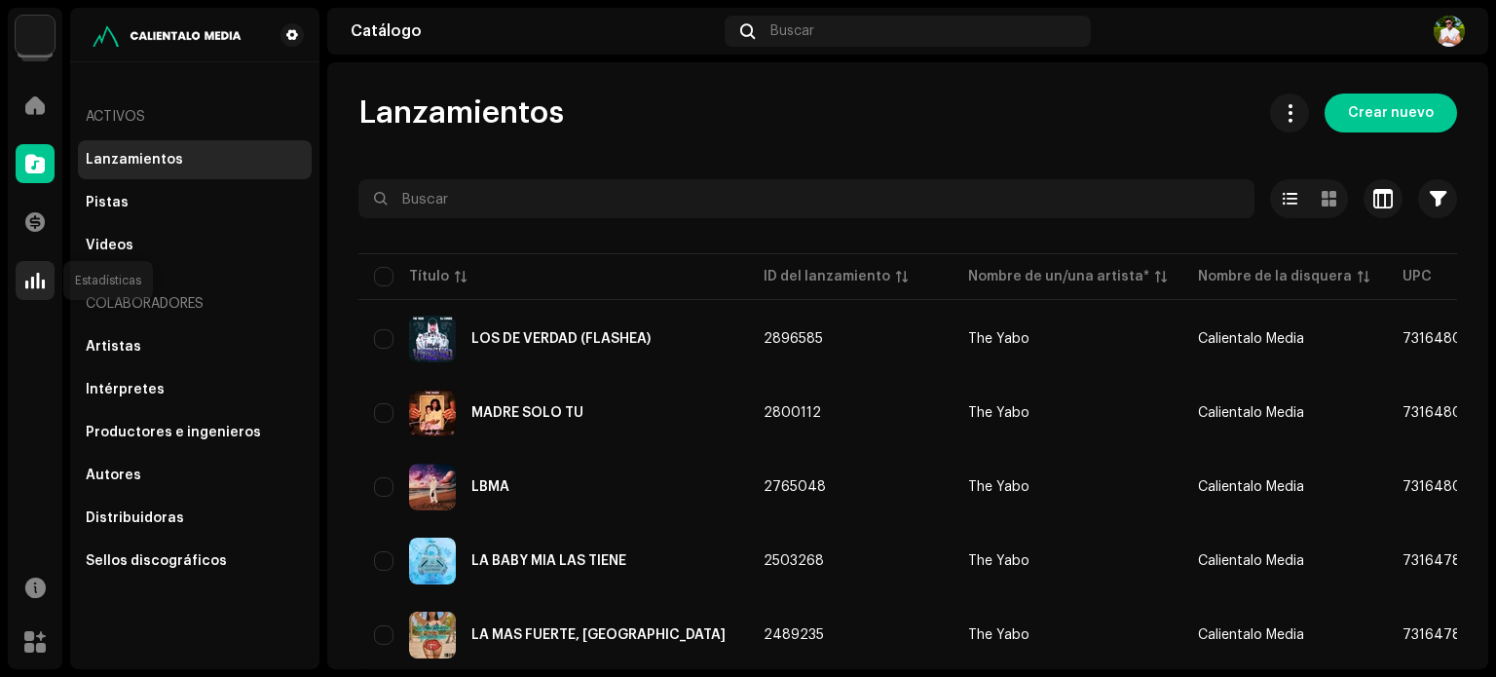
click at [31, 269] on div at bounding box center [35, 280] width 39 height 39
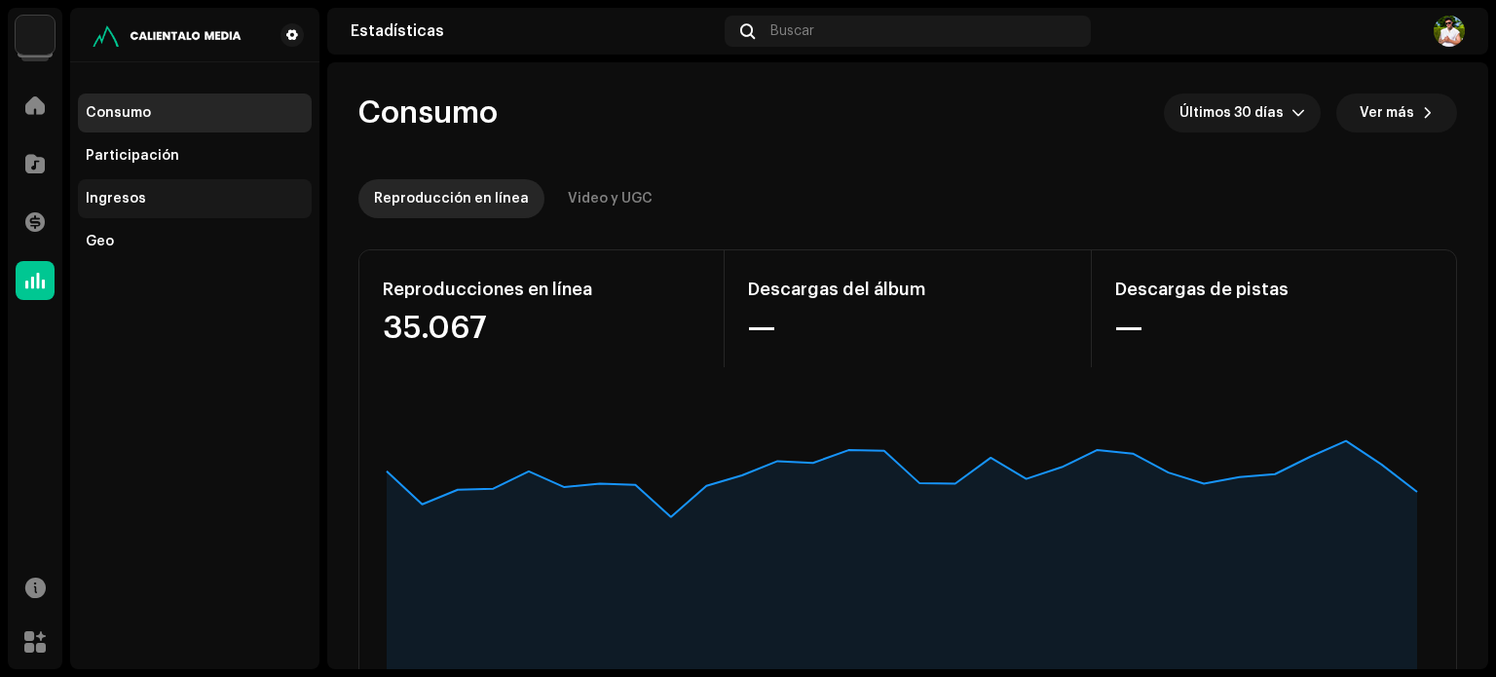
click at [159, 188] on div "Ingresos" at bounding box center [195, 198] width 234 height 39
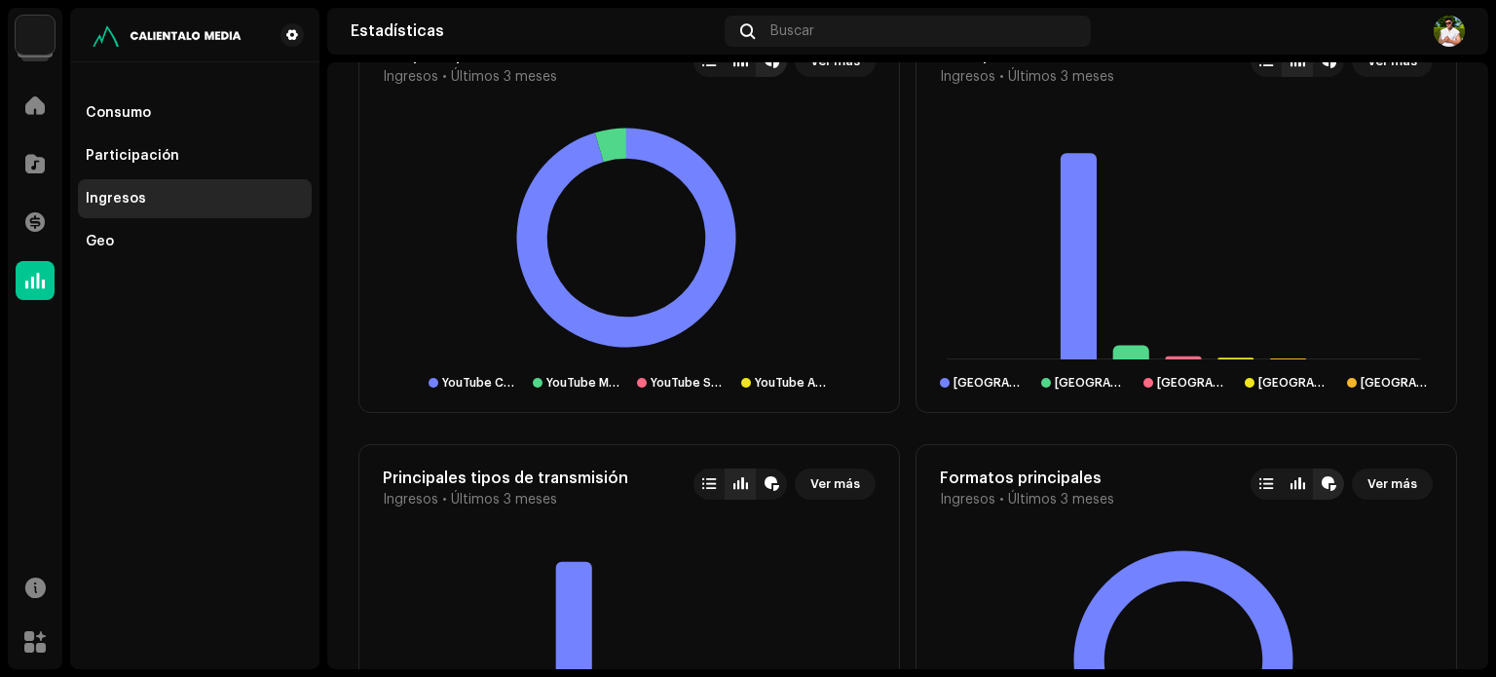
scroll to position [1097, 0]
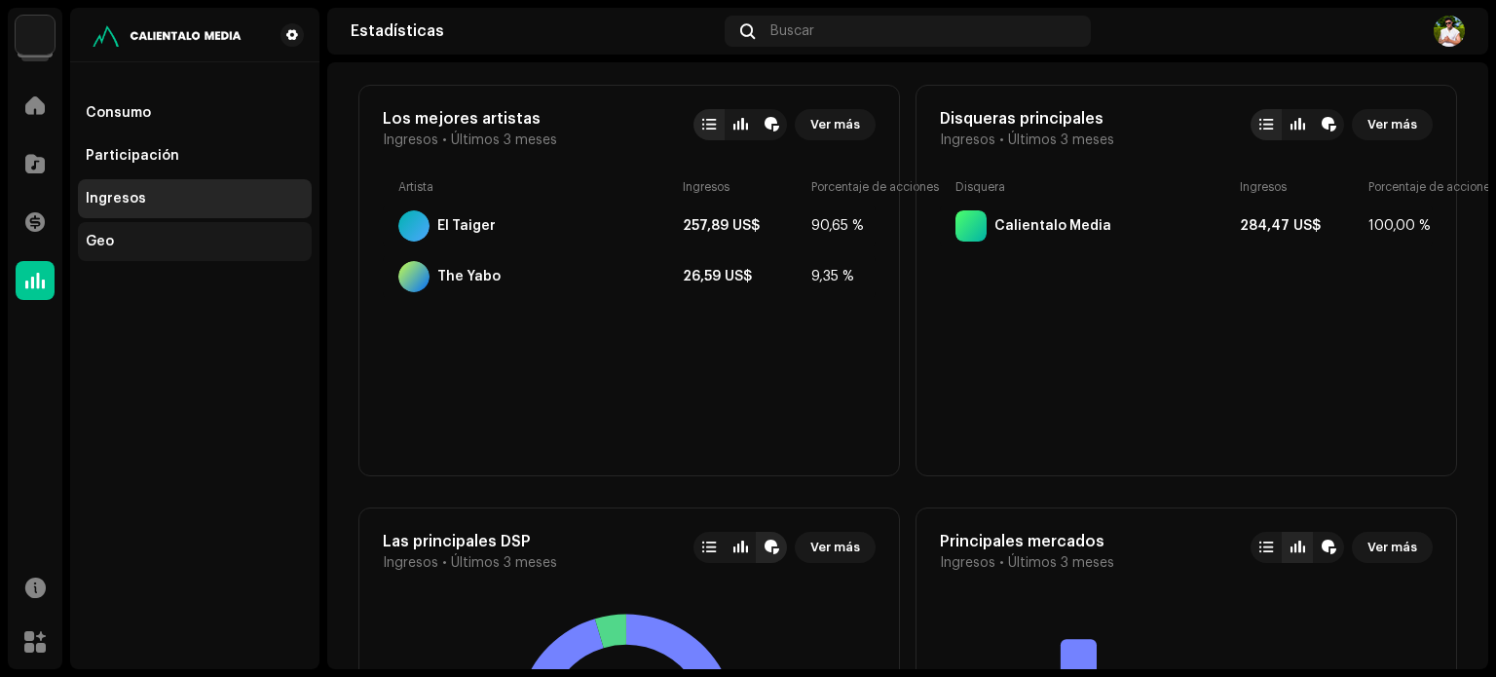
click at [93, 234] on div "Geo" at bounding box center [100, 242] width 28 height 16
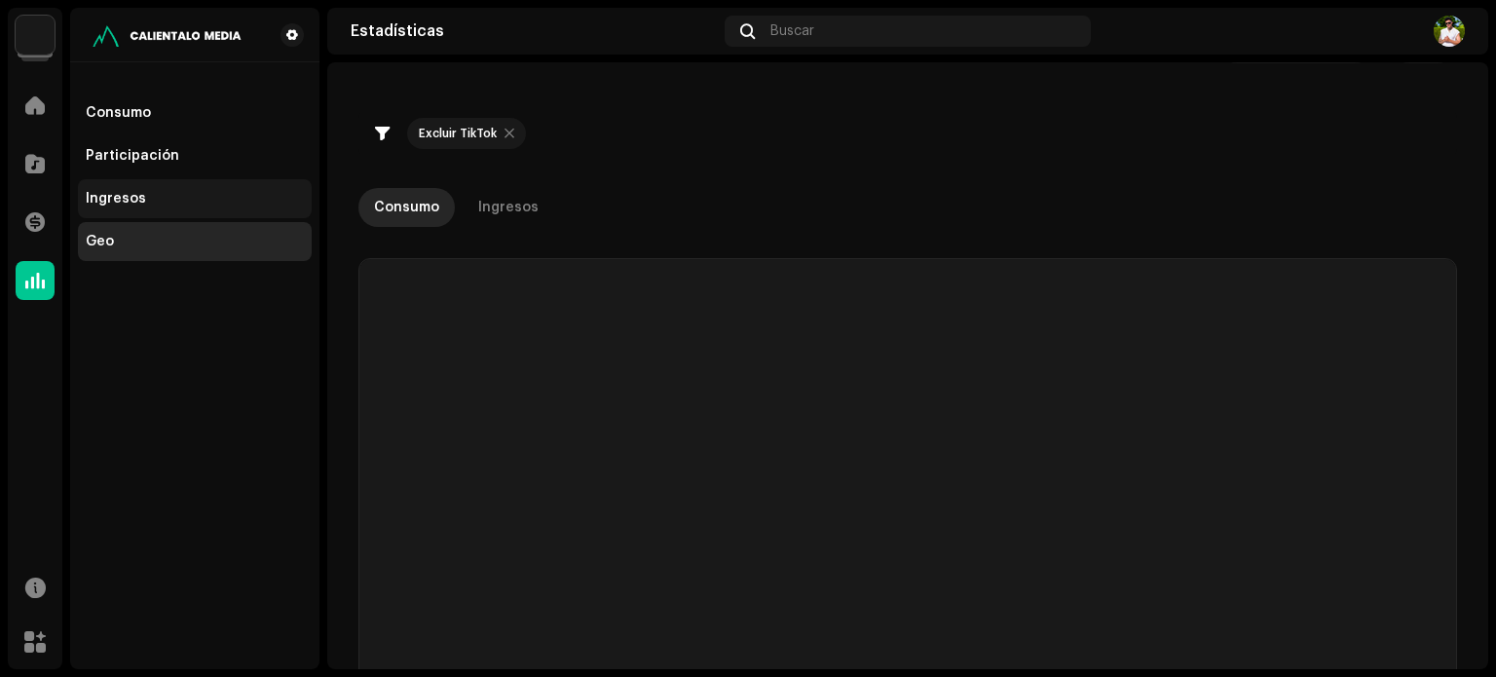
checkbox input "true"
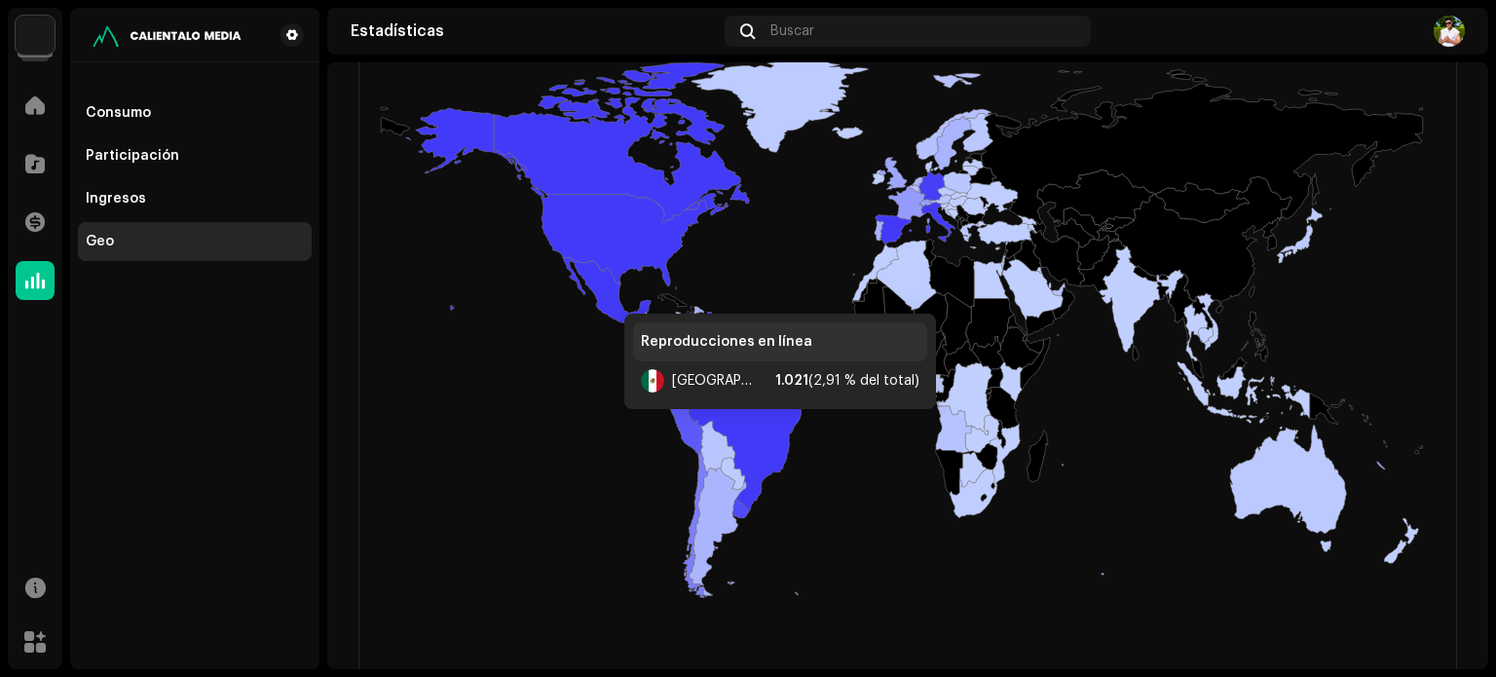
scroll to position [487, 0]
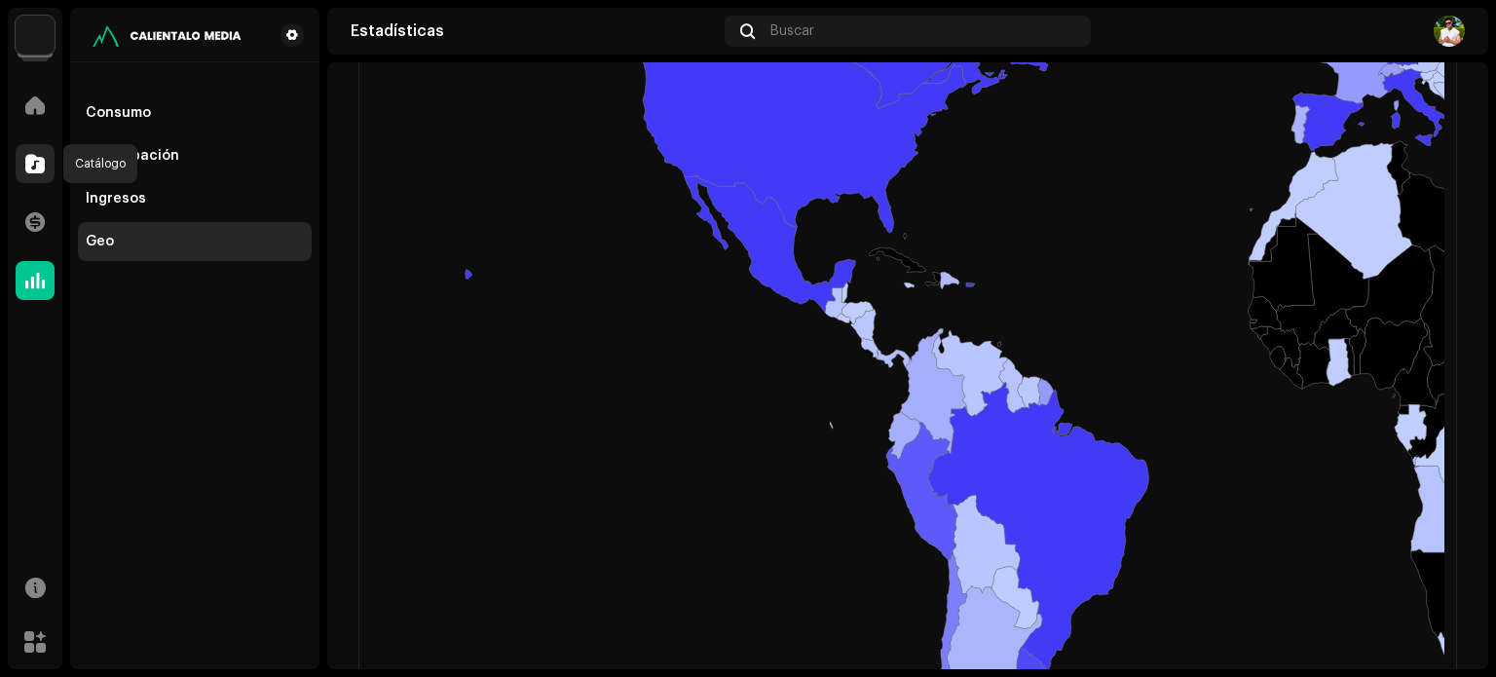
click at [27, 159] on span at bounding box center [34, 164] width 19 height 16
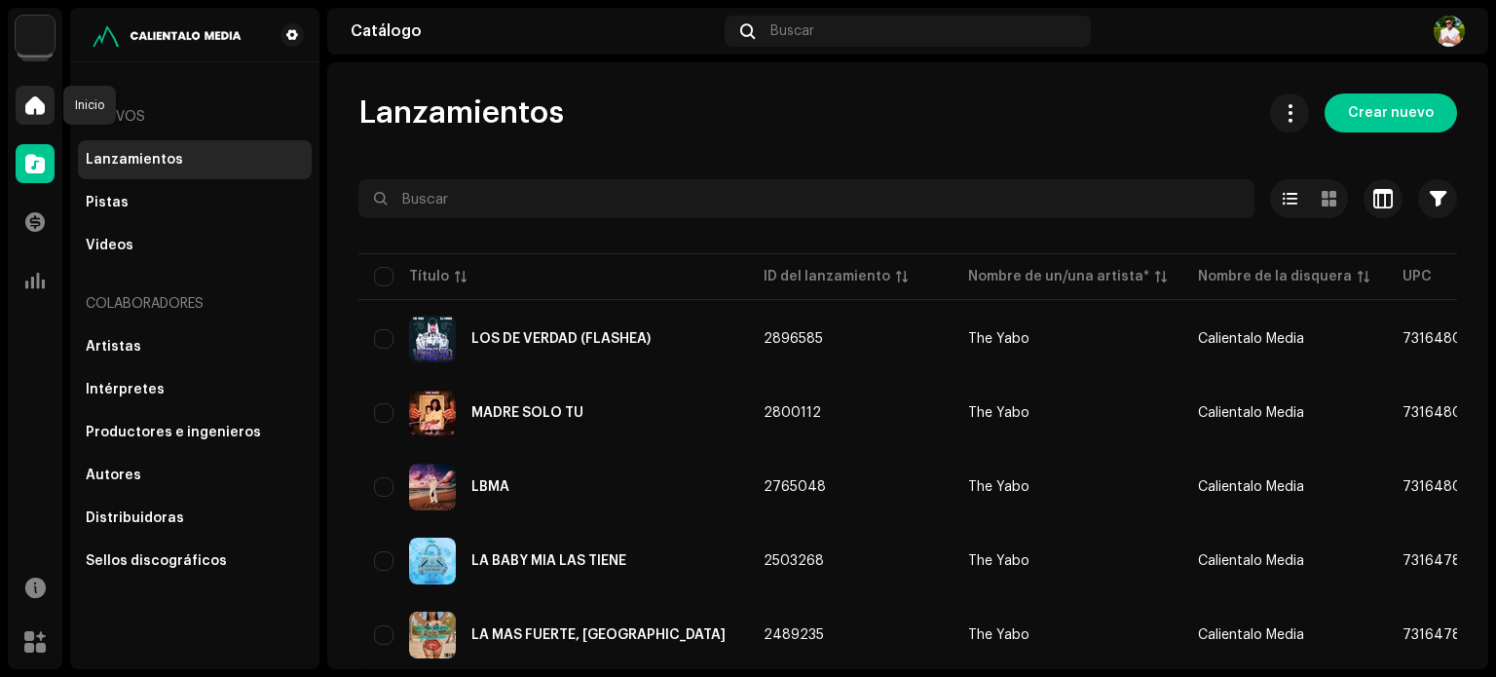
click at [35, 104] on span at bounding box center [34, 105] width 19 height 16
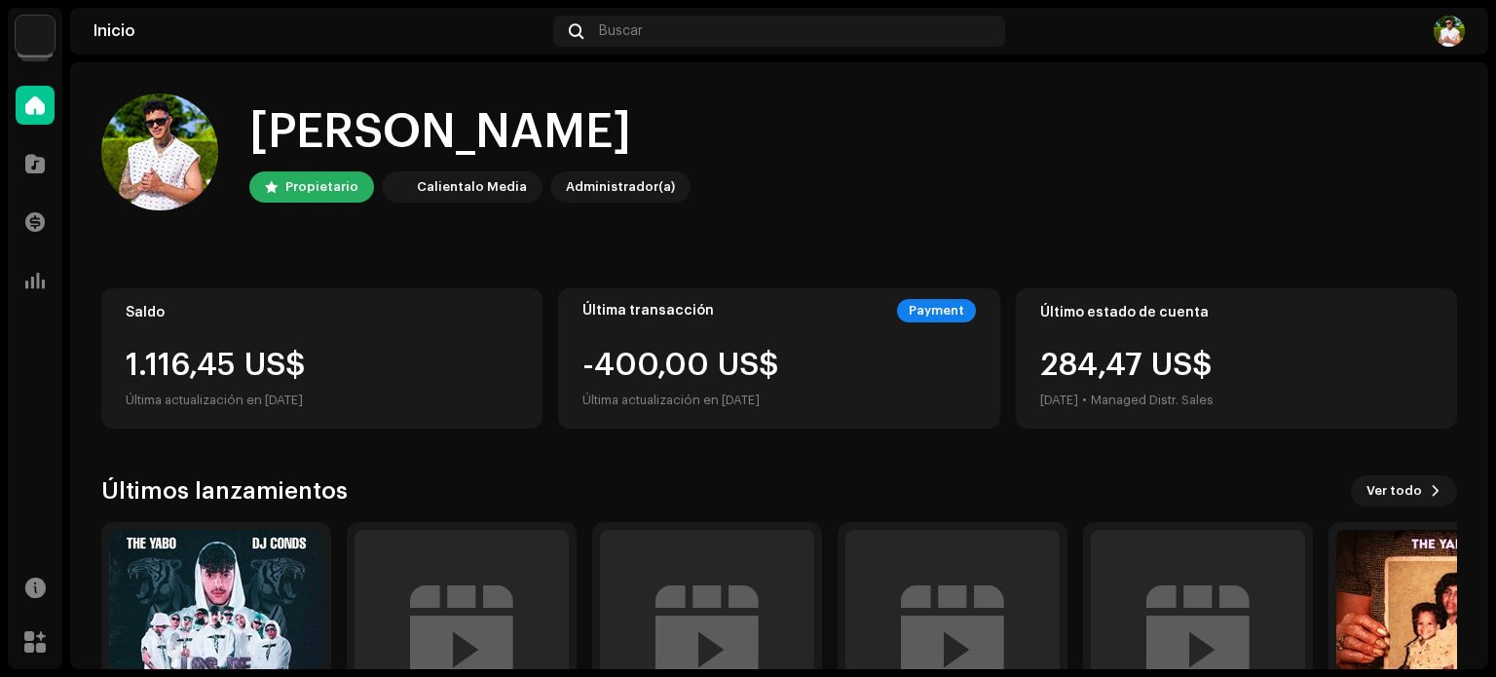
scroll to position [164, 0]
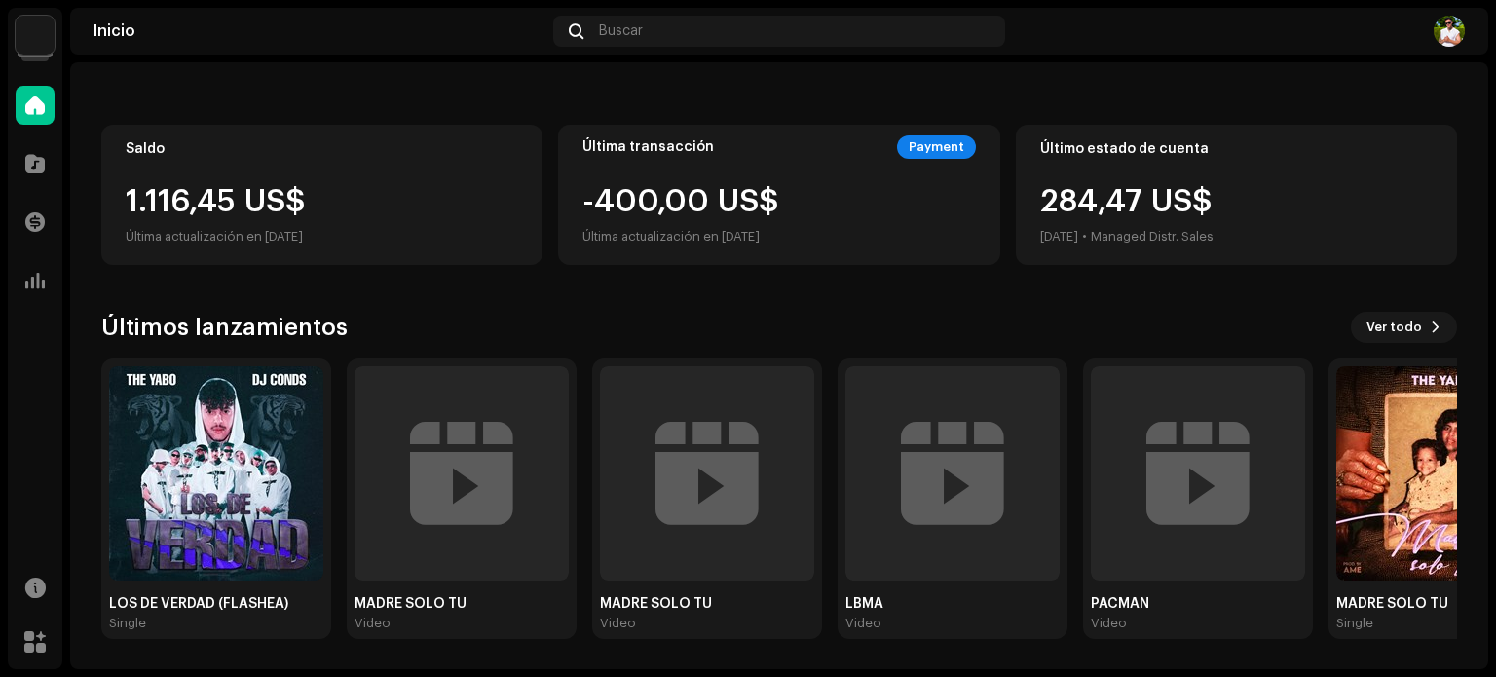
click at [378, 182] on div "Saldo 1.116,45 US$ Última actualización en 8 oct 2025" at bounding box center [321, 195] width 441 height 140
click at [285, 210] on div "1.116,45 US$" at bounding box center [322, 201] width 392 height 31
click at [193, 221] on div "1.116,45 US$ Última actualización en 8 oct 2025" at bounding box center [322, 217] width 392 height 62
click at [778, 178] on div "Última transacción Payment -400,00 US$ Última actualización en 27 feb 2025" at bounding box center [778, 195] width 441 height 140
click at [954, 195] on div "-400,00 US$ Última actualización en 27 feb 2025" at bounding box center [778, 217] width 392 height 62
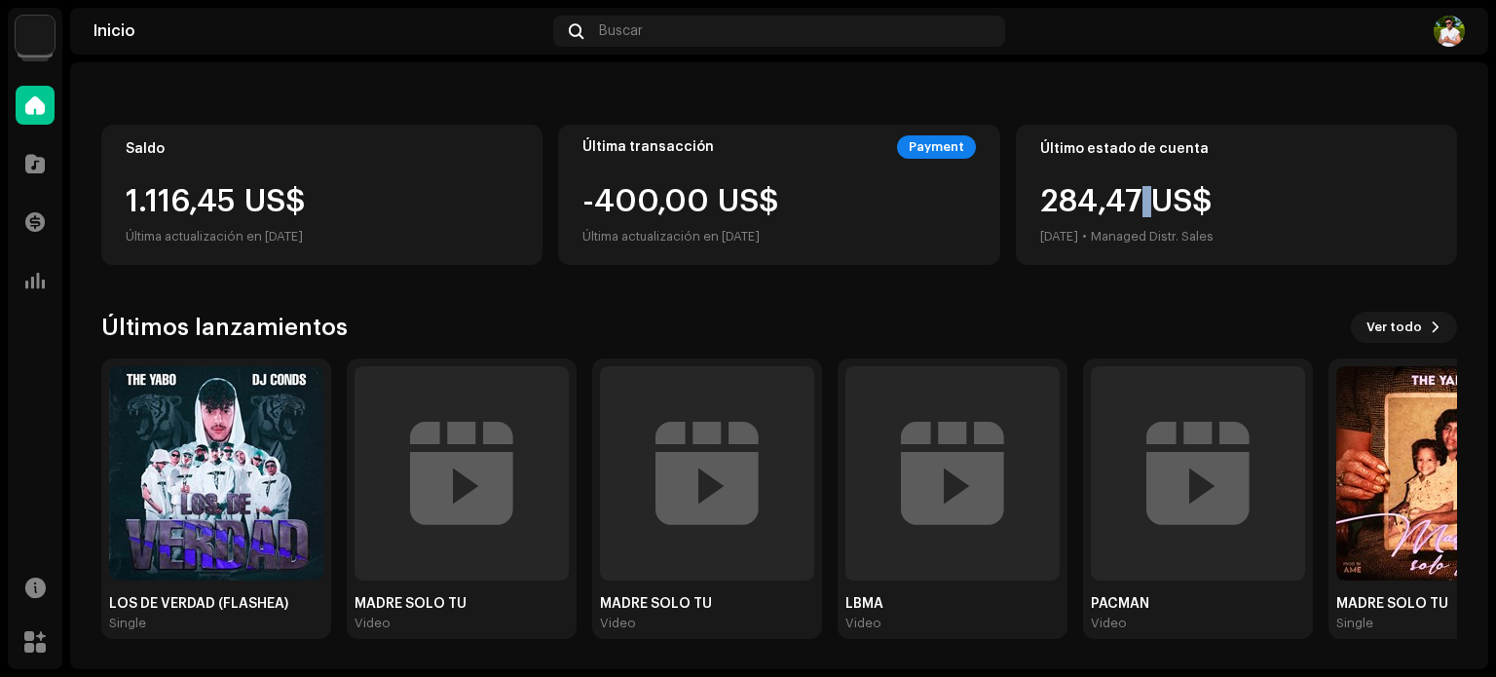
click at [1139, 176] on div "Último estado de cuenta 284,47 US$ sept 2025 • Managed Distr. Sales" at bounding box center [1236, 195] width 441 height 140
click at [31, 269] on div at bounding box center [35, 280] width 39 height 39
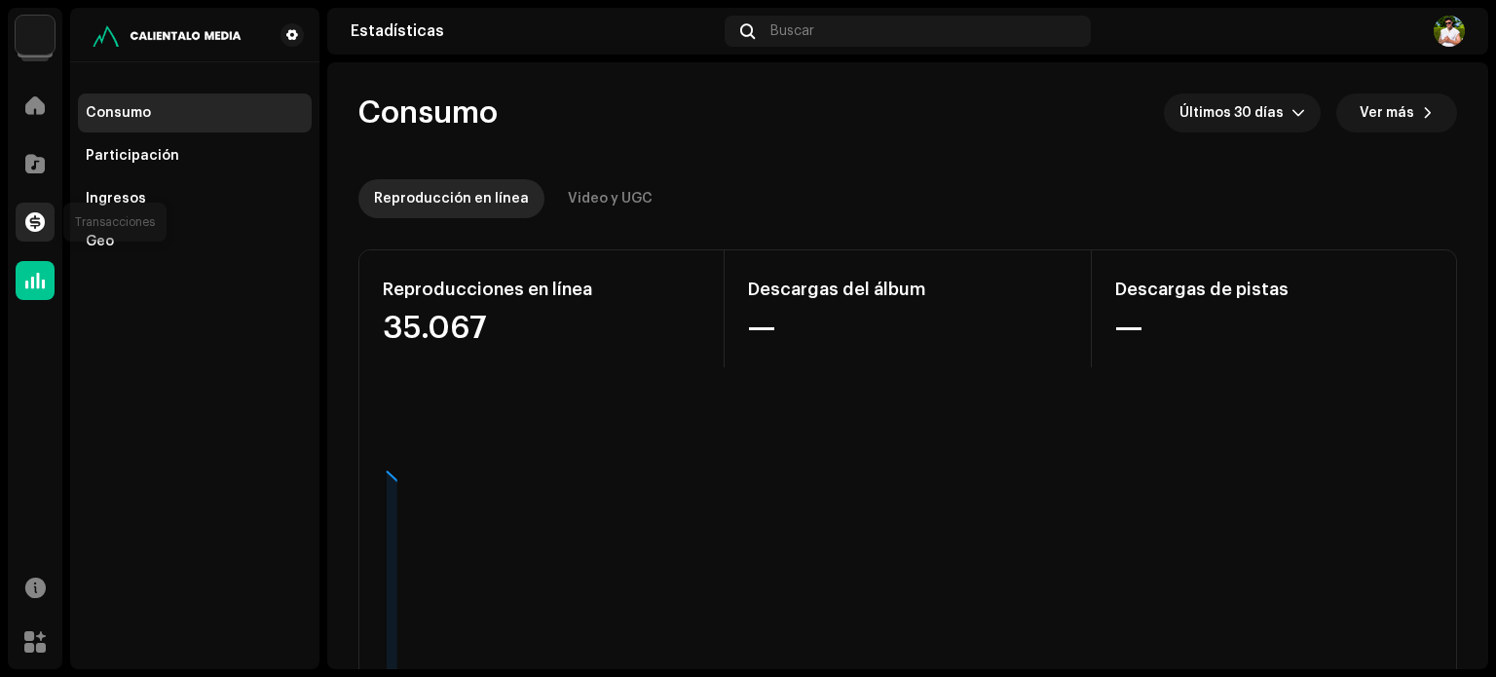
click at [35, 229] on span at bounding box center [34, 222] width 19 height 16
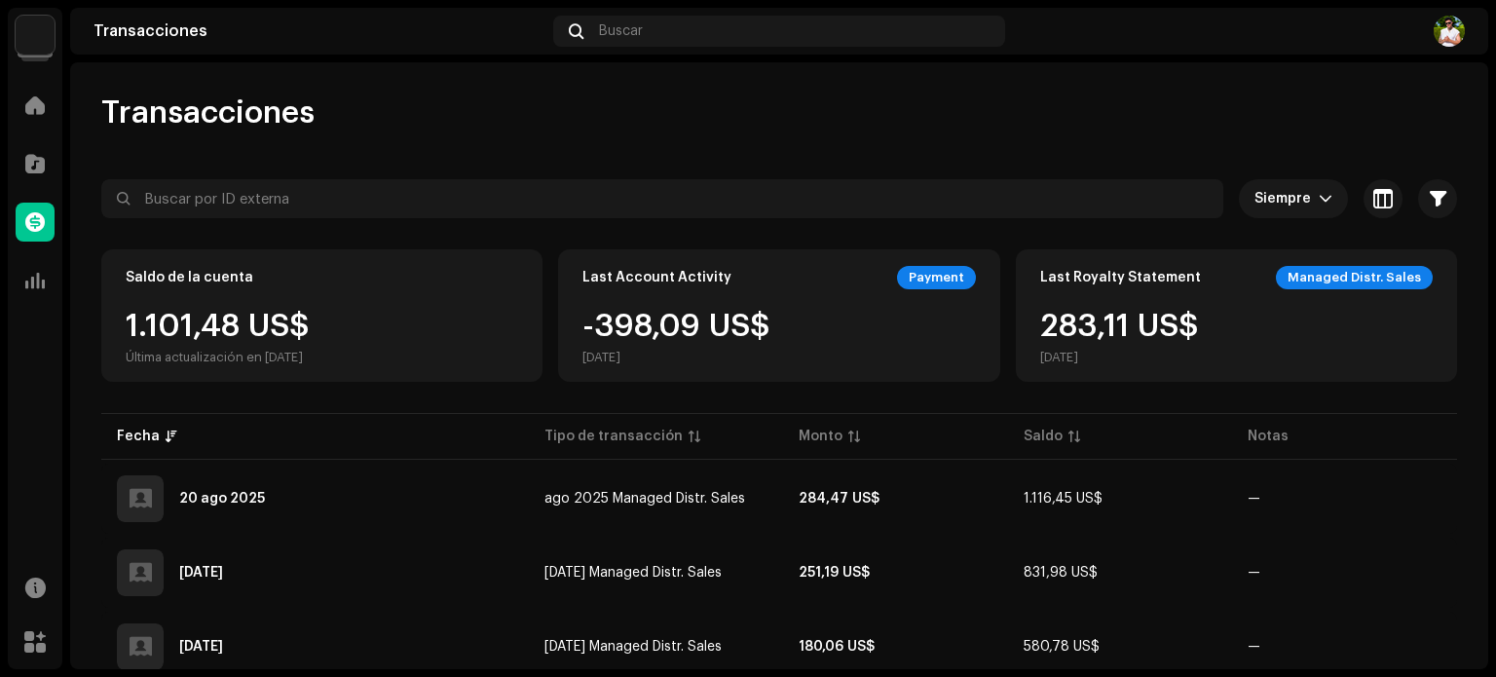
click at [27, 30] on img at bounding box center [35, 35] width 39 height 39
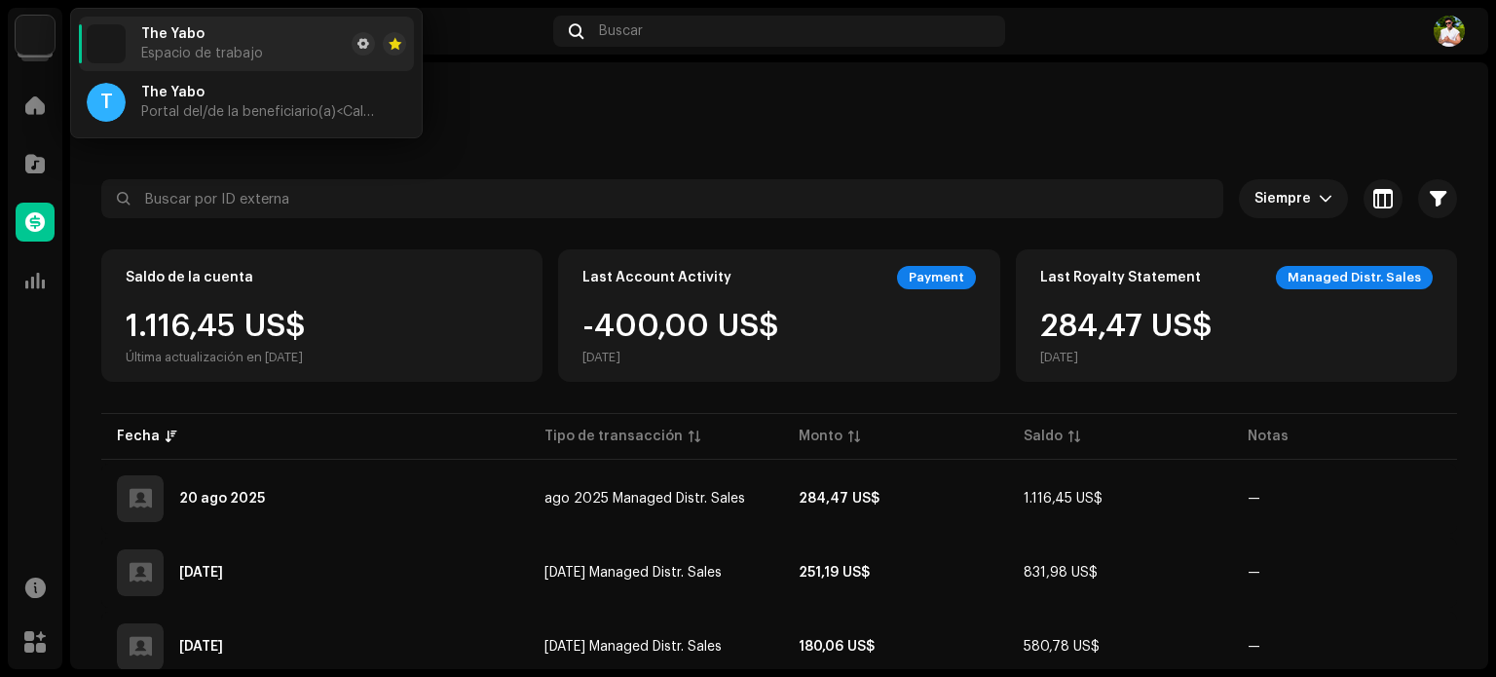
click at [573, 109] on div "Transacciones" at bounding box center [778, 112] width 1355 height 39
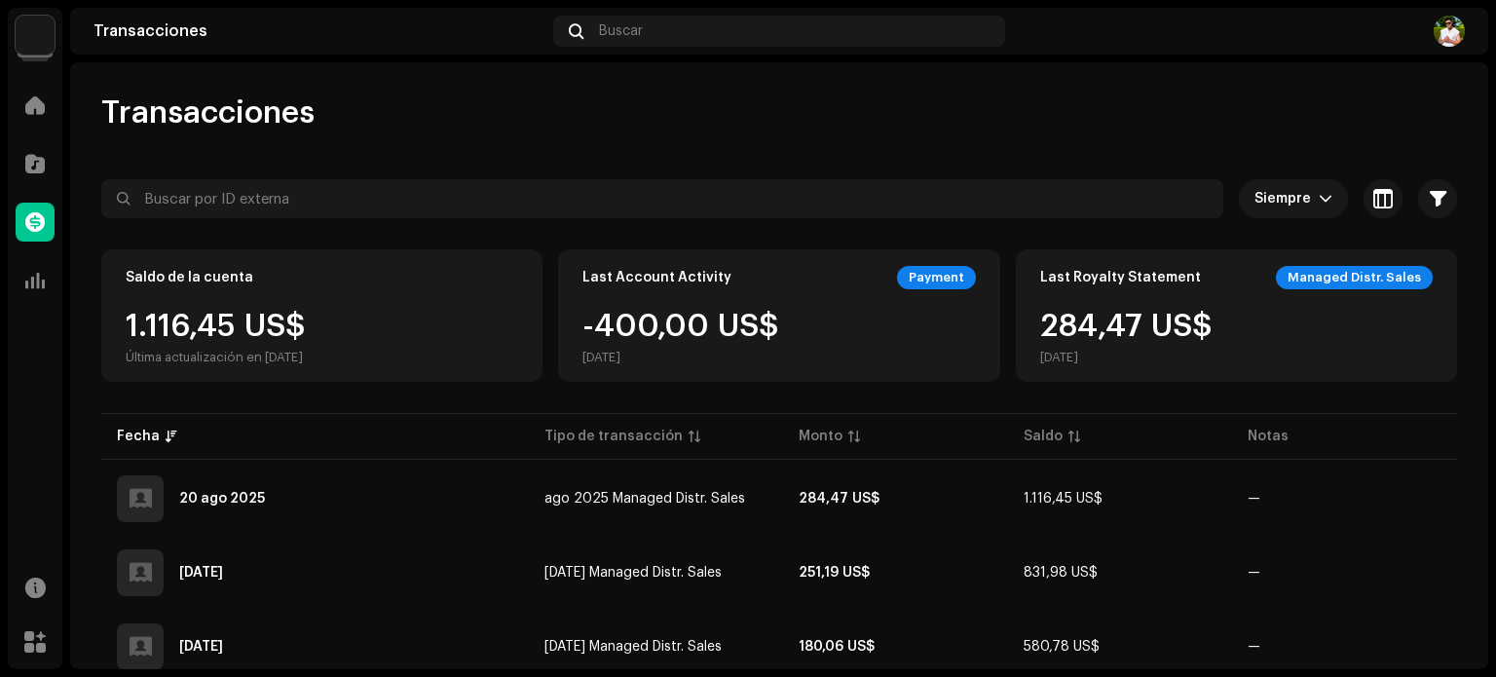
click at [1456, 26] on img at bounding box center [1448, 31] width 31 height 31
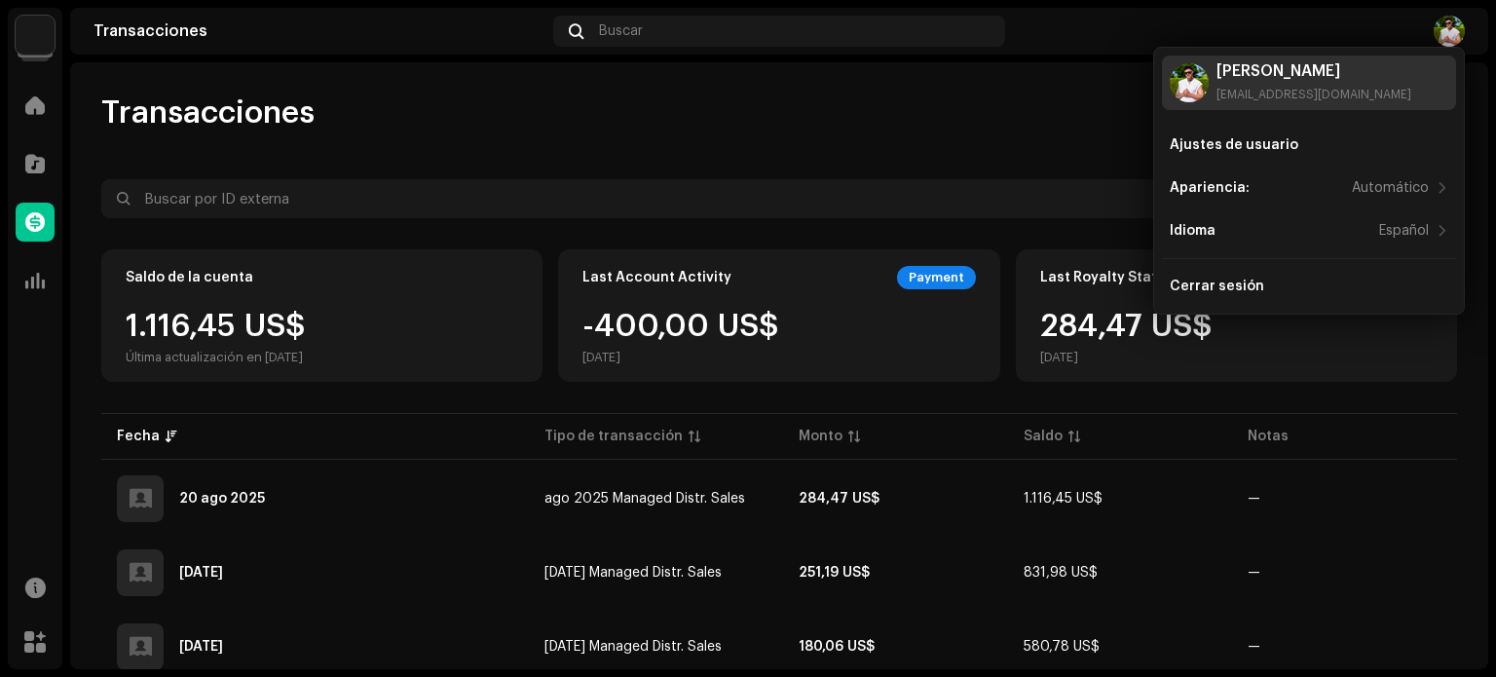
click at [1242, 76] on div "[PERSON_NAME]" at bounding box center [1313, 71] width 195 height 16
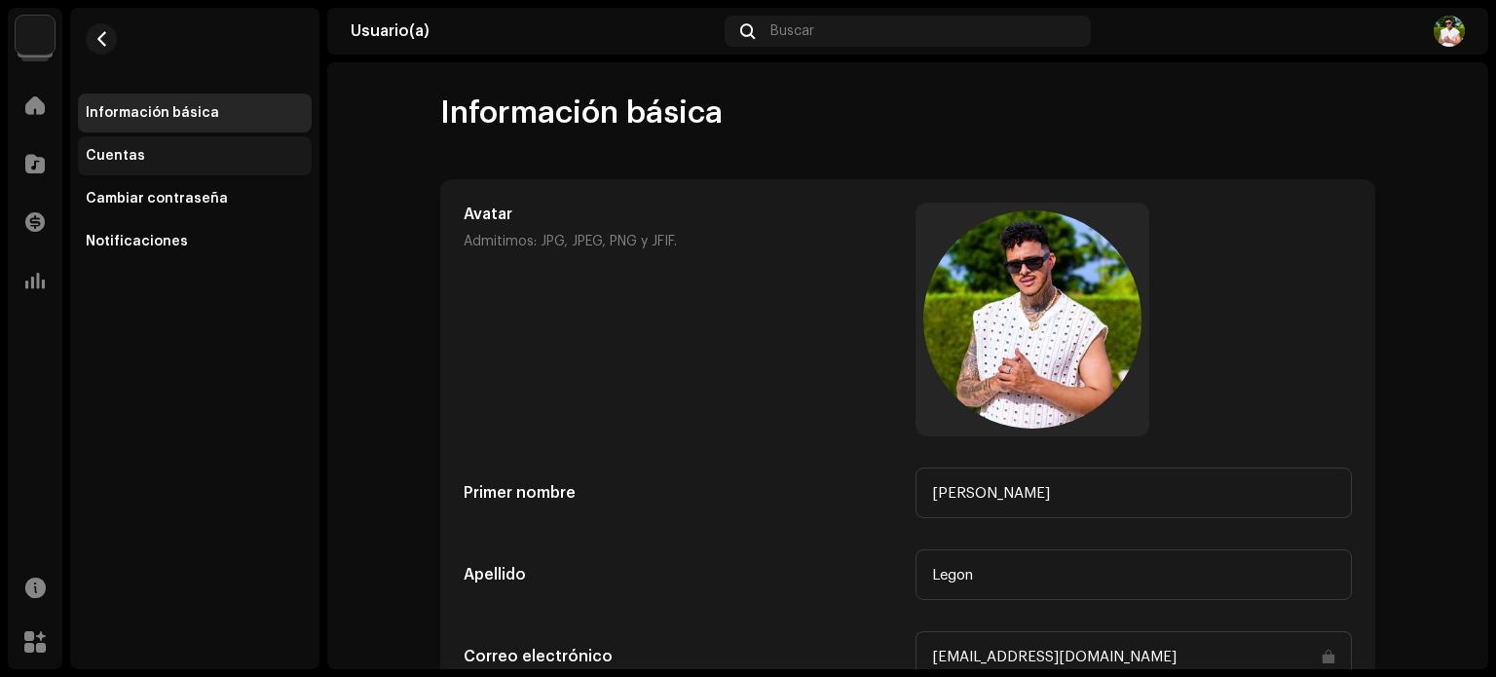
click at [134, 156] on div "Cuentas" at bounding box center [115, 156] width 59 height 16
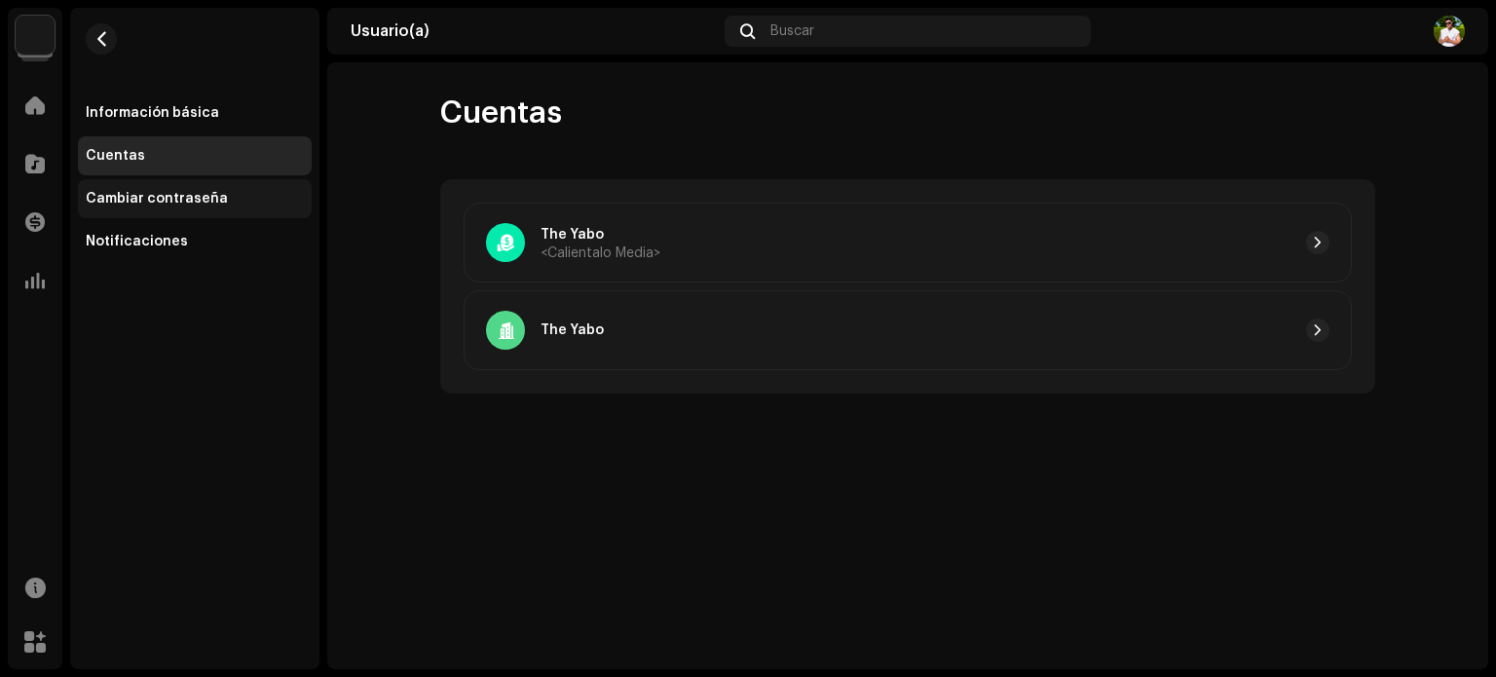
click at [148, 202] on div "Cambiar contraseña" at bounding box center [157, 199] width 142 height 16
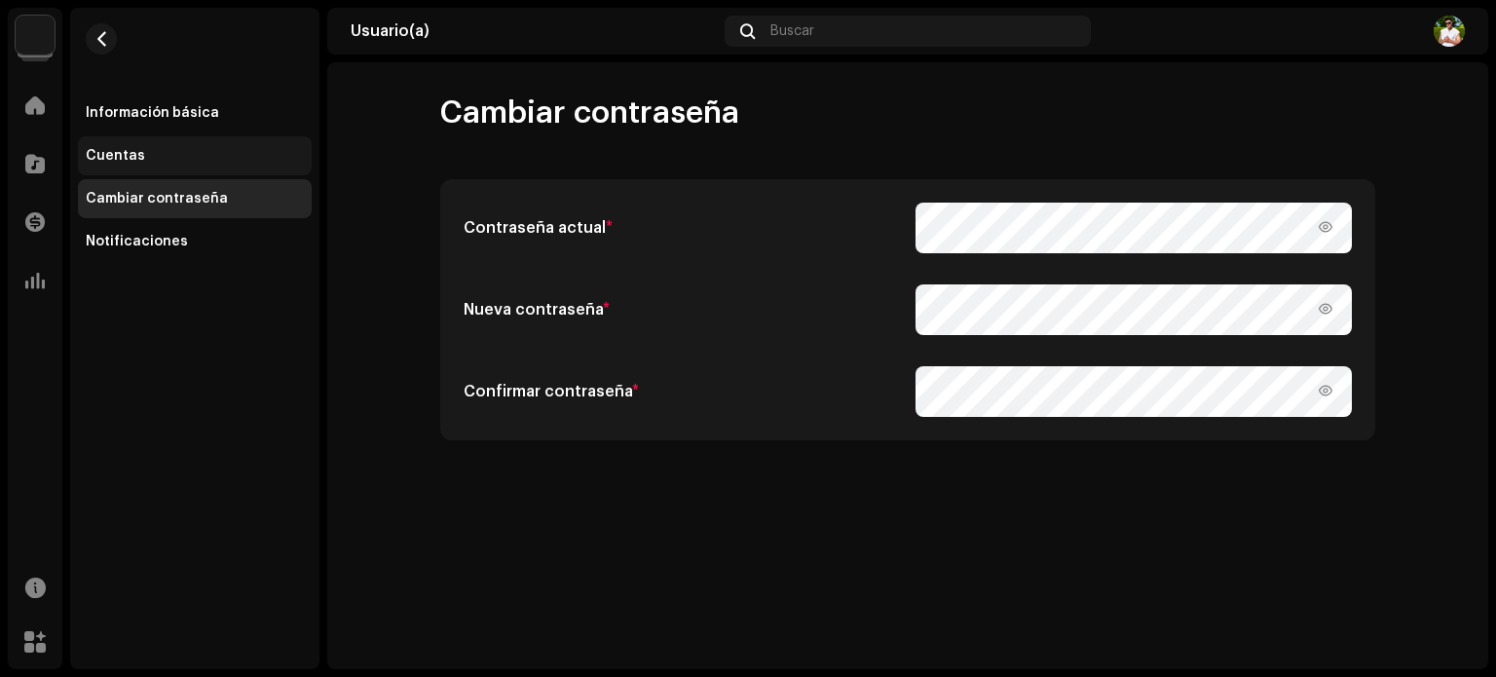
click at [117, 151] on div "Cuentas" at bounding box center [115, 156] width 59 height 16
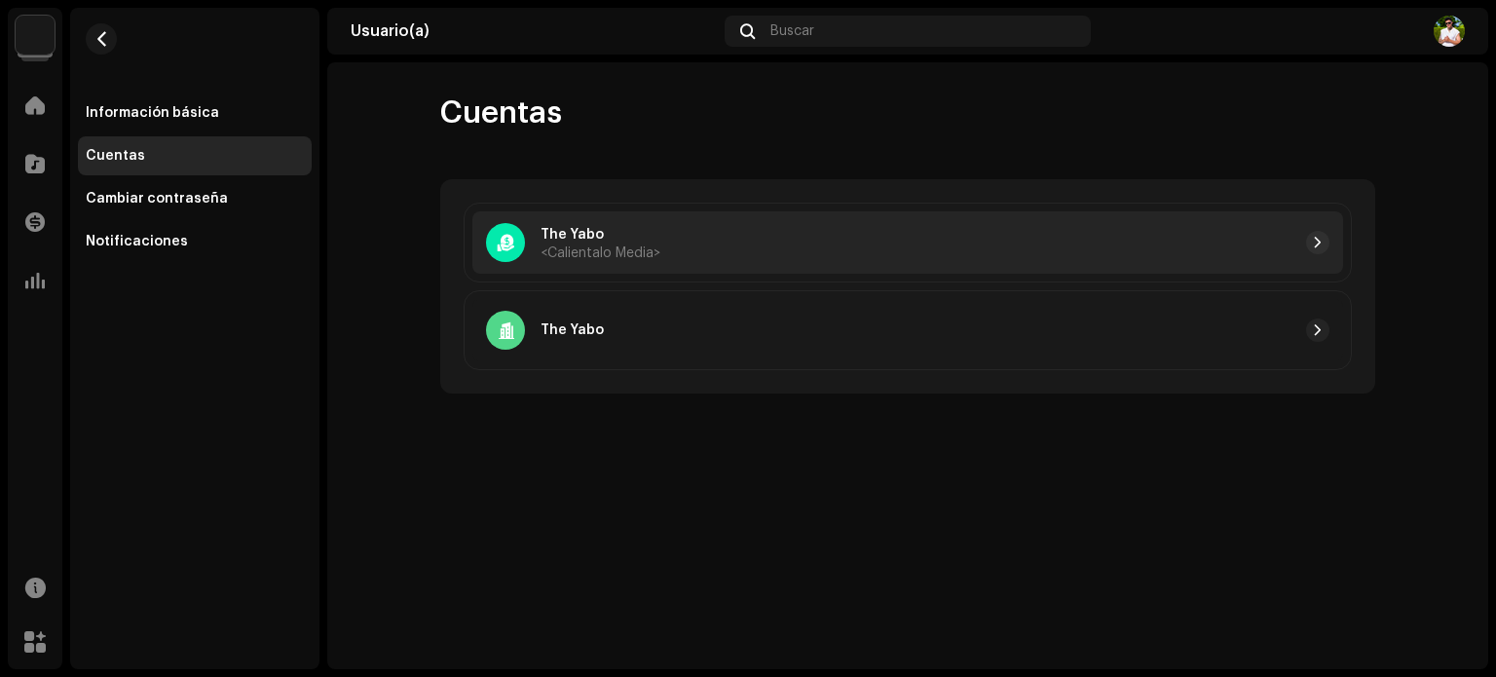
click at [1332, 246] on div "The Yabo <Calientalo Media>" at bounding box center [907, 242] width 870 height 62
click at [1321, 240] on span "button" at bounding box center [1318, 243] width 12 height 16
click at [1316, 238] on span "button" at bounding box center [1318, 243] width 12 height 16
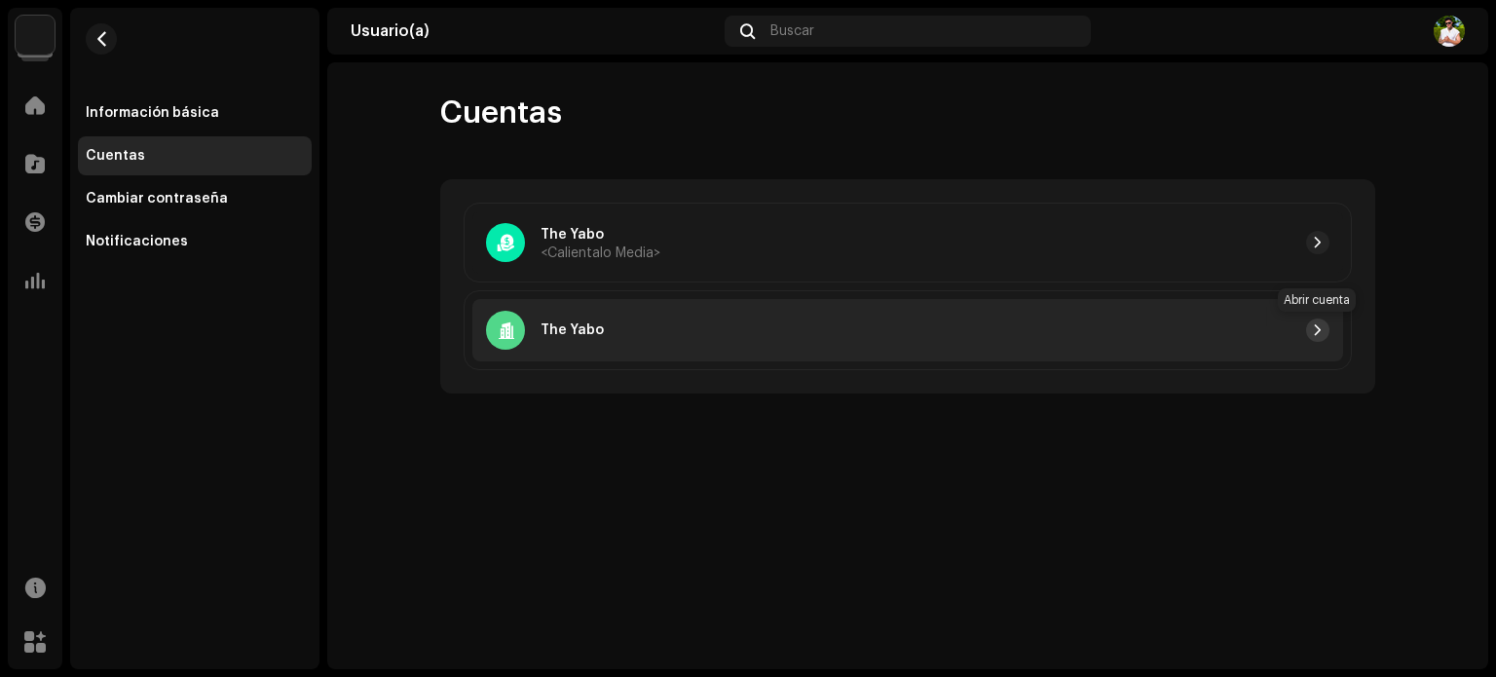
click at [1320, 322] on span "button" at bounding box center [1318, 330] width 12 height 16
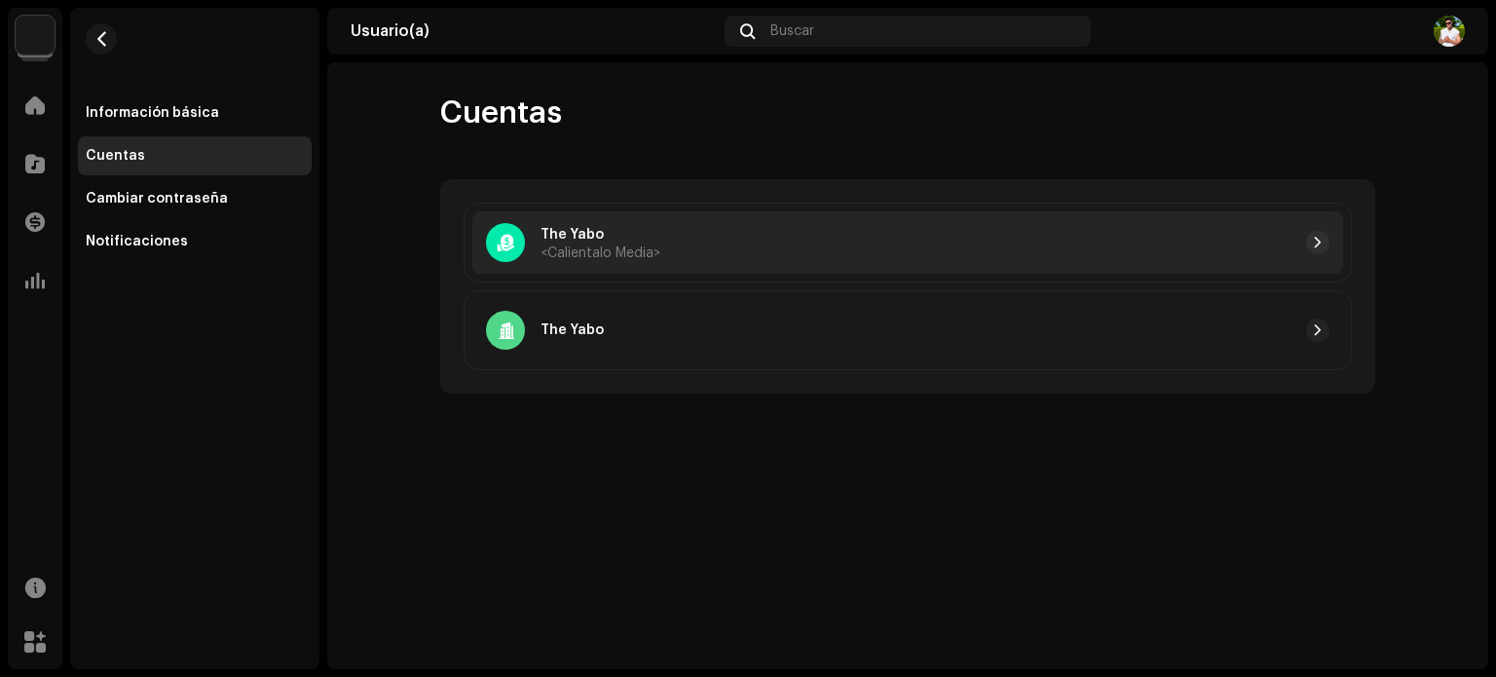
click at [1281, 246] on div at bounding box center [994, 242] width 669 height 23
click at [1275, 238] on div at bounding box center [994, 242] width 669 height 23
click at [1315, 233] on button "button" at bounding box center [1317, 242] width 23 height 23
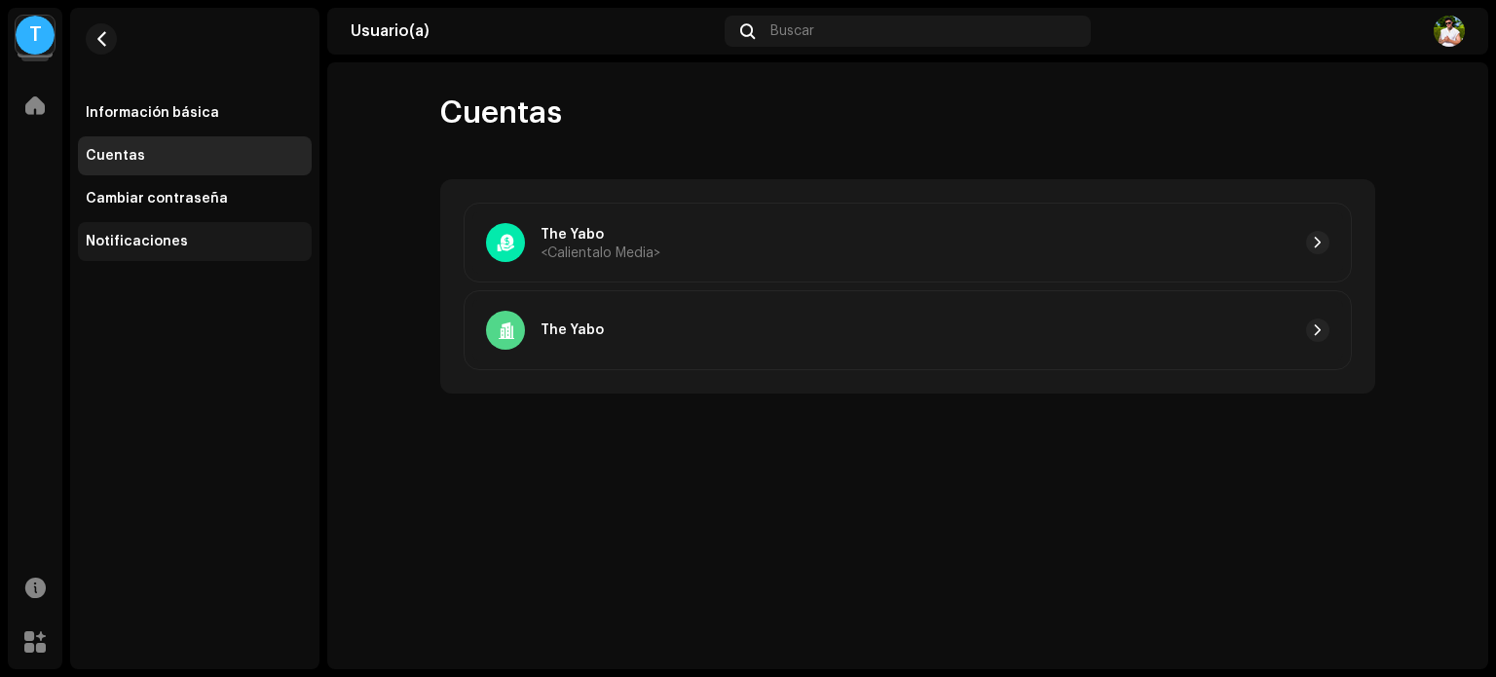
click at [120, 234] on div "Notificaciones" at bounding box center [137, 242] width 102 height 16
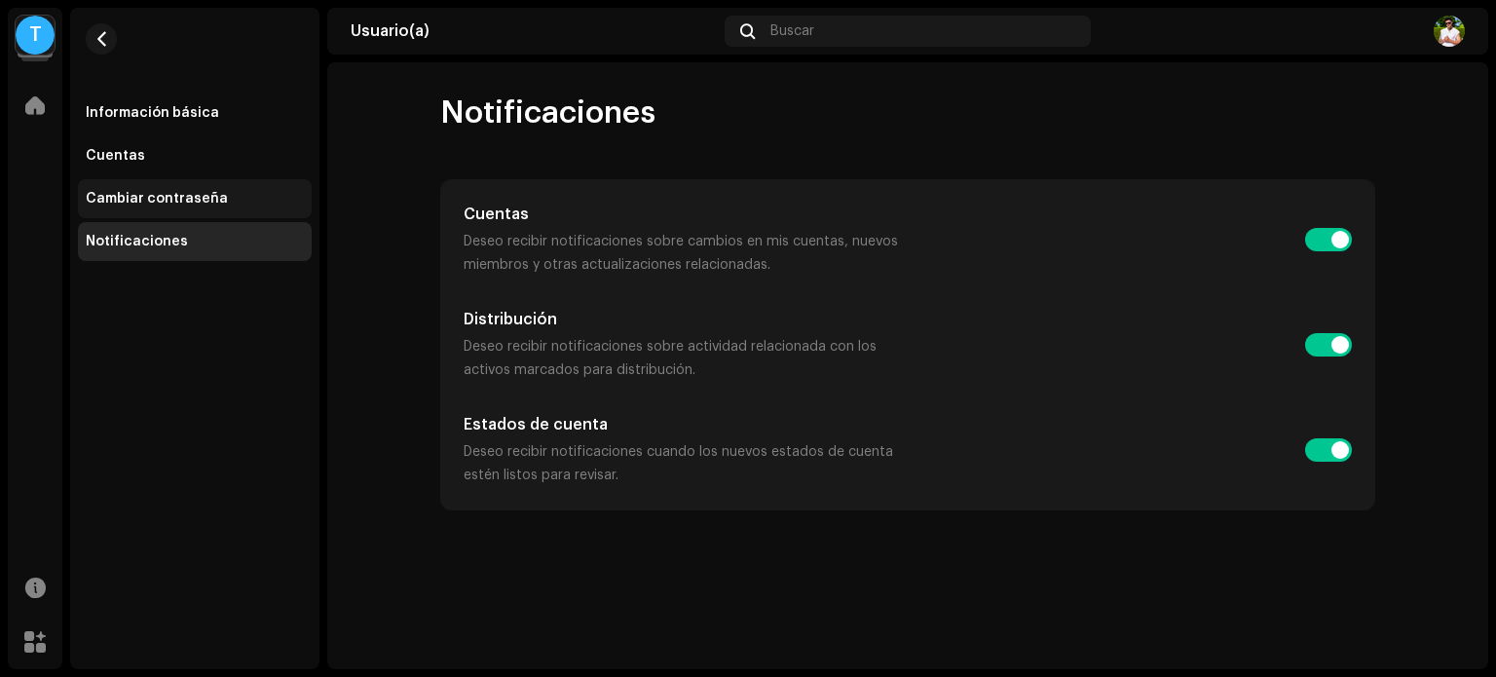
click at [144, 202] on div "Cambiar contraseña" at bounding box center [157, 199] width 142 height 16
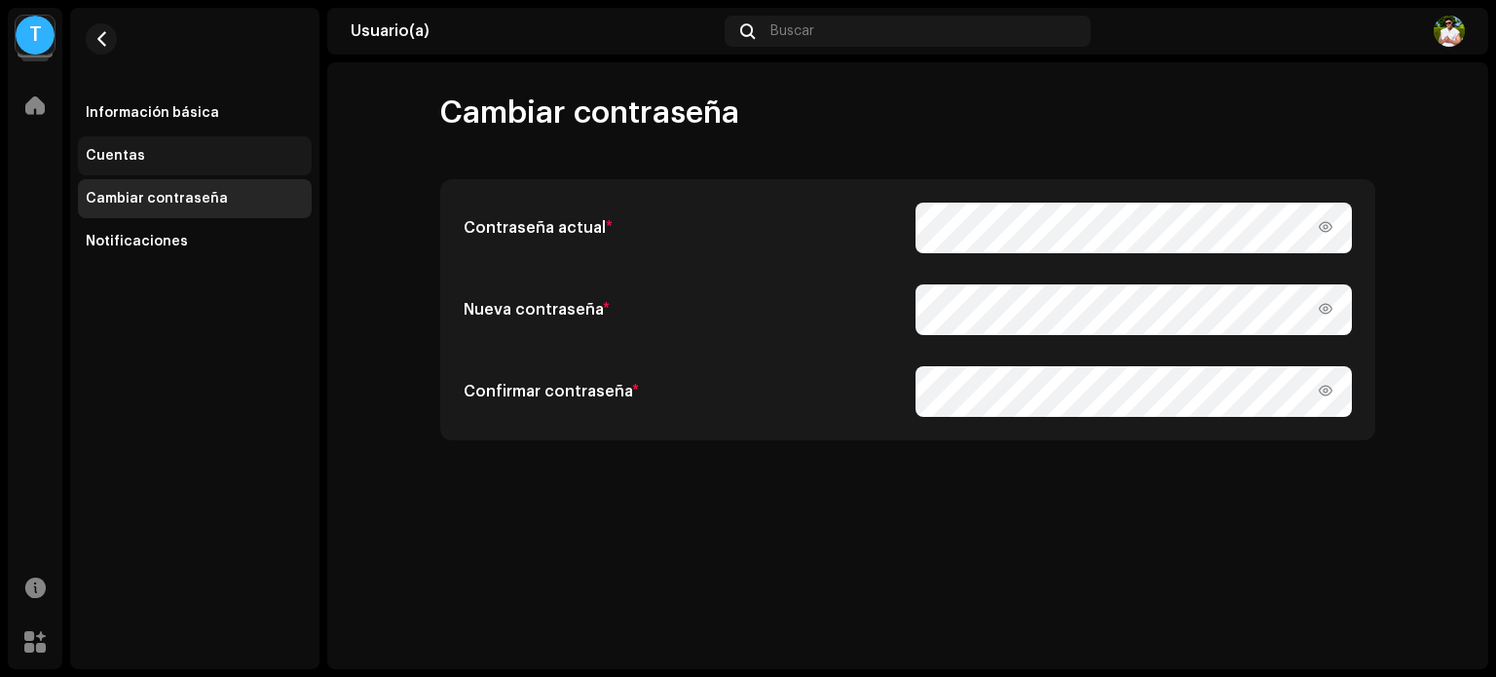
click at [139, 143] on div "Cuentas" at bounding box center [195, 155] width 234 height 39
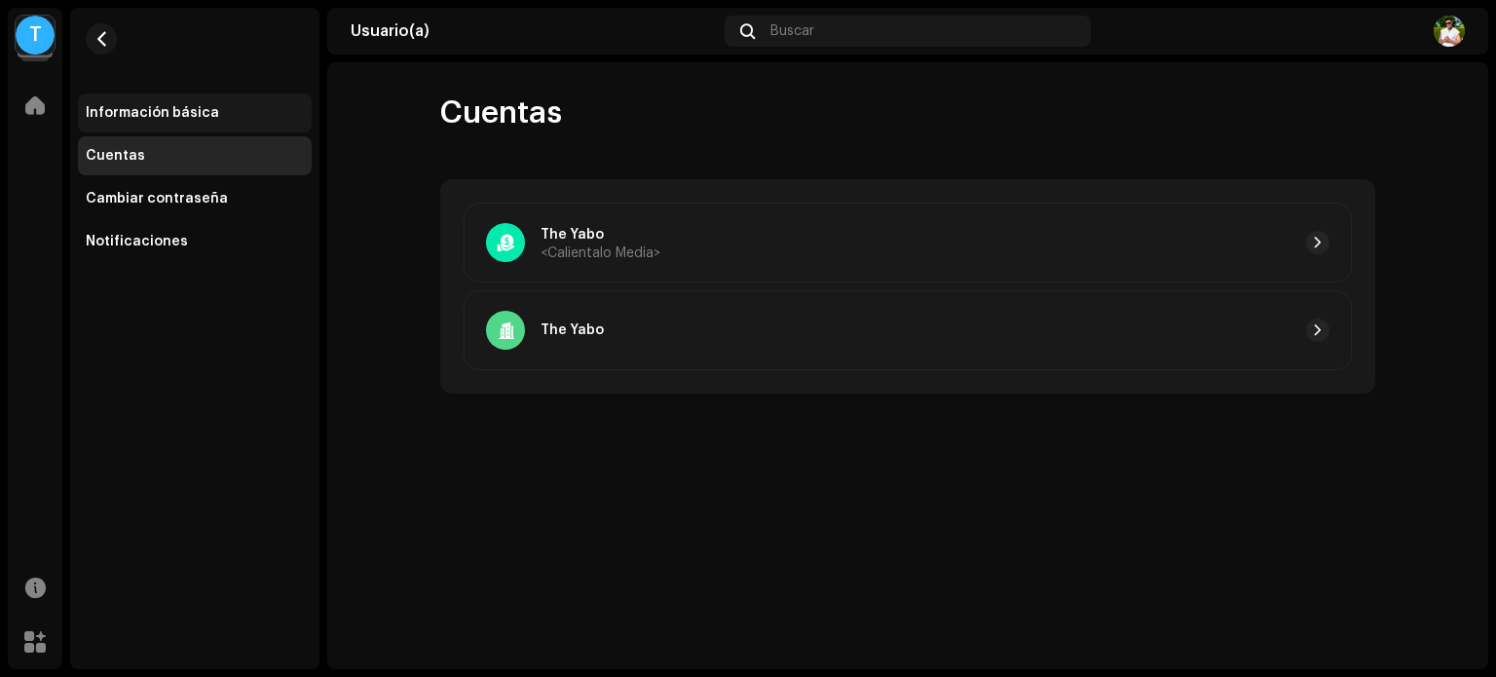
click at [138, 104] on div "Información básica" at bounding box center [195, 112] width 234 height 39
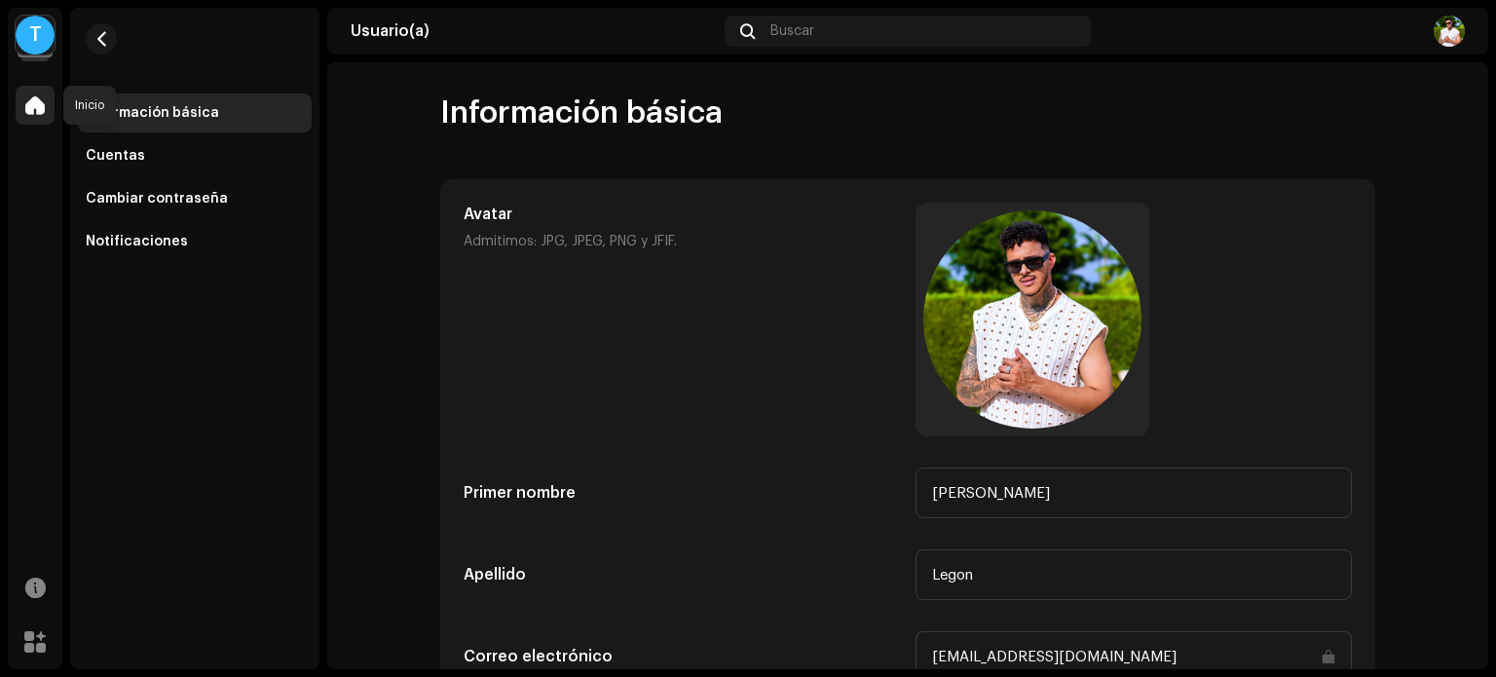
click at [45, 98] on div at bounding box center [35, 105] width 39 height 39
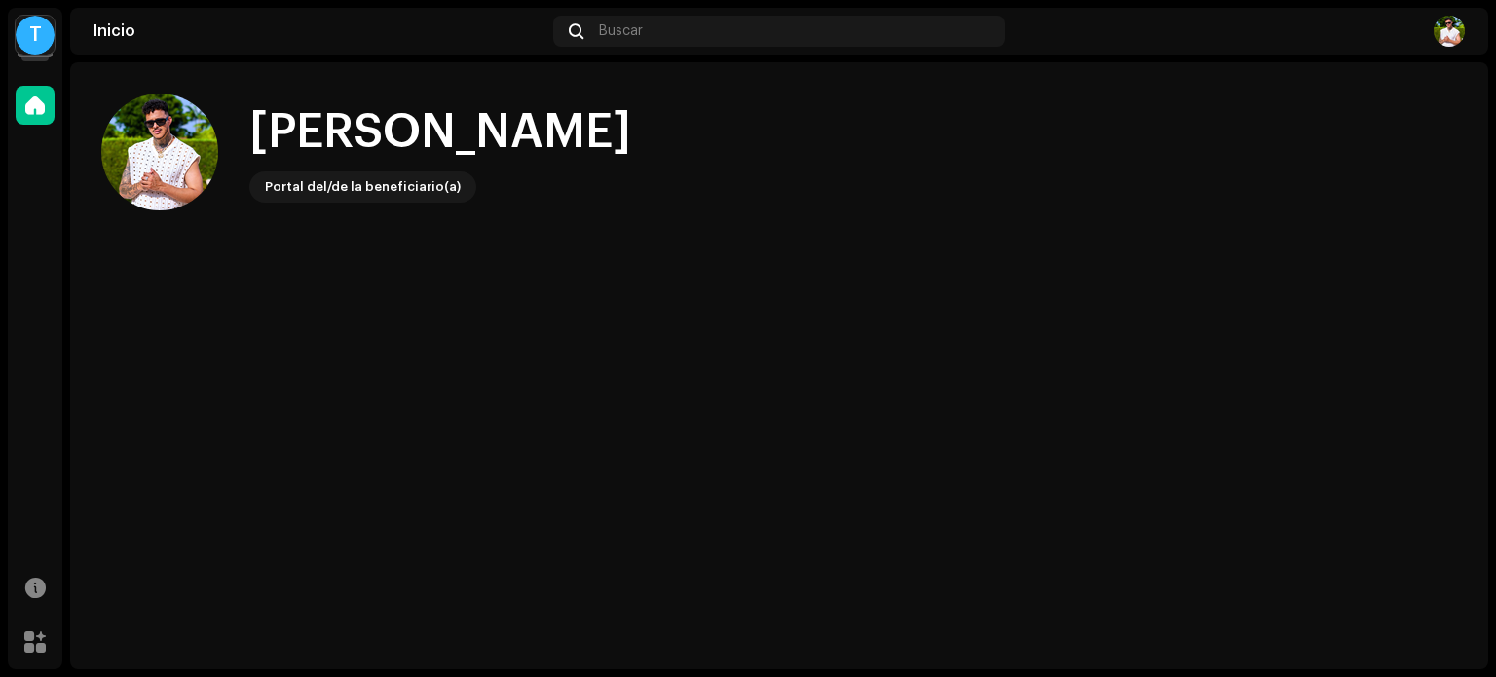
click at [39, 45] on div "T" at bounding box center [35, 35] width 39 height 39
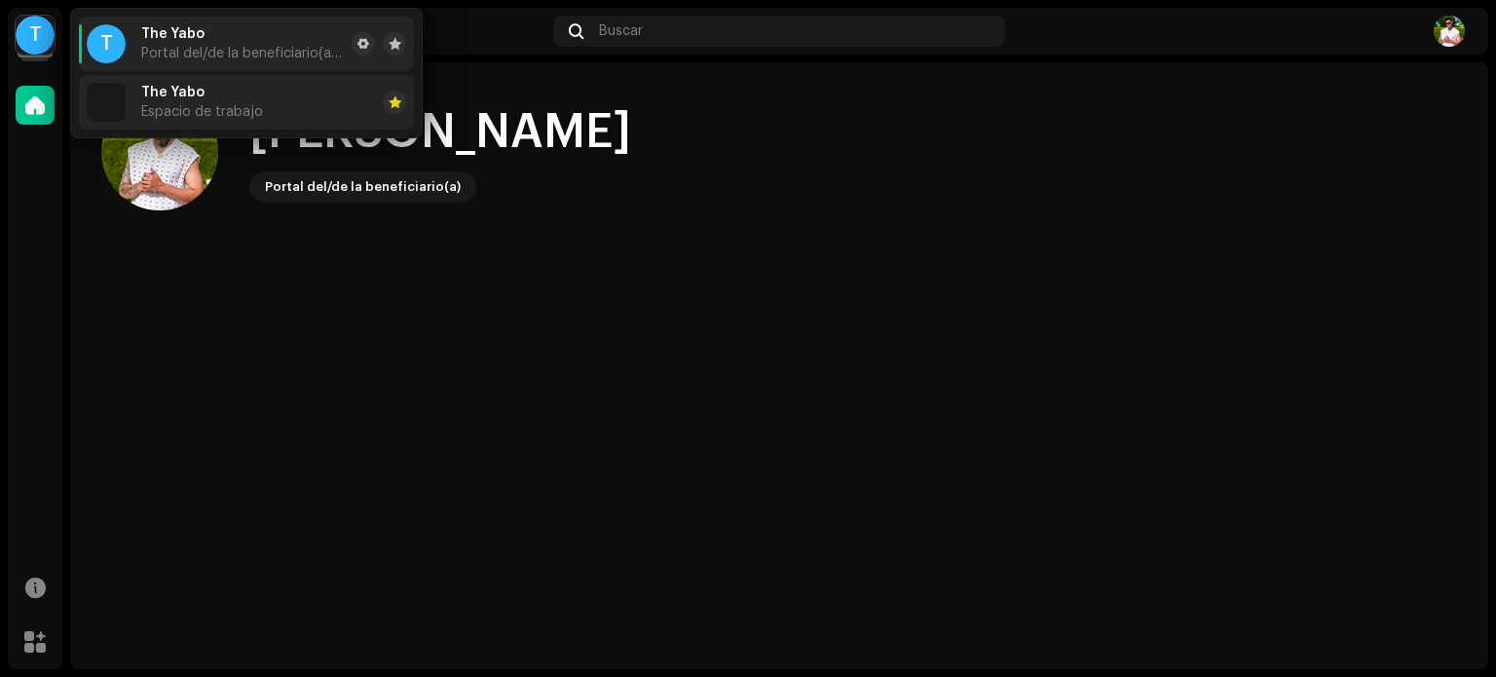
click at [309, 95] on li "The Yabo Espacio de trabajo" at bounding box center [246, 102] width 335 height 55
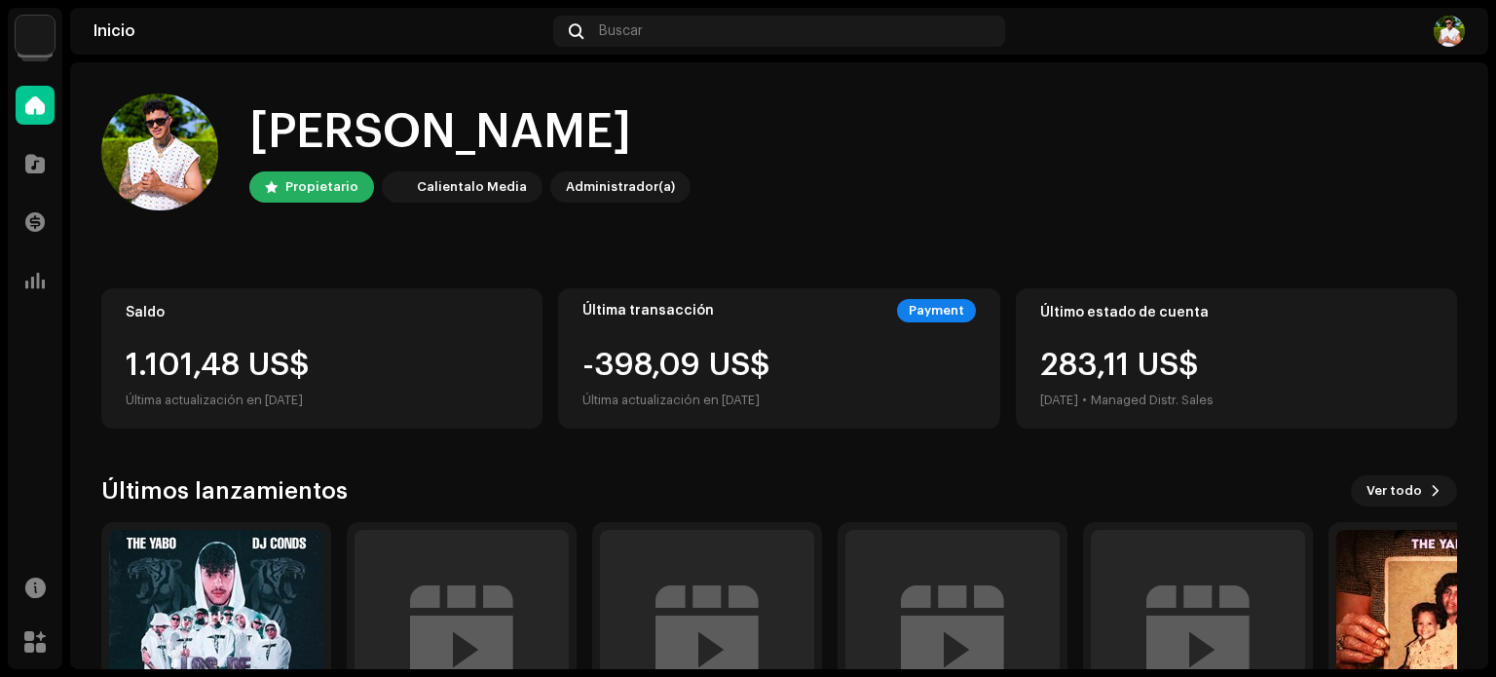
click at [35, 39] on img at bounding box center [35, 35] width 39 height 39
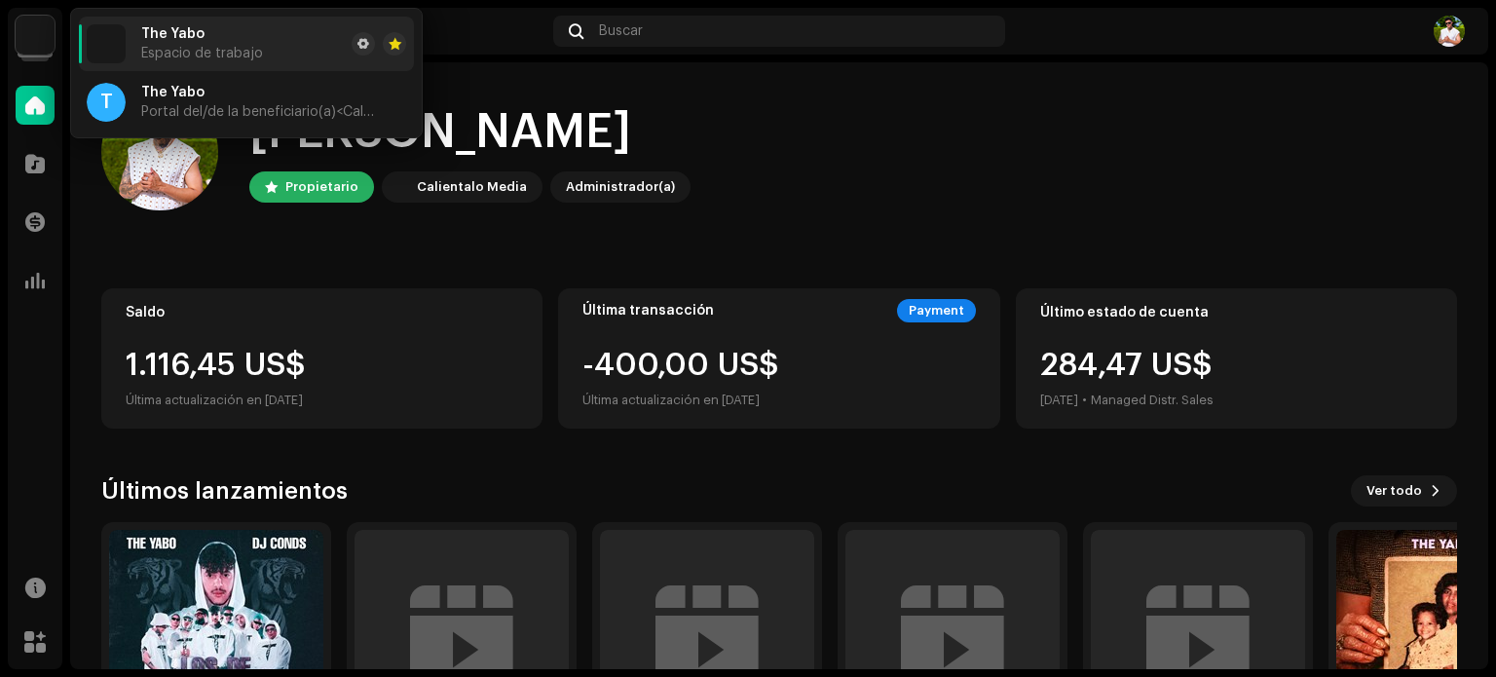
click at [35, 39] on img at bounding box center [35, 35] width 39 height 39
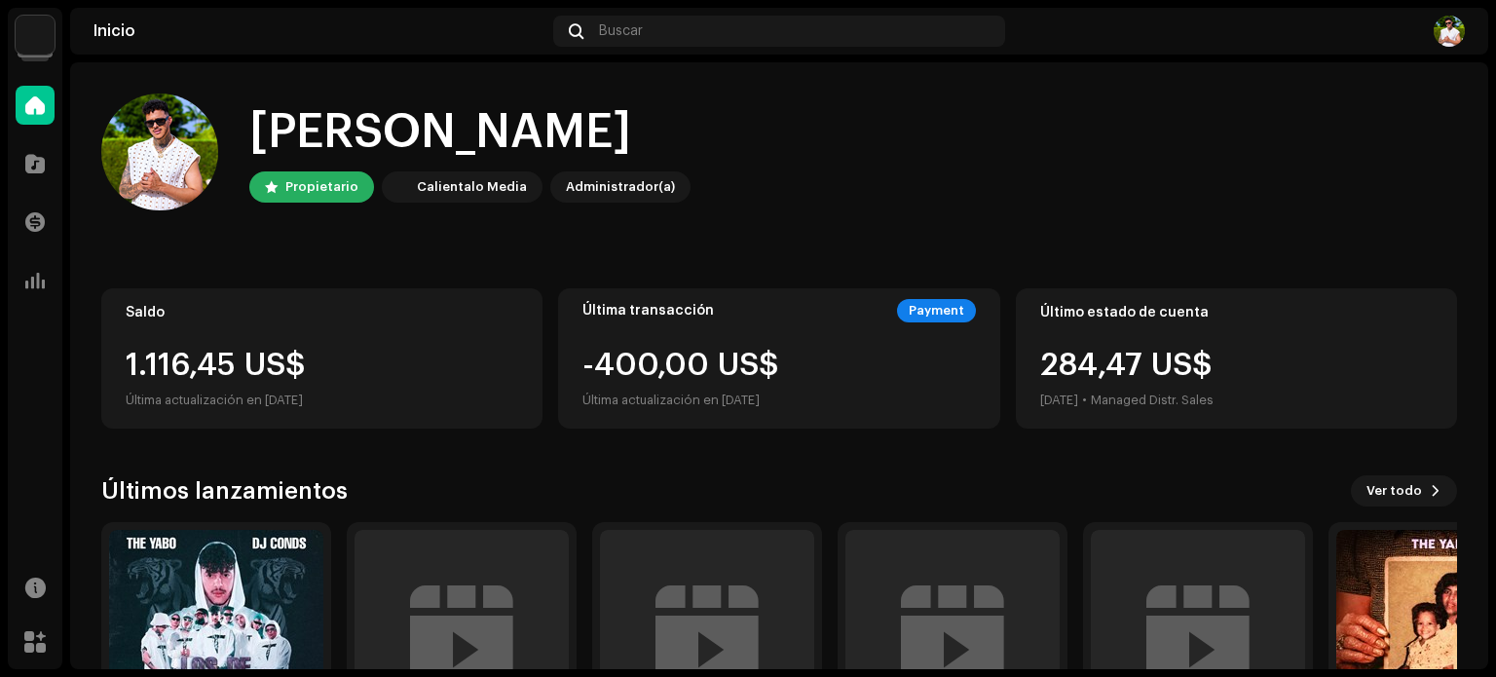
click at [35, 39] on img at bounding box center [35, 35] width 39 height 39
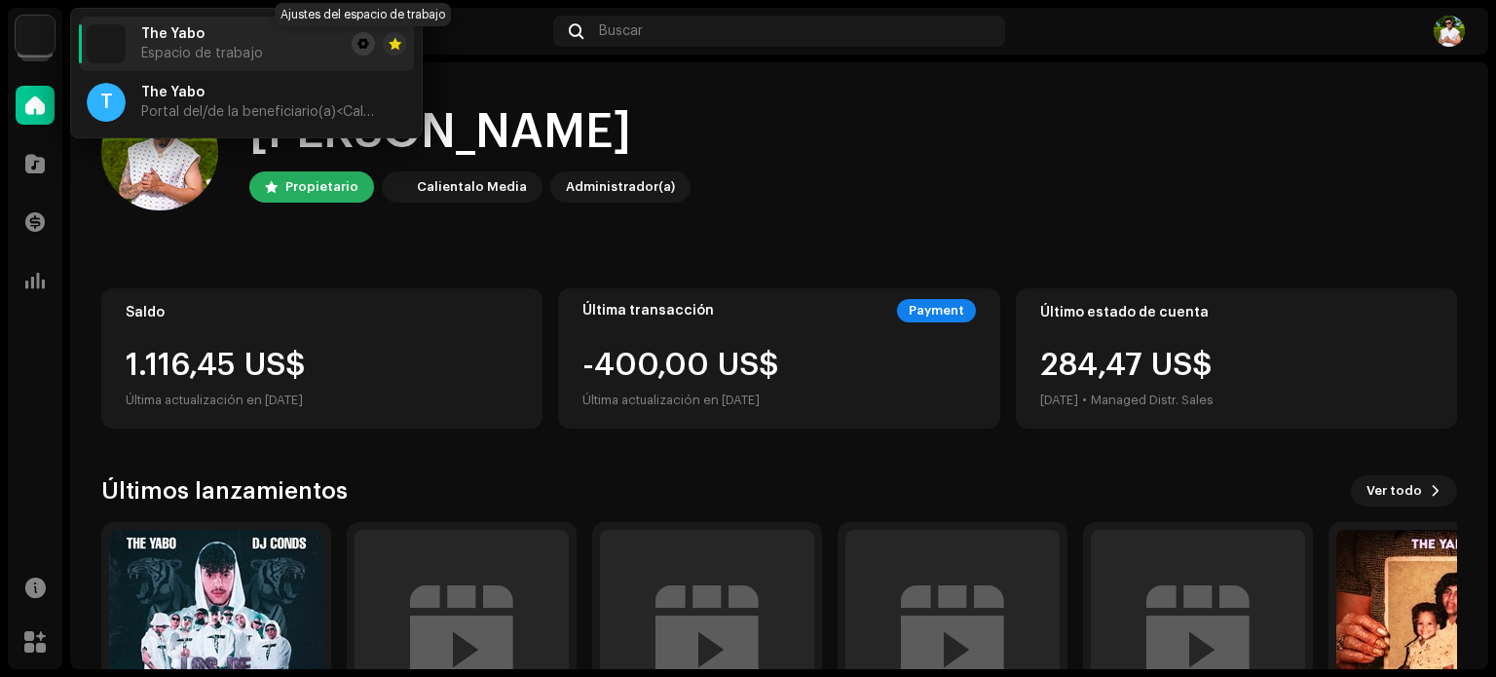
click at [357, 46] on span at bounding box center [363, 44] width 12 height 16
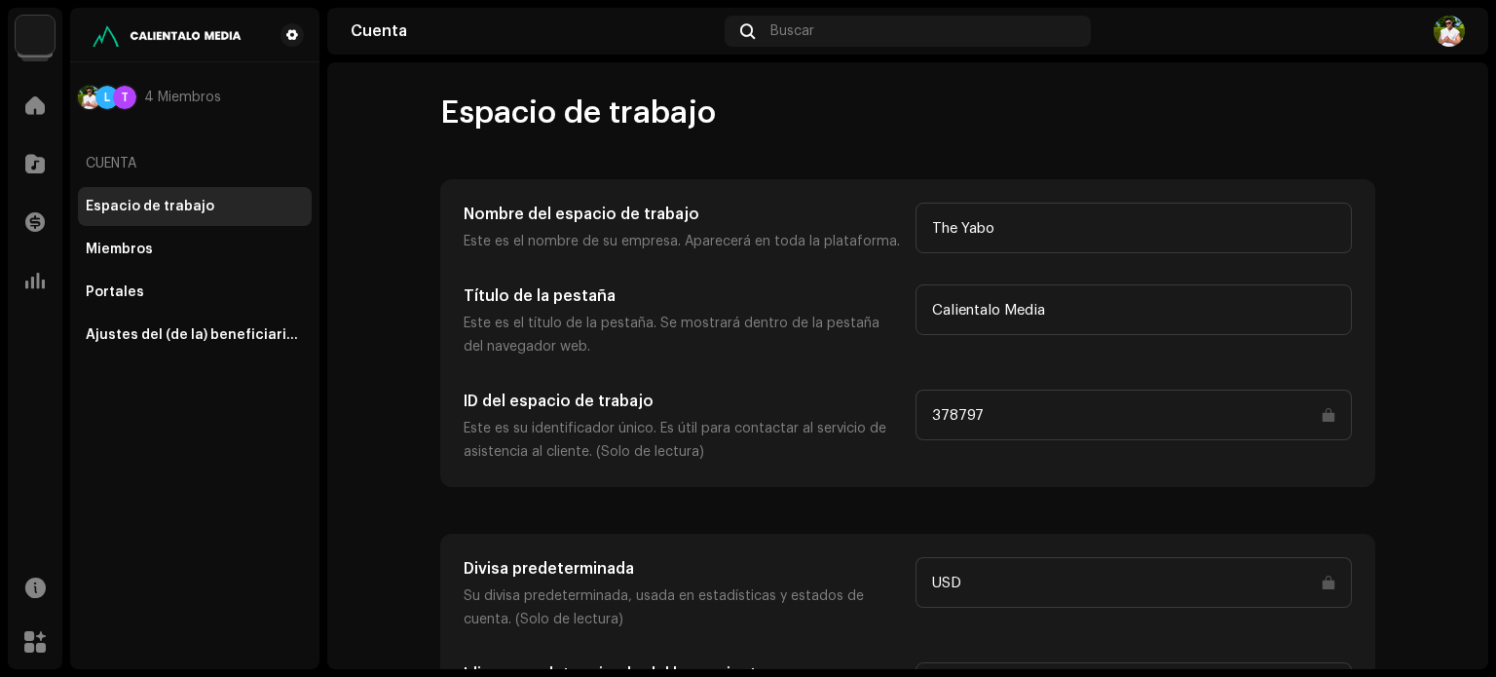
scroll to position [90, 0]
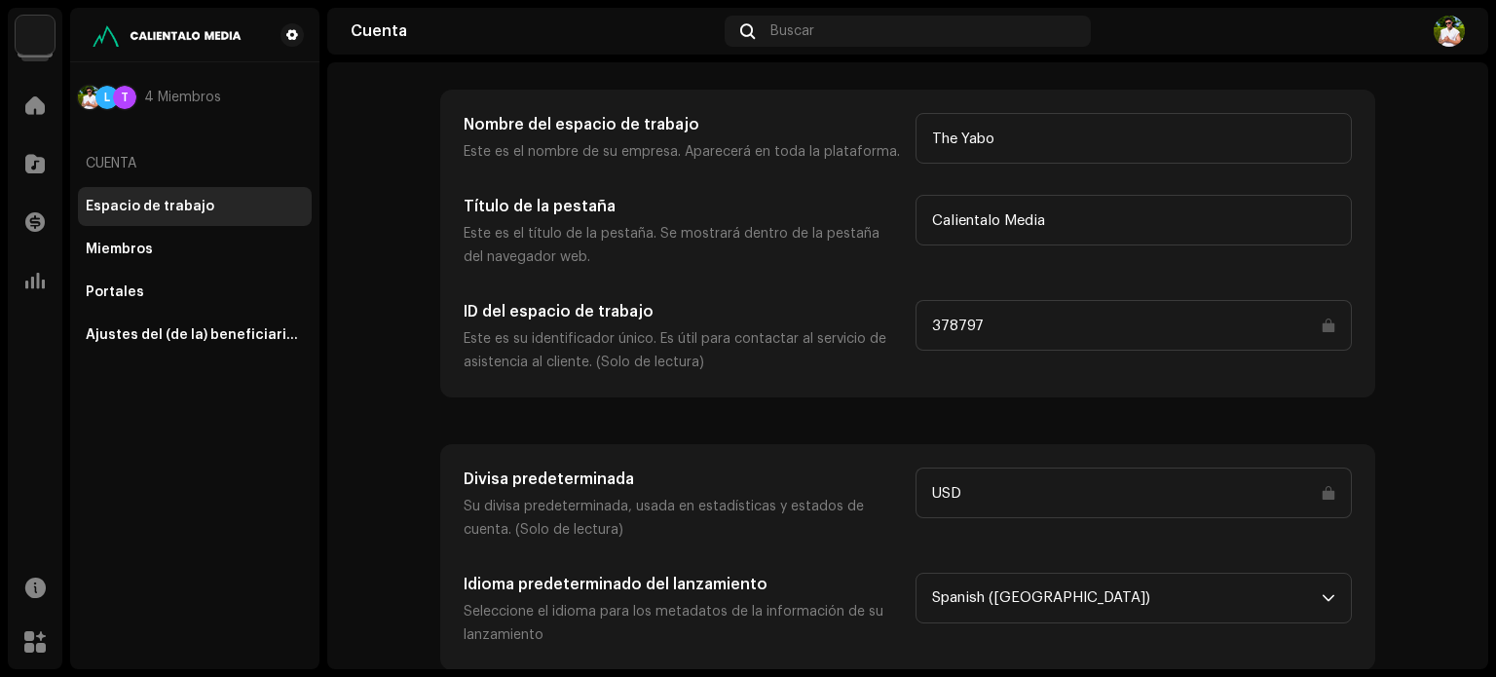
drag, startPoint x: 135, startPoint y: 163, endPoint x: 141, endPoint y: 179, distance: 17.6
click at [136, 163] on div "Cuenta" at bounding box center [195, 163] width 234 height 47
click at [143, 256] on div "Miembros" at bounding box center [119, 249] width 67 height 16
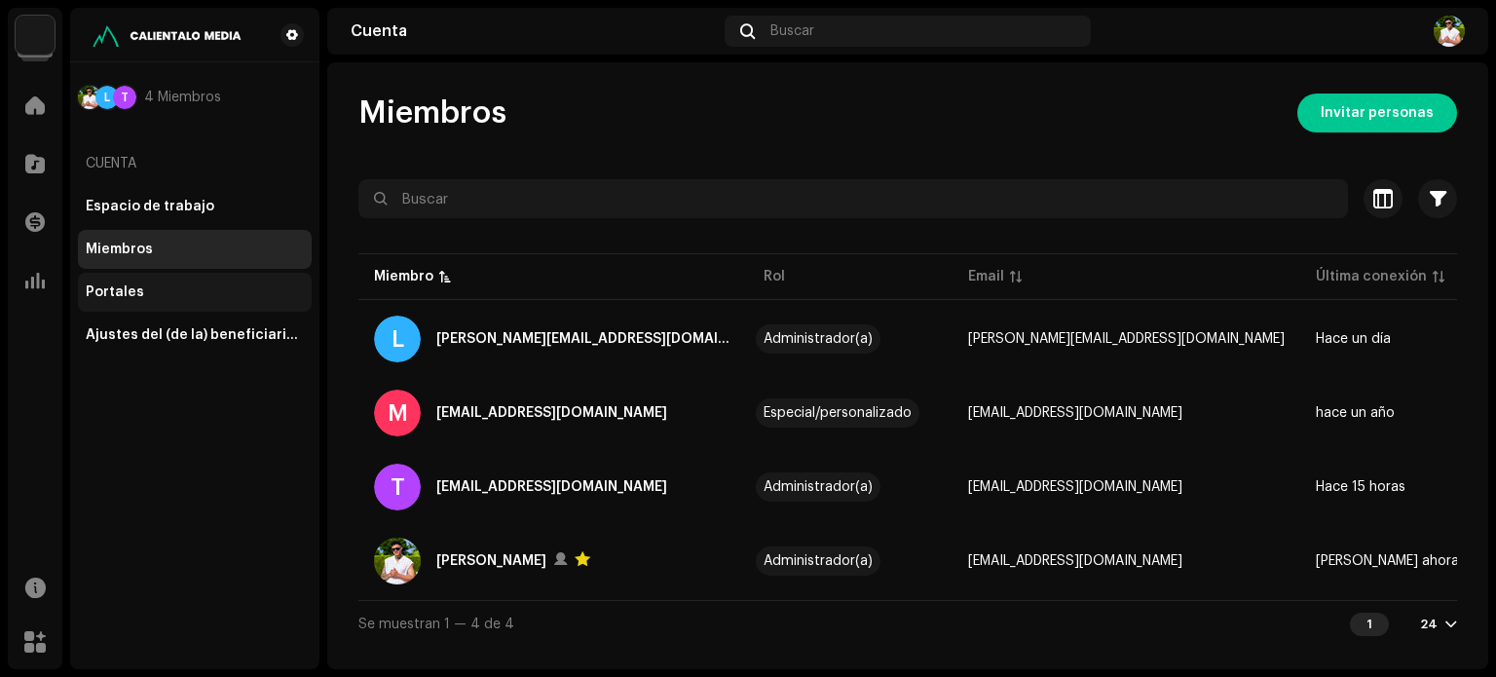
click at [140, 277] on div "Portales" at bounding box center [195, 292] width 234 height 39
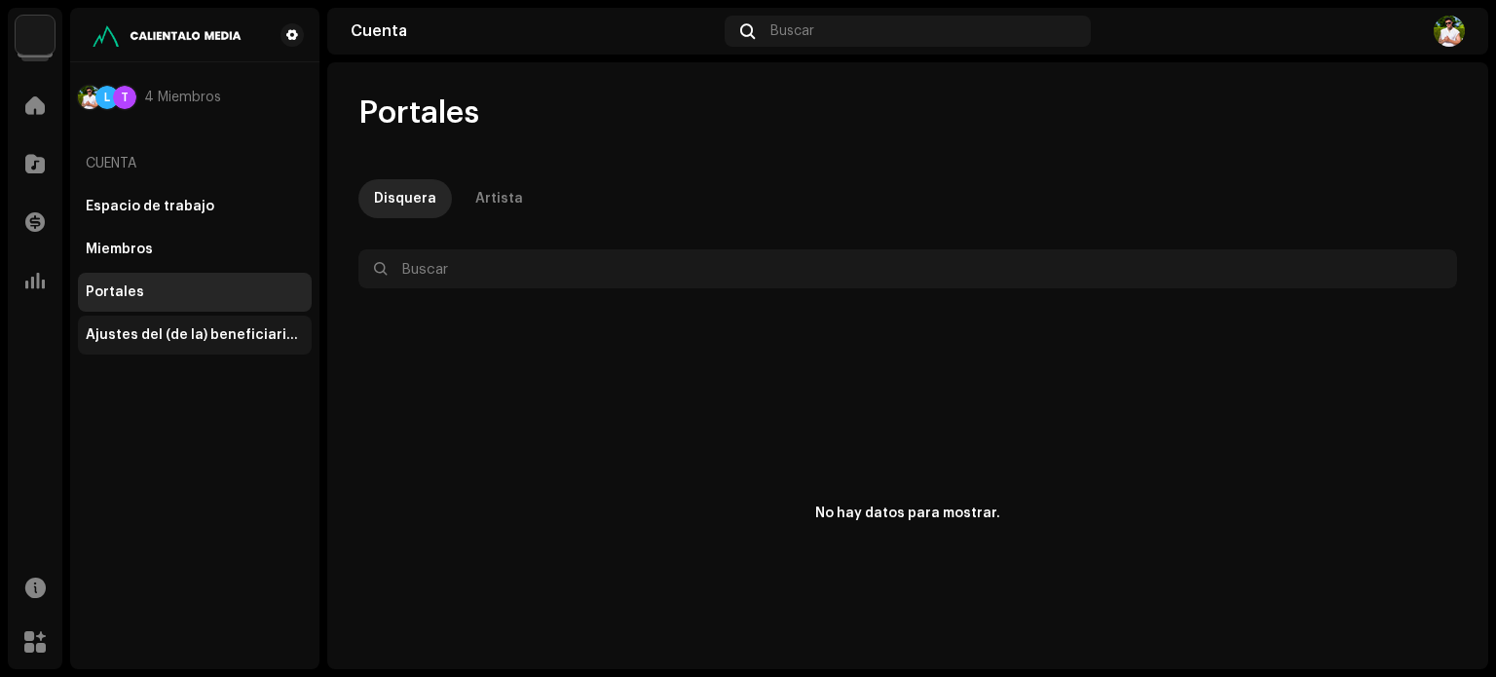
click at [146, 329] on div "Ajustes del (de la) beneficiario(a)" at bounding box center [195, 335] width 218 height 16
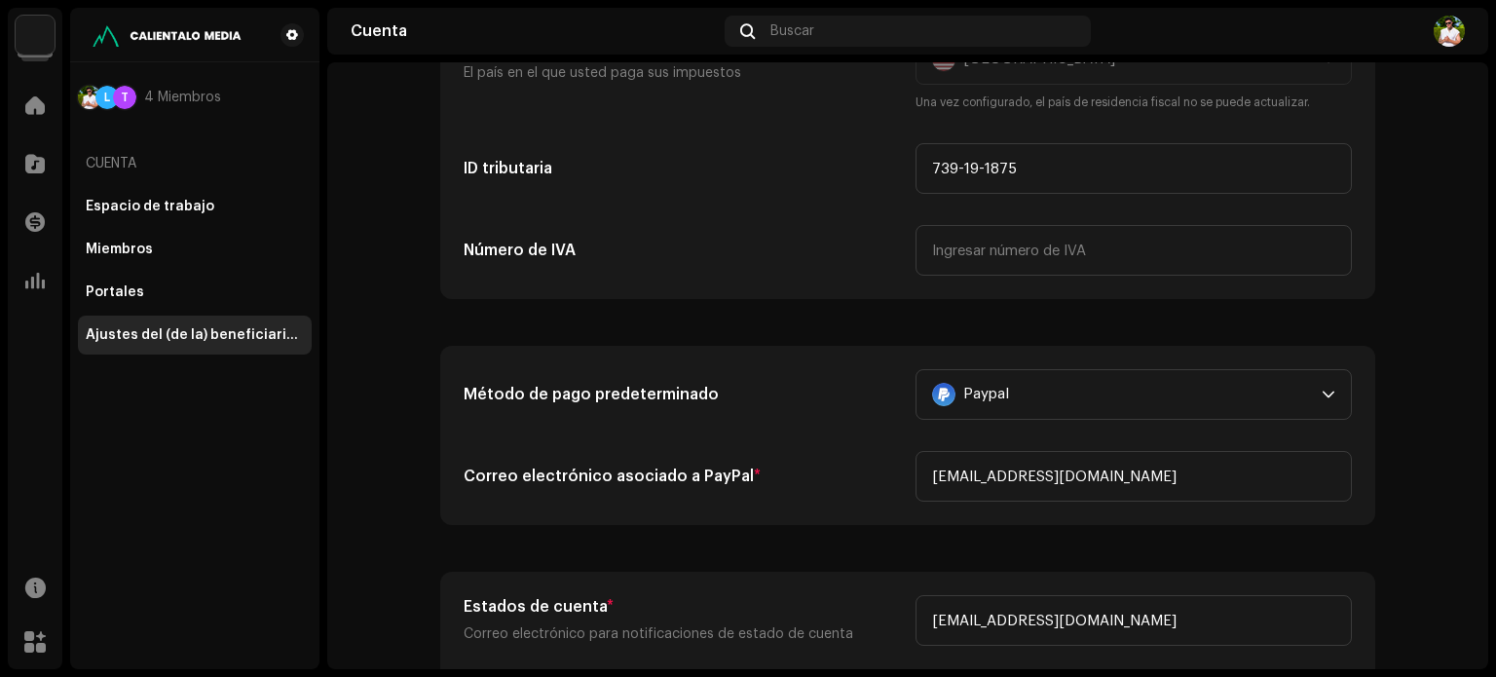
scroll to position [389, 0]
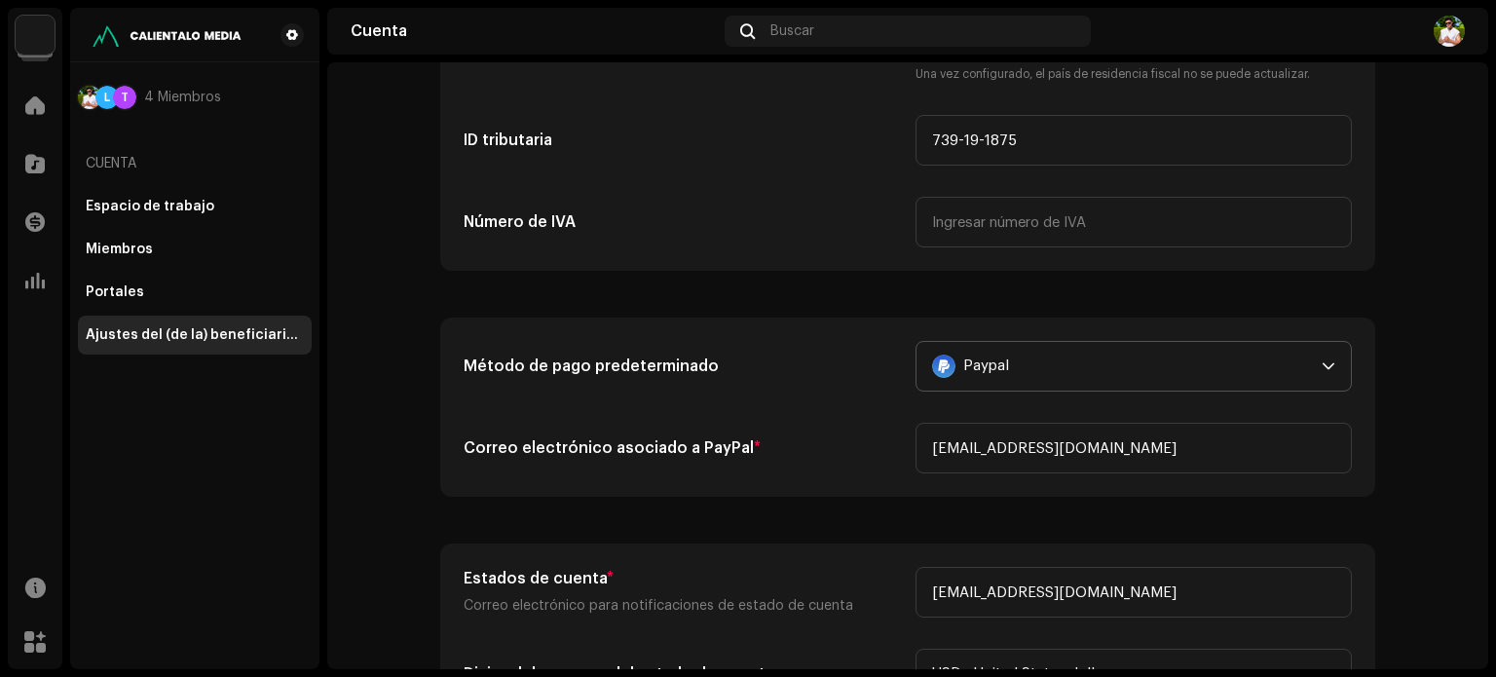
click at [1321, 361] on icon "dropdown trigger" at bounding box center [1328, 366] width 14 height 14
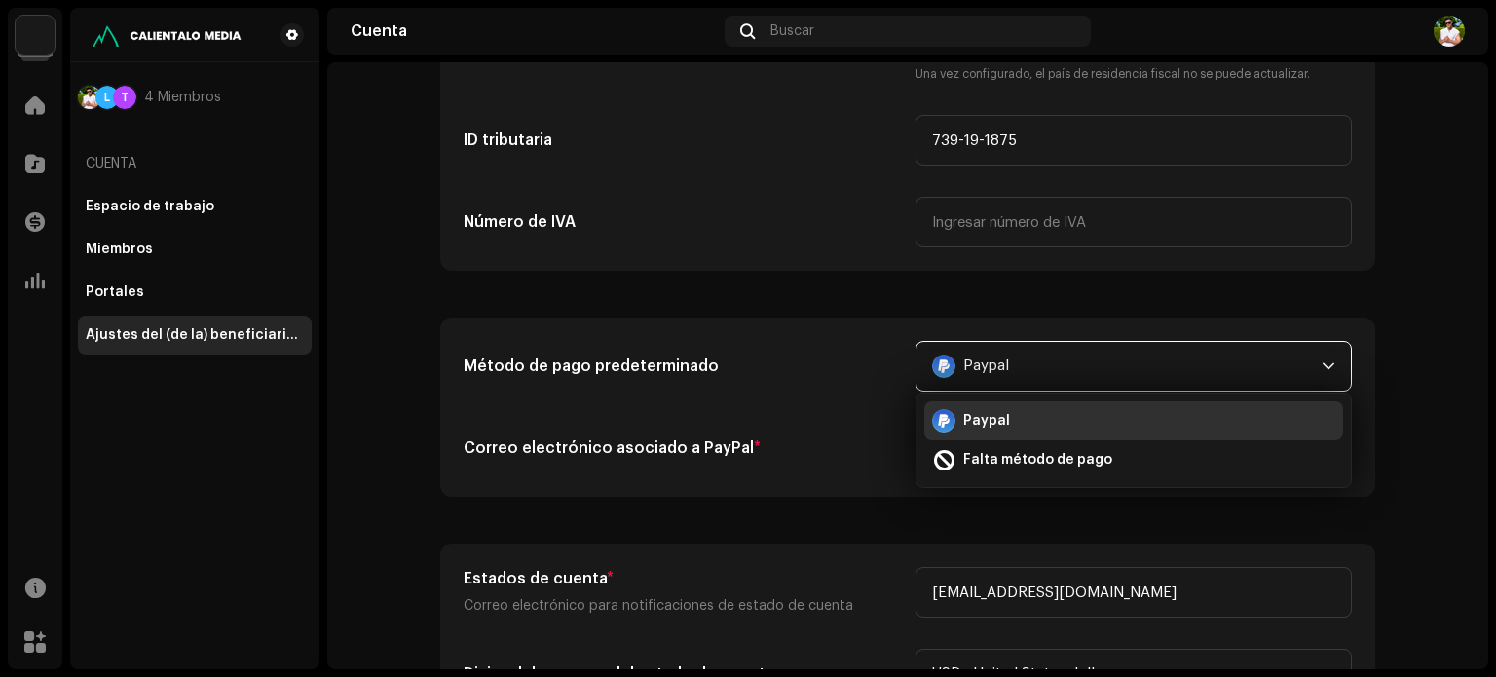
click at [1321, 359] on icon "dropdown trigger" at bounding box center [1328, 366] width 14 height 14
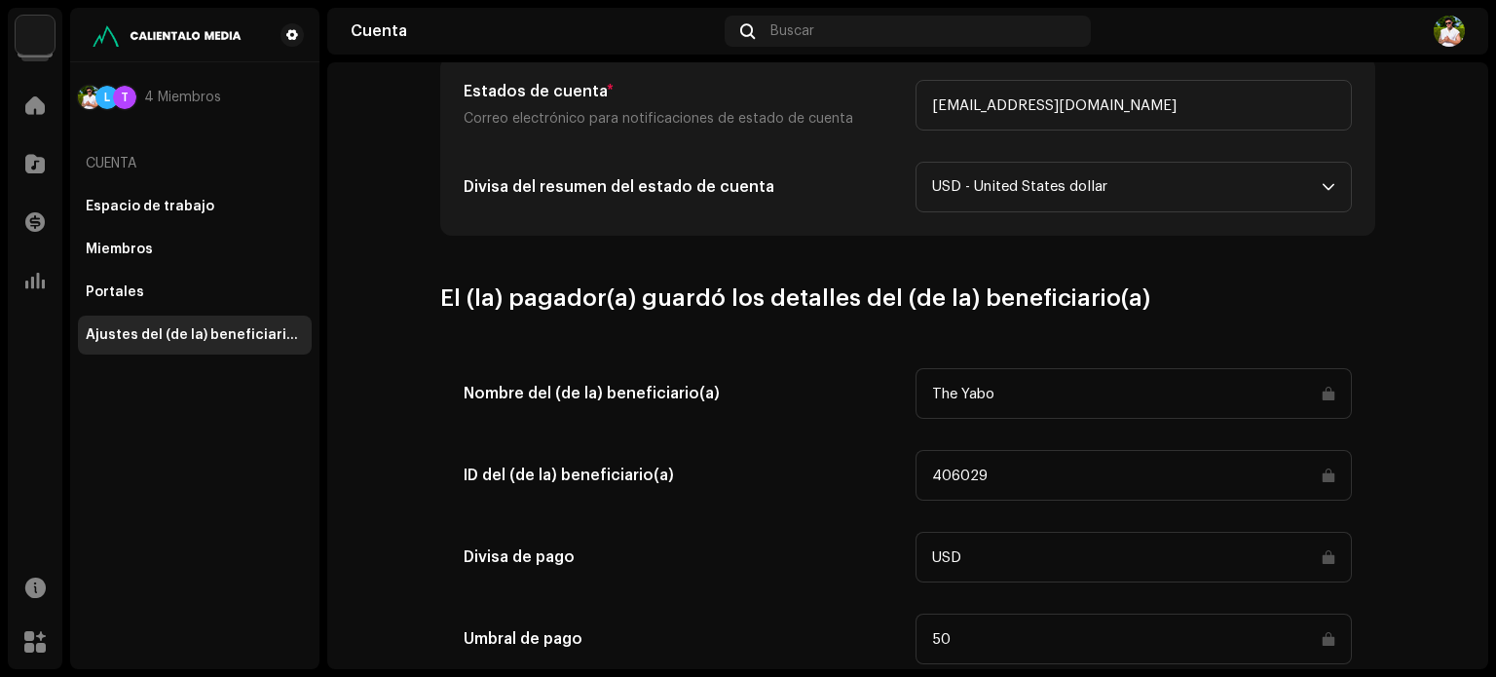
scroll to position [974, 0]
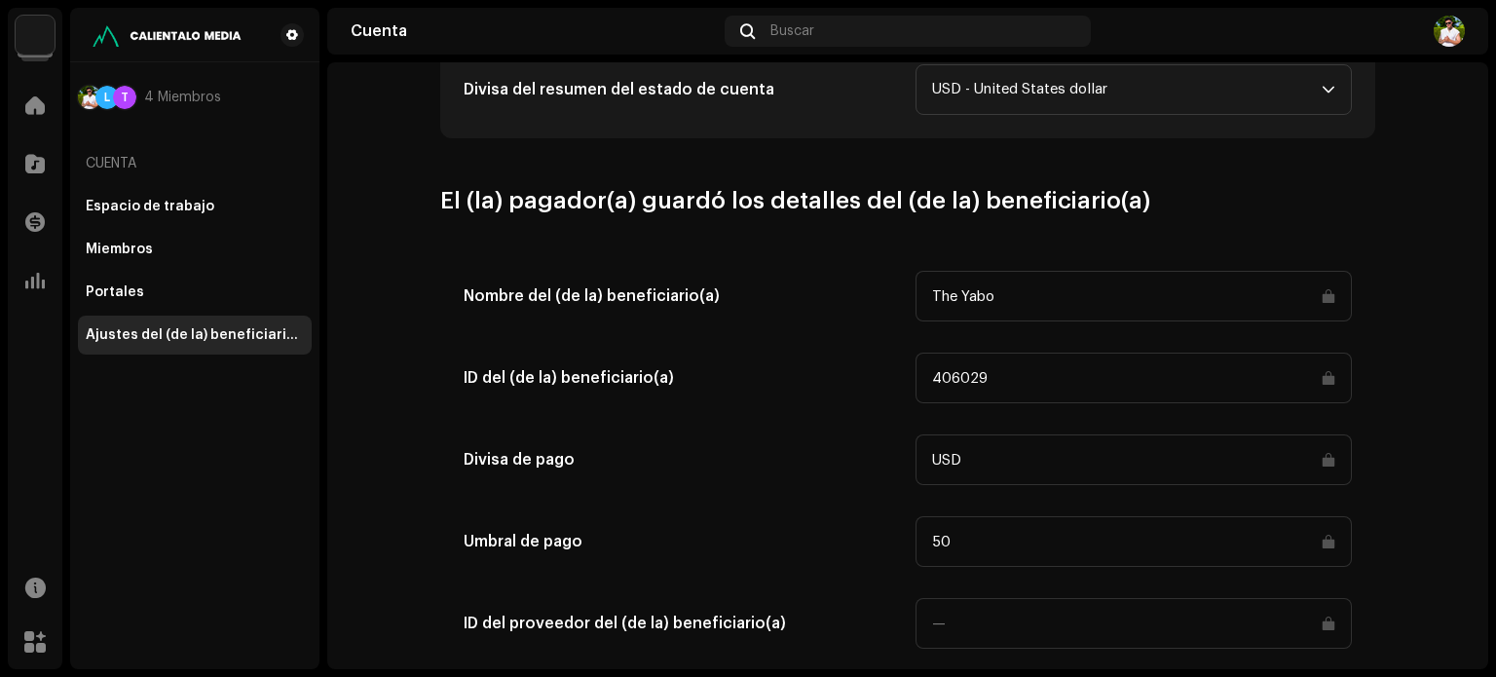
drag, startPoint x: 996, startPoint y: 368, endPoint x: 870, endPoint y: 378, distance: 126.0
click at [870, 378] on div "ID del (de la) beneficiario(a) 406029" at bounding box center [907, 377] width 888 height 51
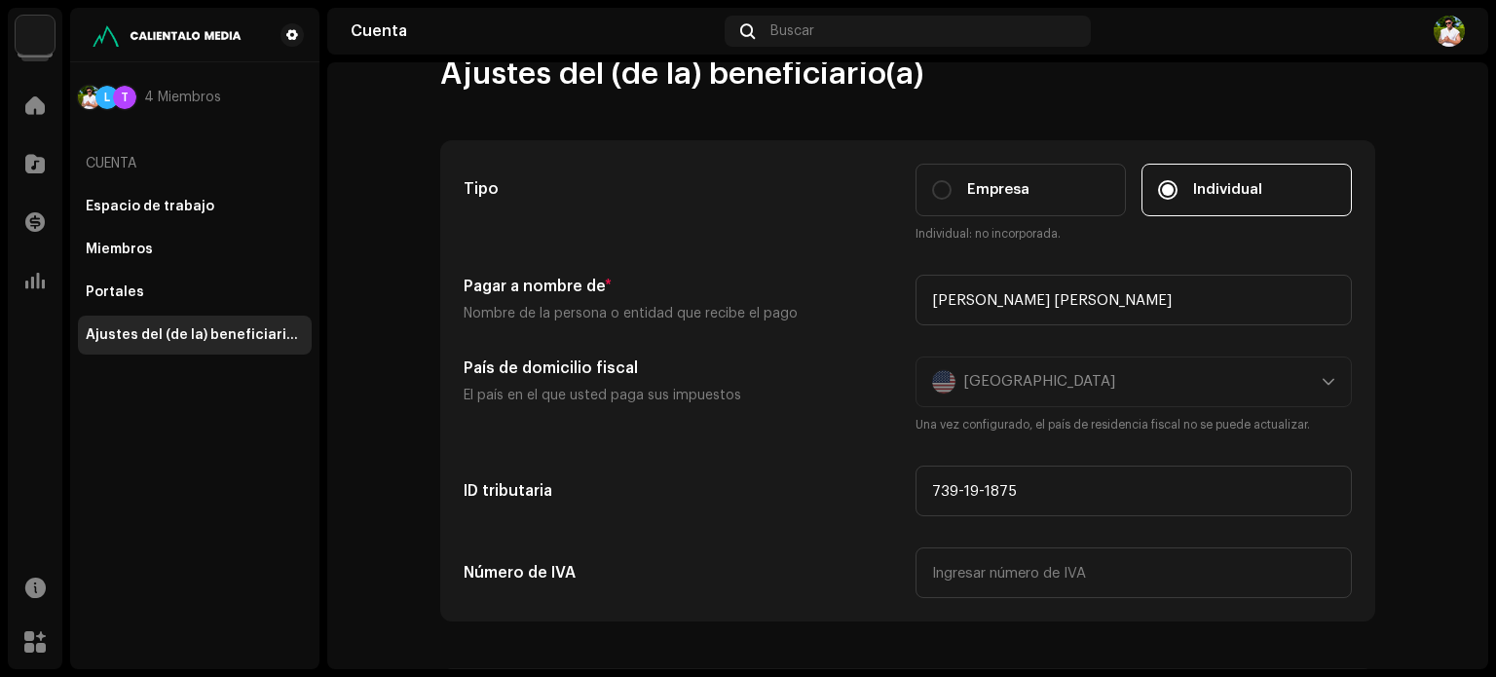
scroll to position [0, 0]
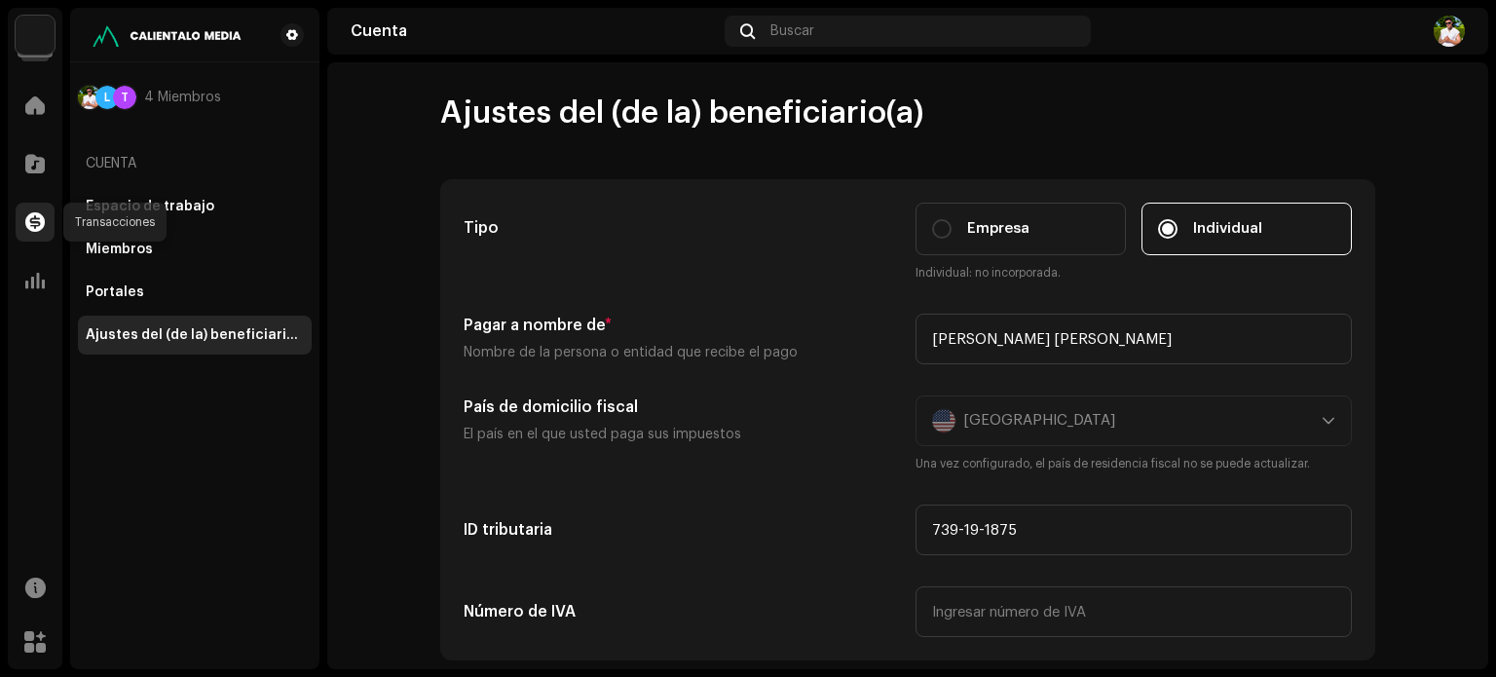
click at [32, 217] on span at bounding box center [34, 222] width 19 height 16
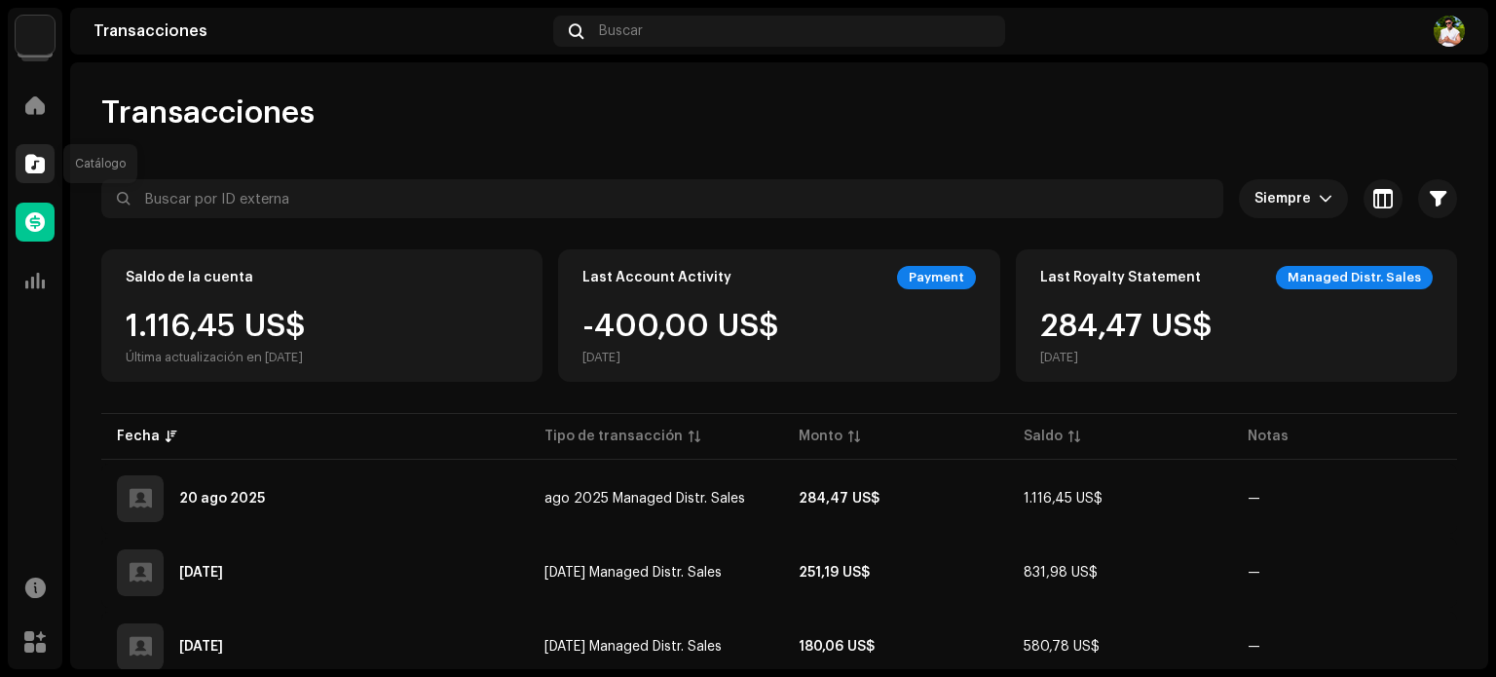
click at [33, 165] on span at bounding box center [34, 164] width 19 height 16
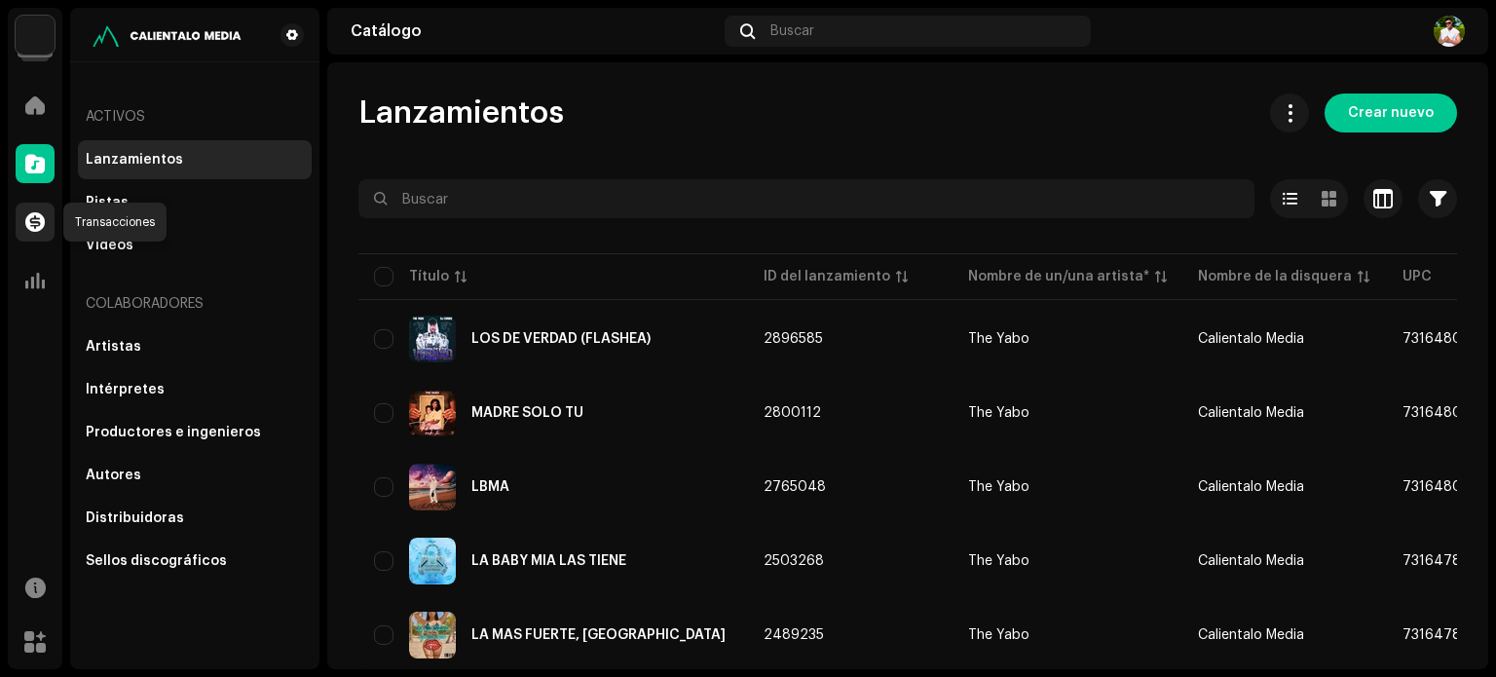
click at [41, 203] on div at bounding box center [35, 222] width 39 height 39
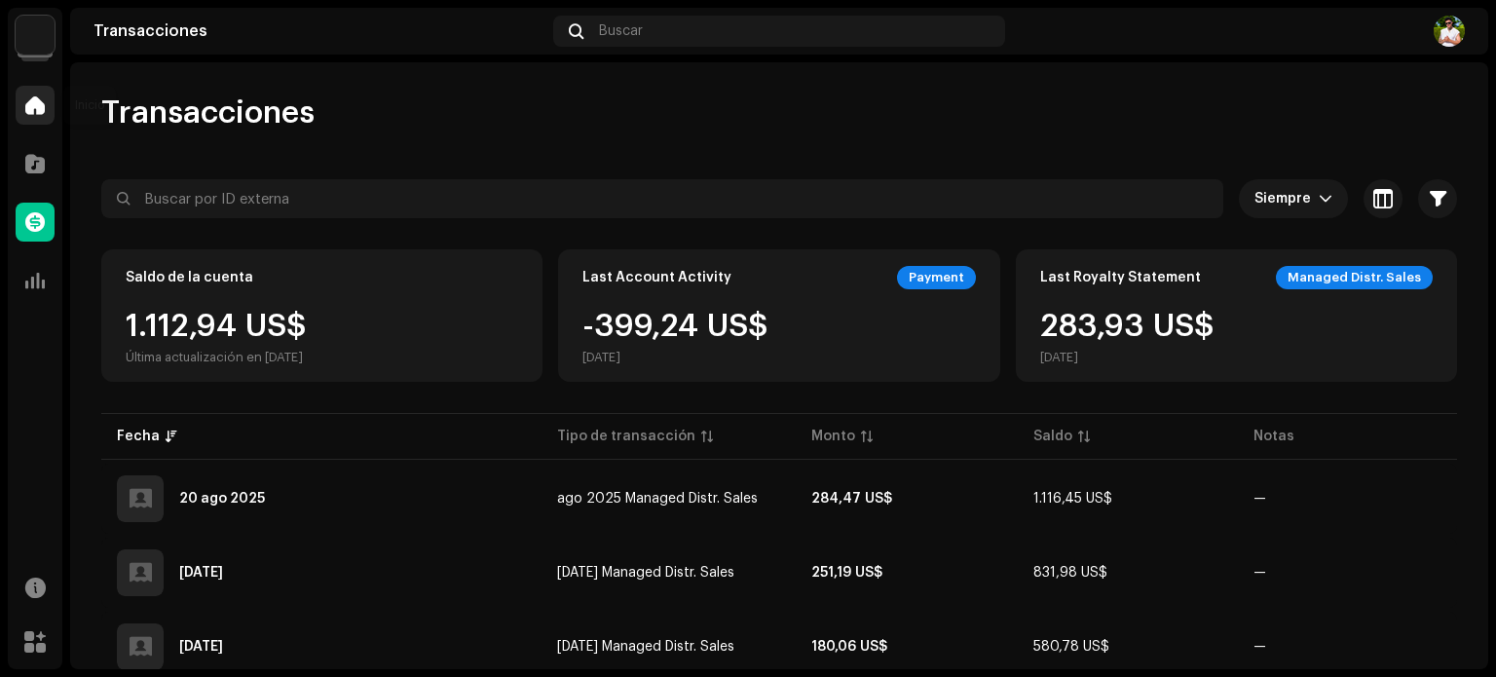
click at [47, 93] on div at bounding box center [35, 105] width 39 height 39
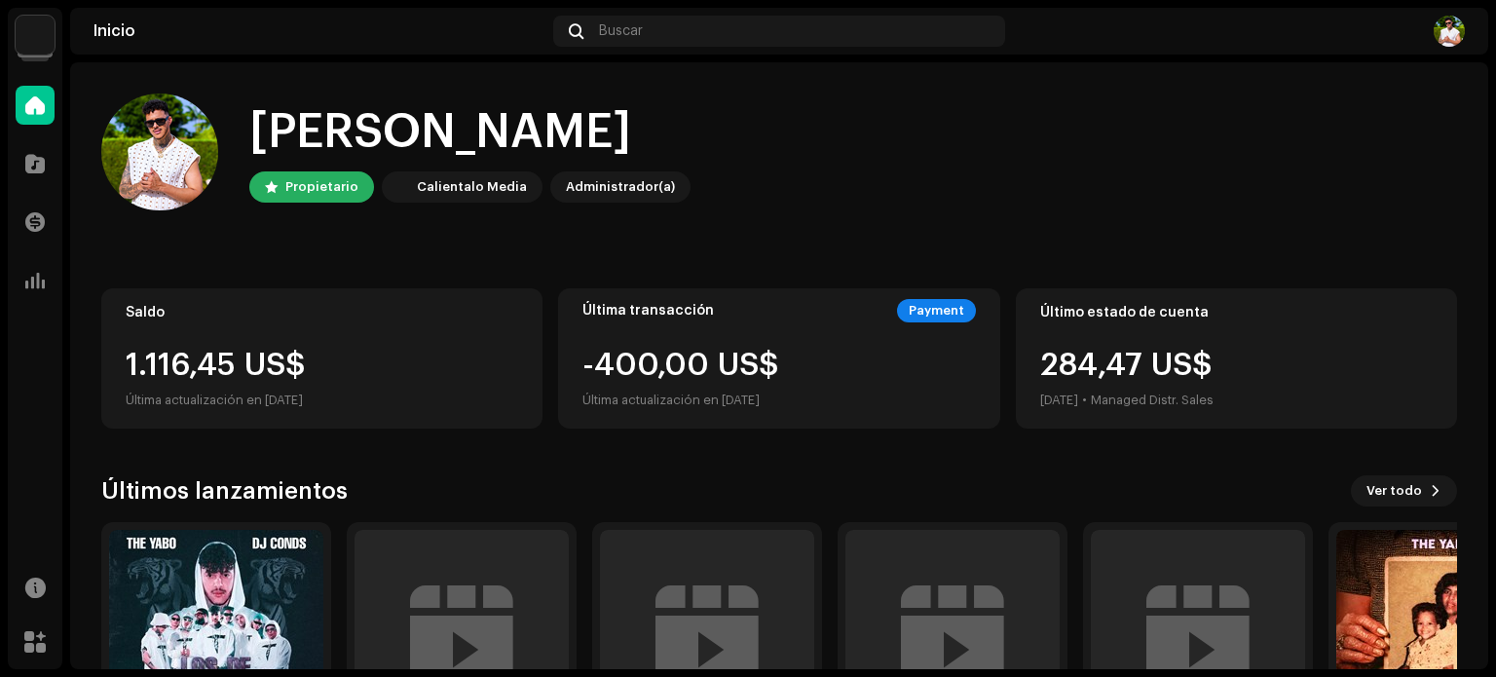
click at [277, 120] on div "[PERSON_NAME]" at bounding box center [469, 132] width 441 height 62
click at [362, 140] on div "[PERSON_NAME]" at bounding box center [469, 132] width 441 height 62
click at [474, 129] on div "[PERSON_NAME]" at bounding box center [469, 132] width 441 height 62
click at [144, 202] on img at bounding box center [159, 151] width 117 height 117
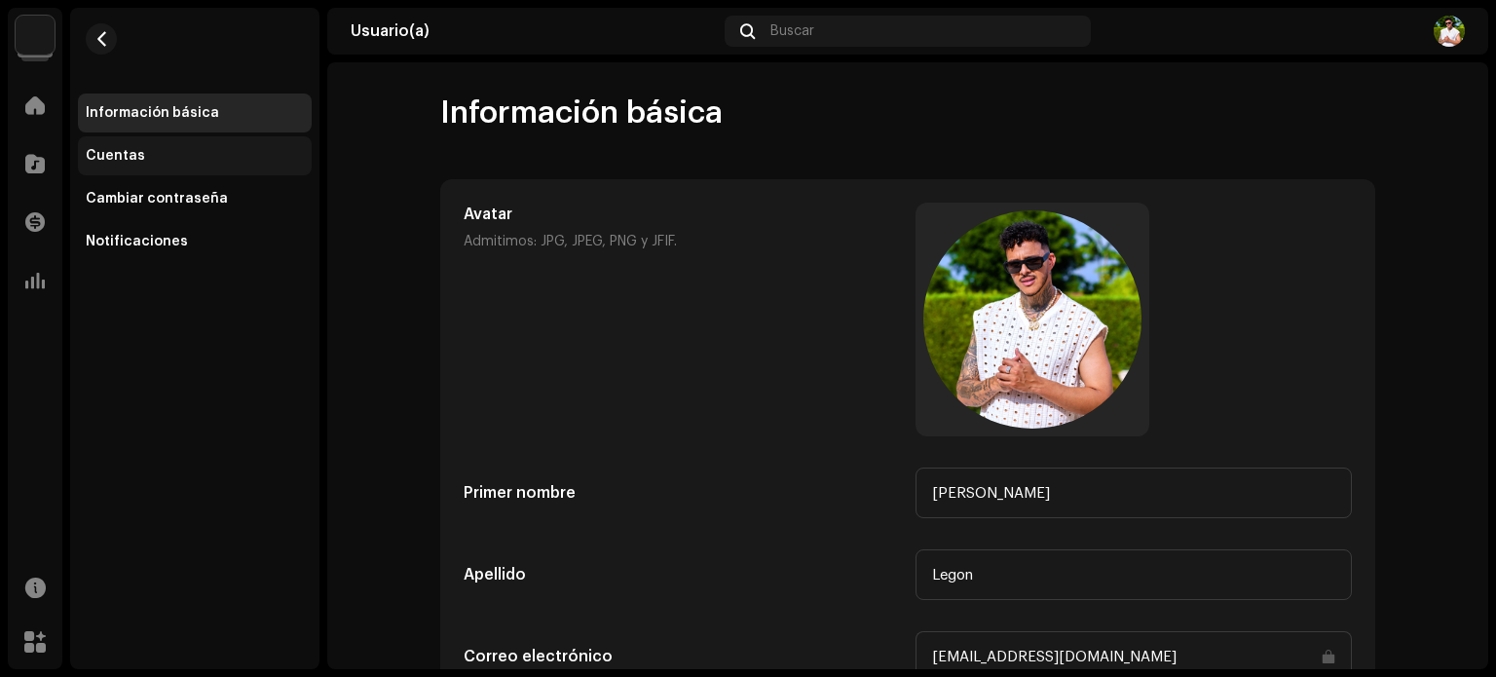
click at [152, 144] on div "Cuentas" at bounding box center [195, 155] width 234 height 39
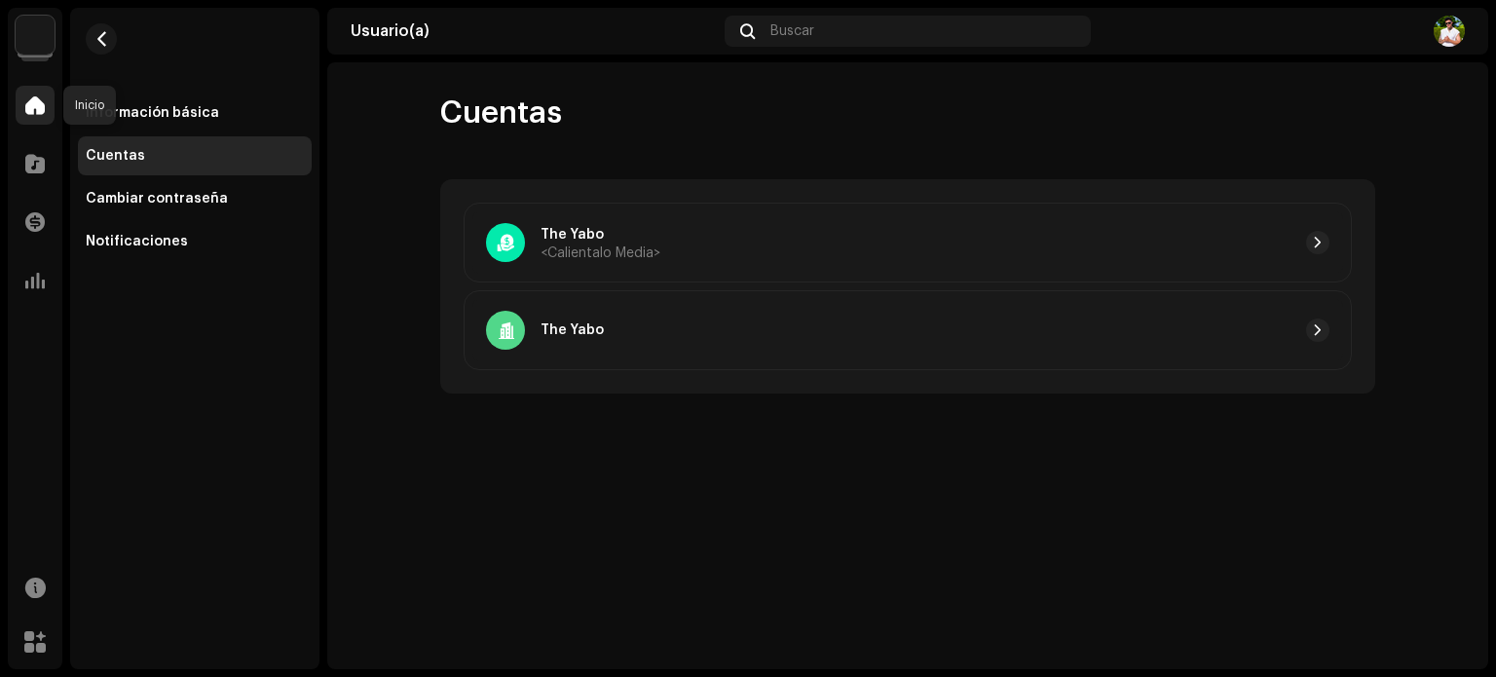
click at [39, 100] on span at bounding box center [34, 105] width 19 height 16
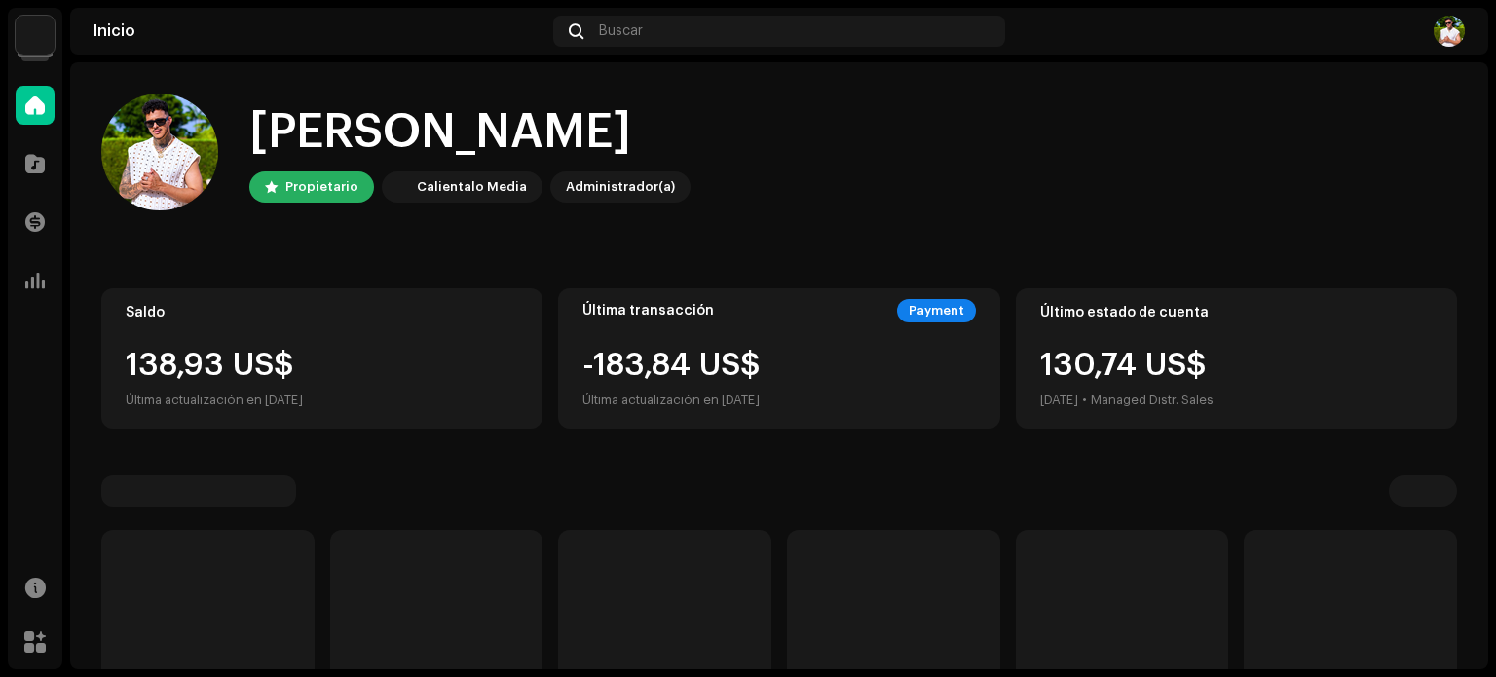
click at [47, 30] on img at bounding box center [35, 35] width 39 height 39
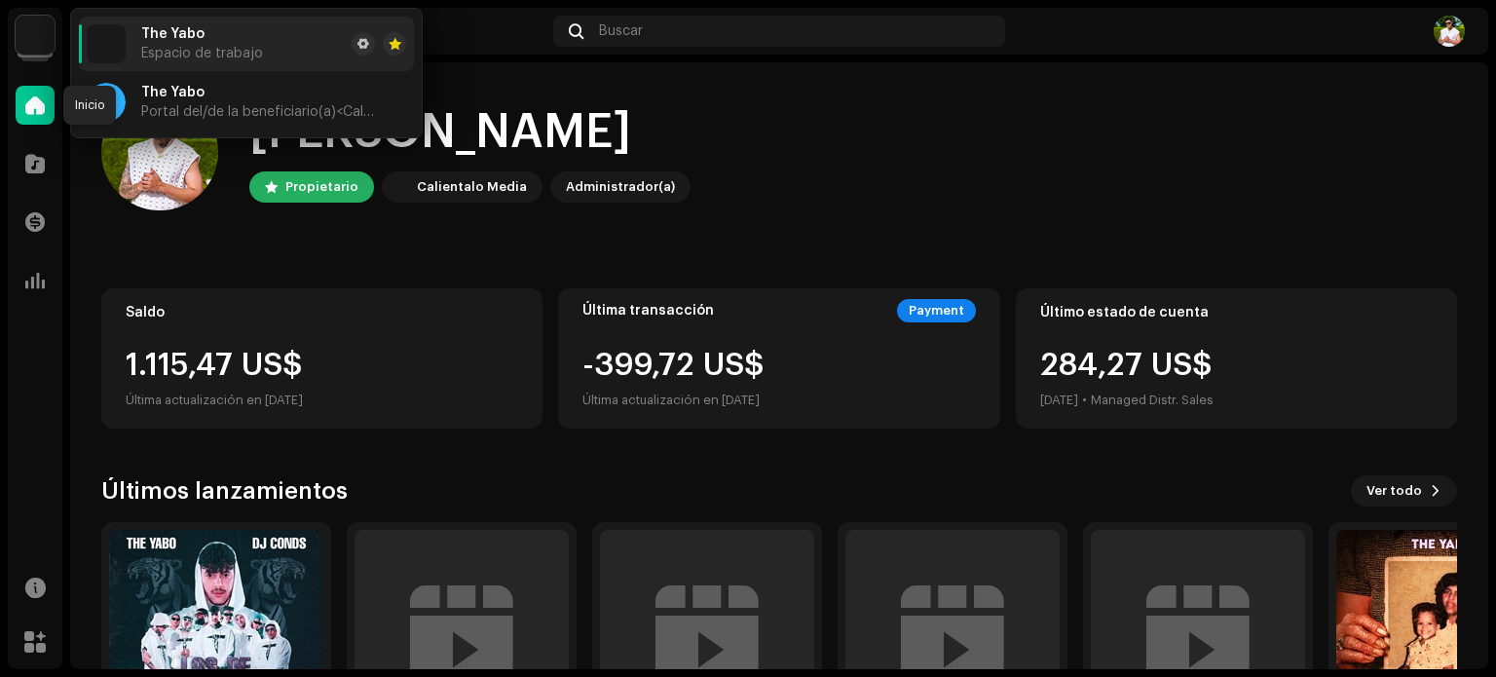
click at [31, 98] on span at bounding box center [34, 105] width 19 height 16
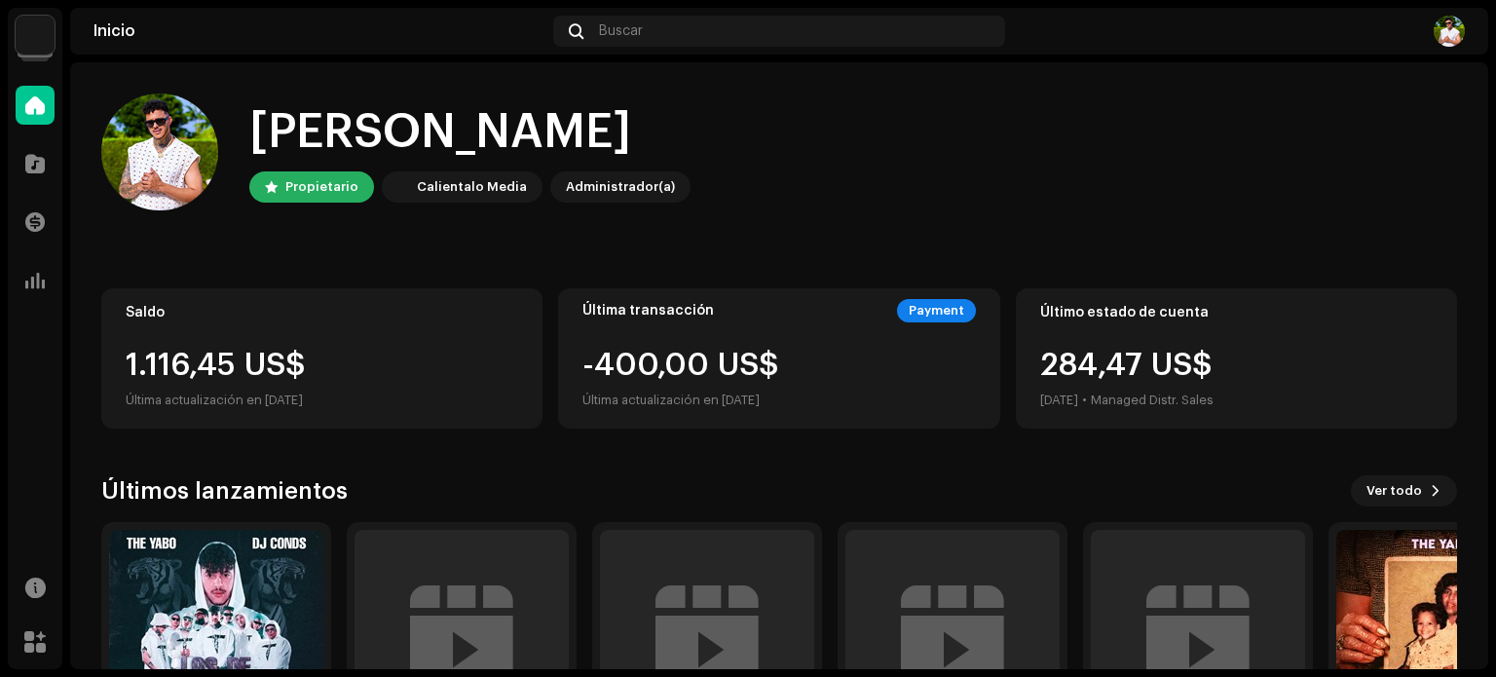
click at [117, 31] on div "Inicio" at bounding box center [319, 31] width 452 height 16
click at [42, 97] on span at bounding box center [34, 105] width 19 height 16
click at [44, 34] on img at bounding box center [35, 35] width 39 height 39
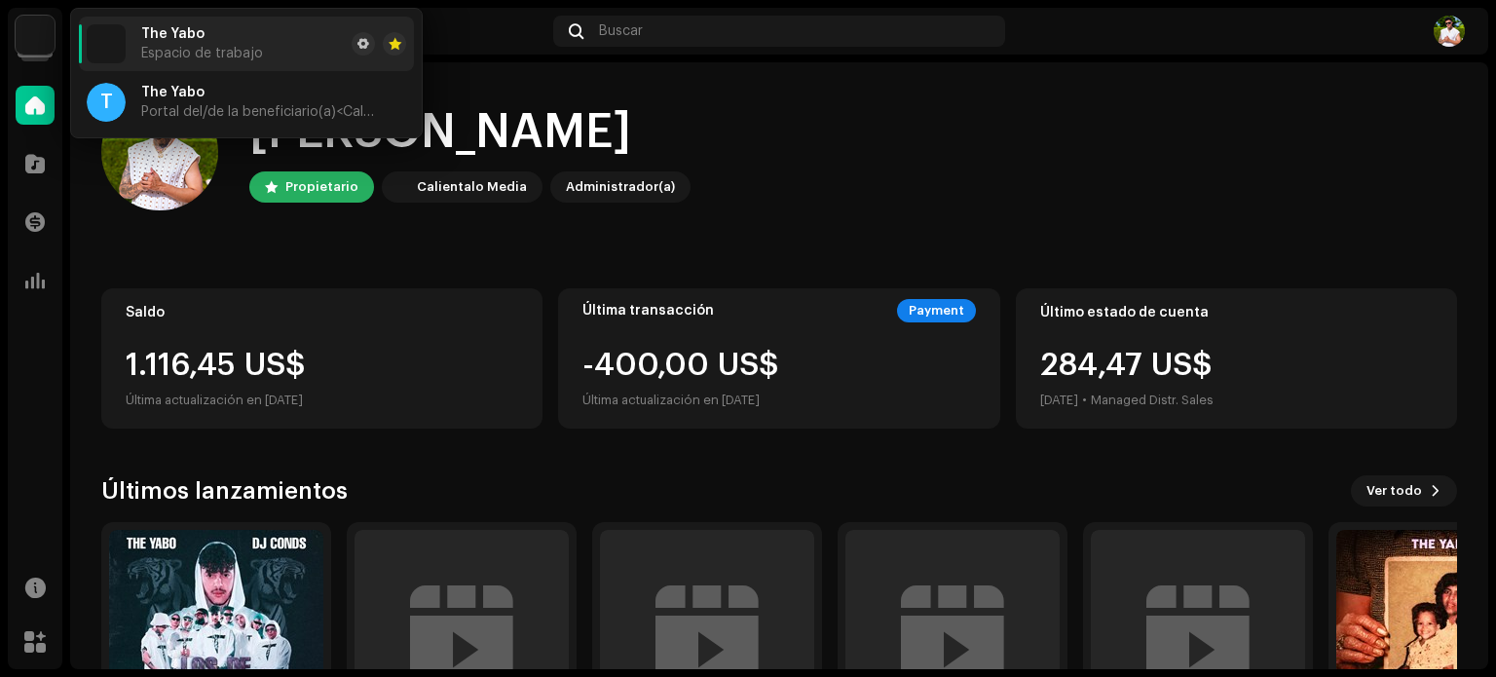
click at [43, 34] on img at bounding box center [35, 35] width 39 height 39
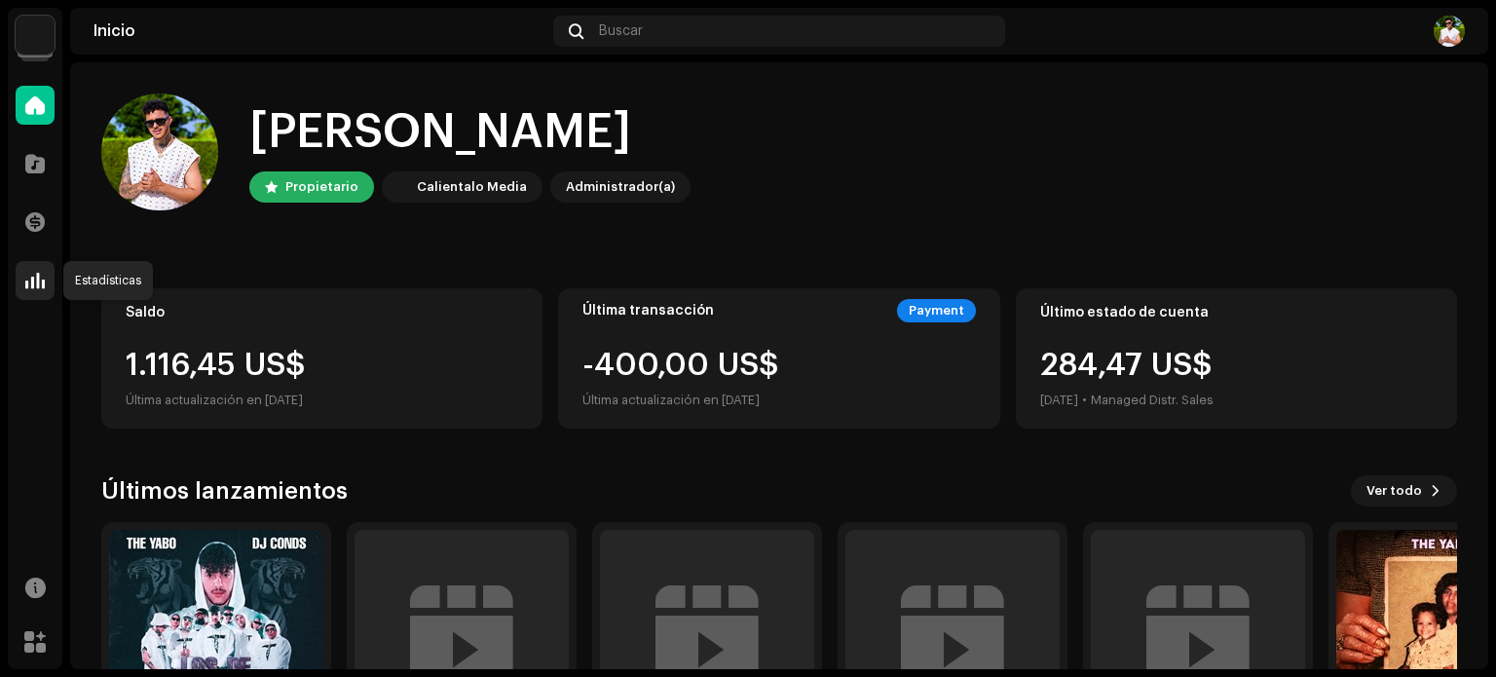
click at [43, 268] on div at bounding box center [35, 280] width 39 height 39
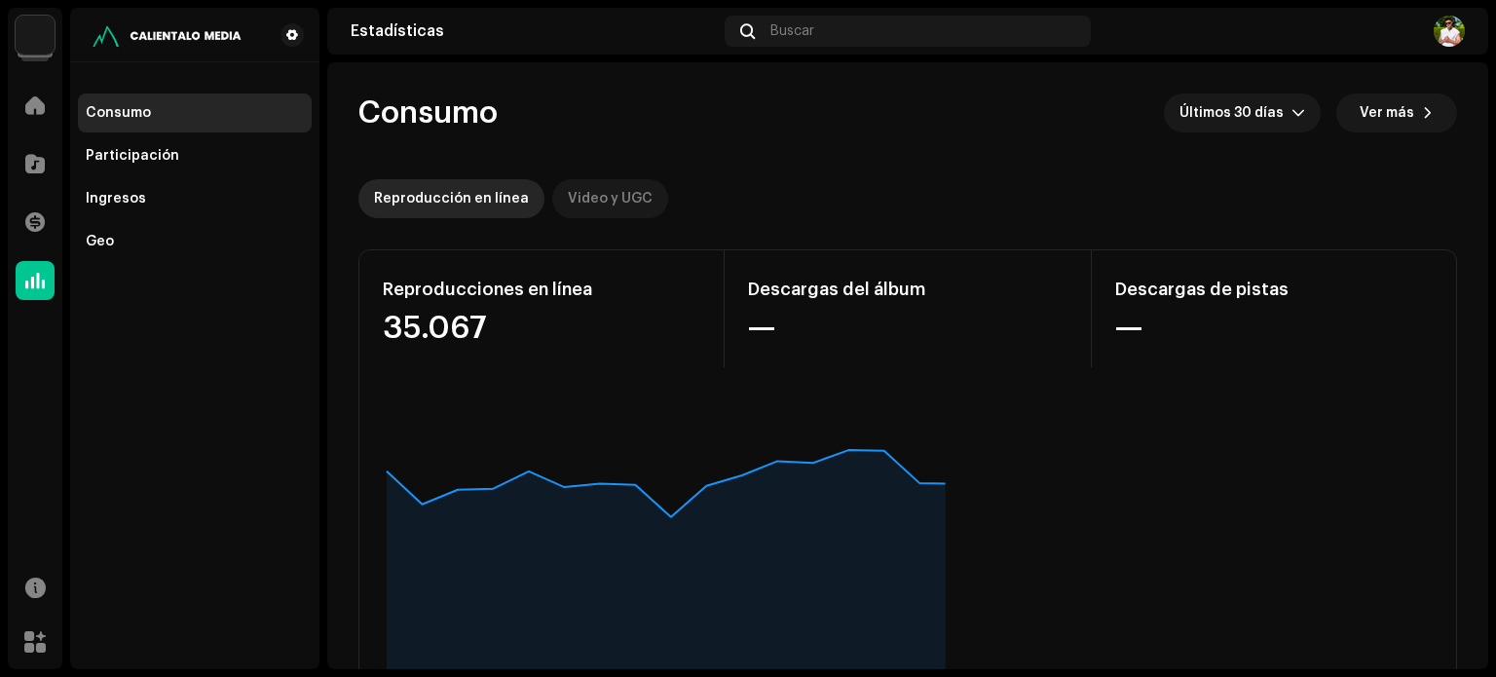
click at [590, 196] on div "Video y UGC" at bounding box center [610, 198] width 85 height 39
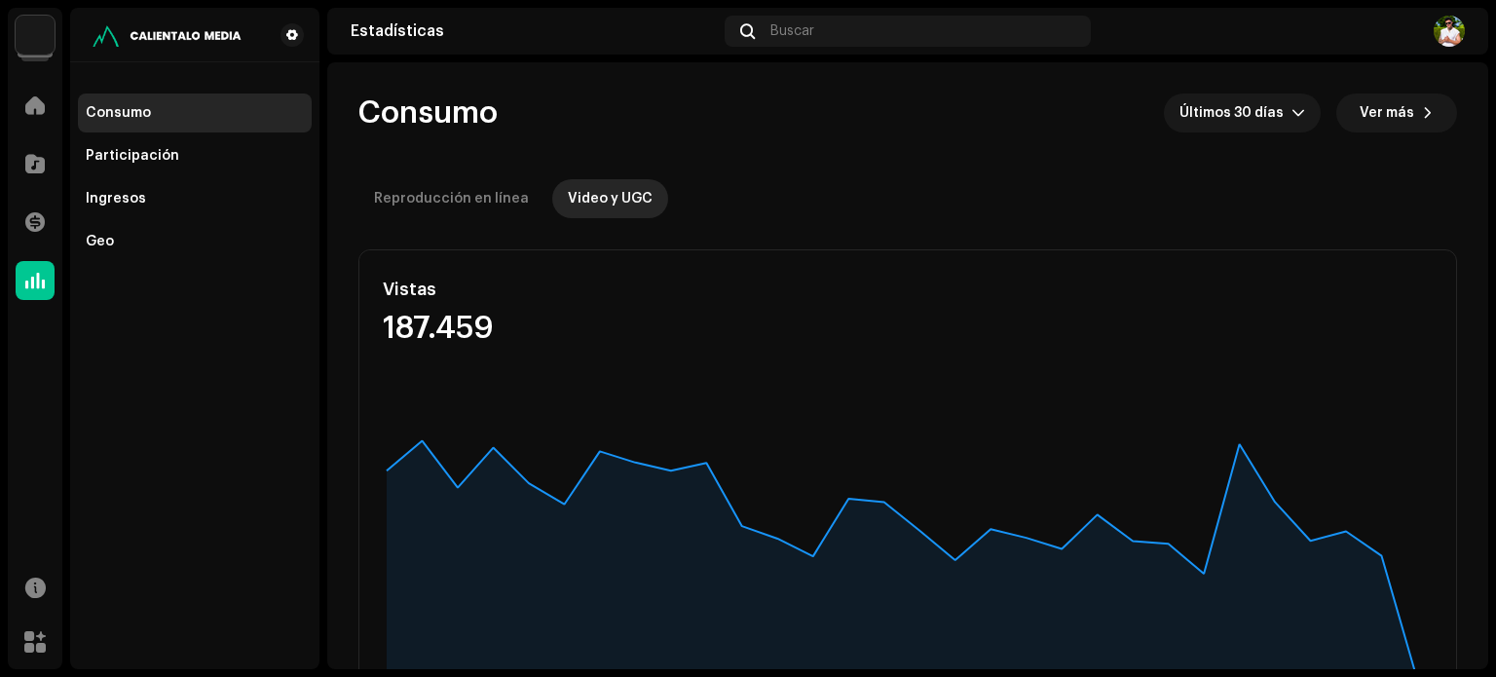
click at [27, 34] on img at bounding box center [35, 35] width 39 height 39
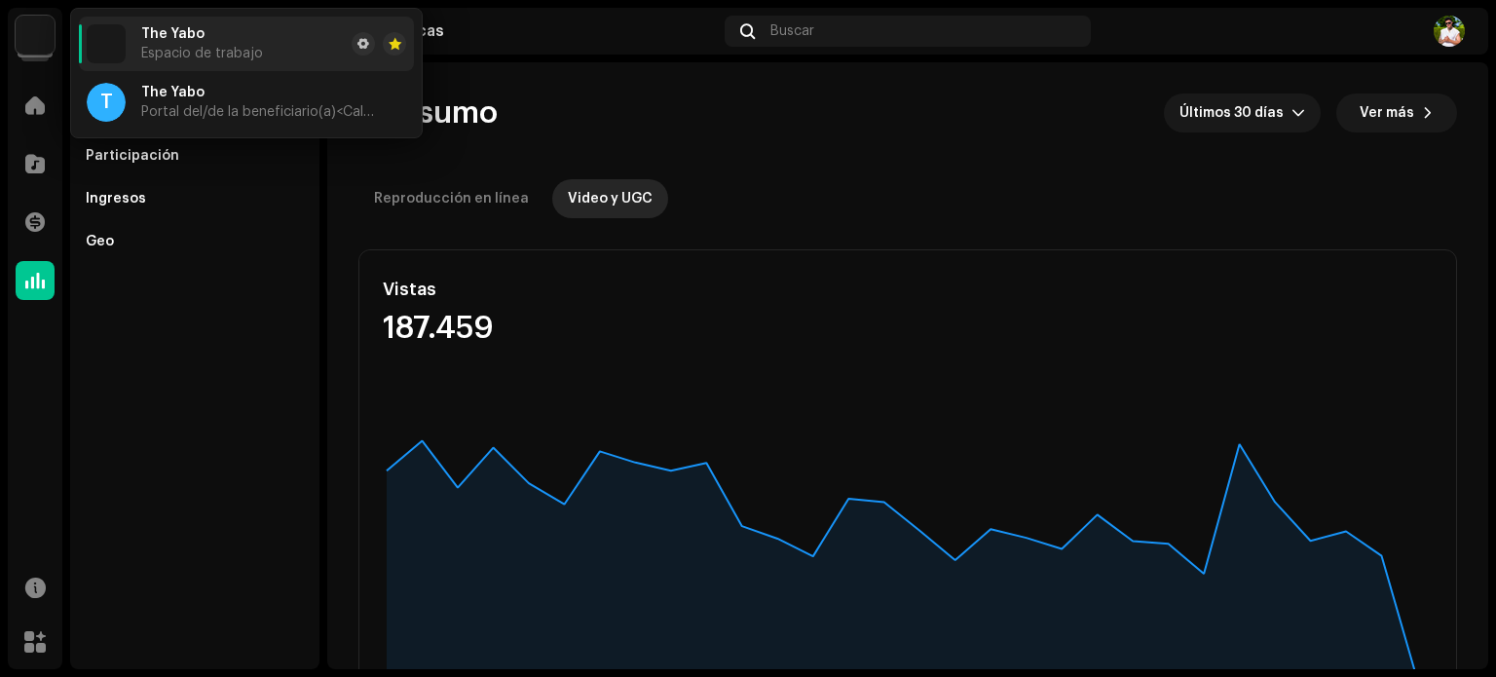
click at [156, 50] on span "Espacio de trabajo" at bounding box center [202, 54] width 122 height 16
click at [431, 190] on div "Reproducción en línea" at bounding box center [451, 198] width 155 height 39
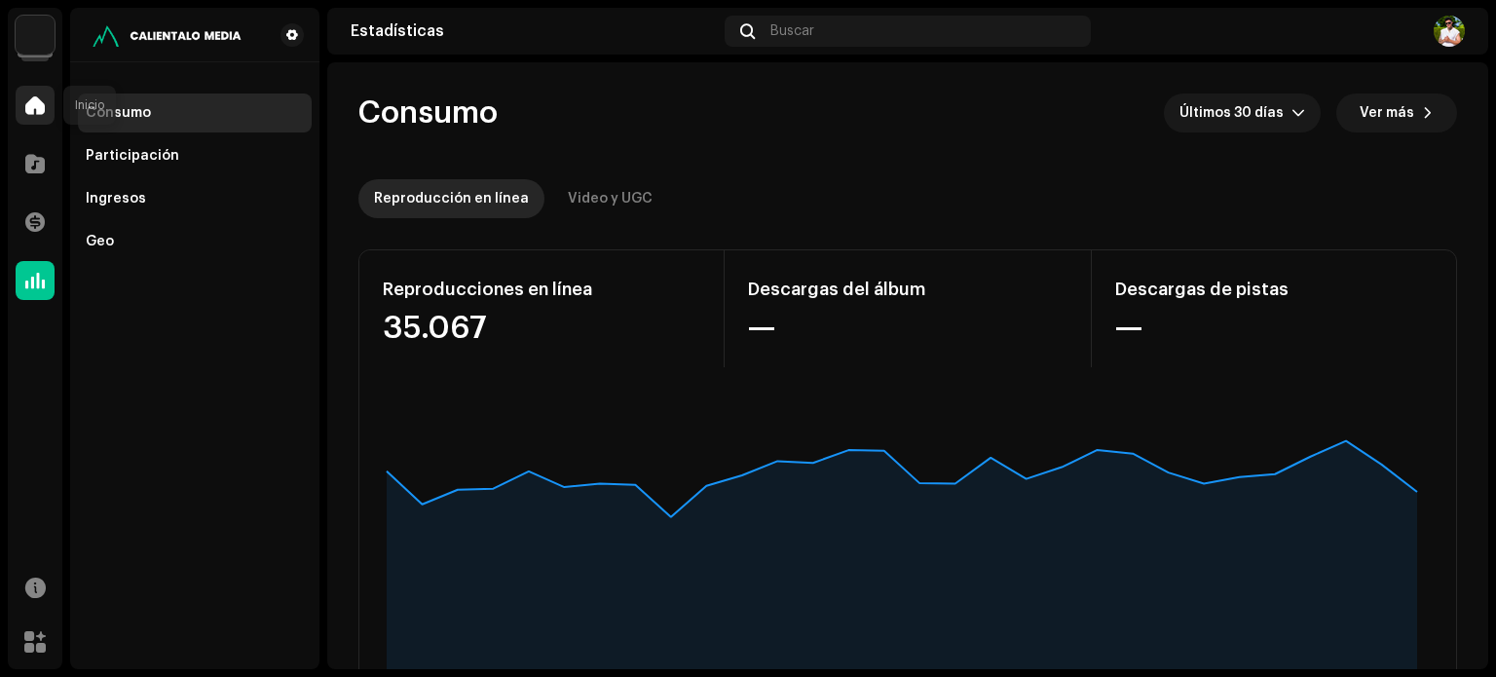
click at [38, 108] on span at bounding box center [34, 105] width 19 height 16
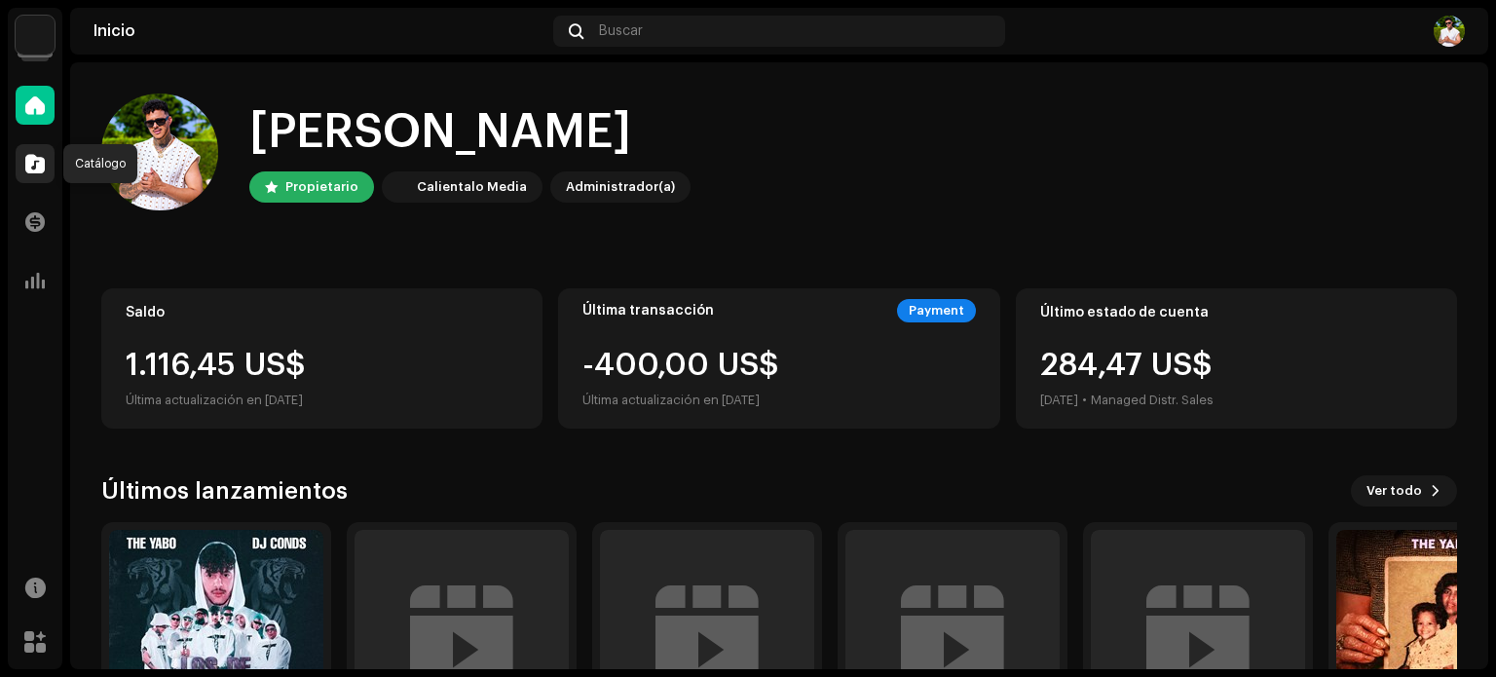
click at [38, 163] on span at bounding box center [34, 164] width 19 height 16
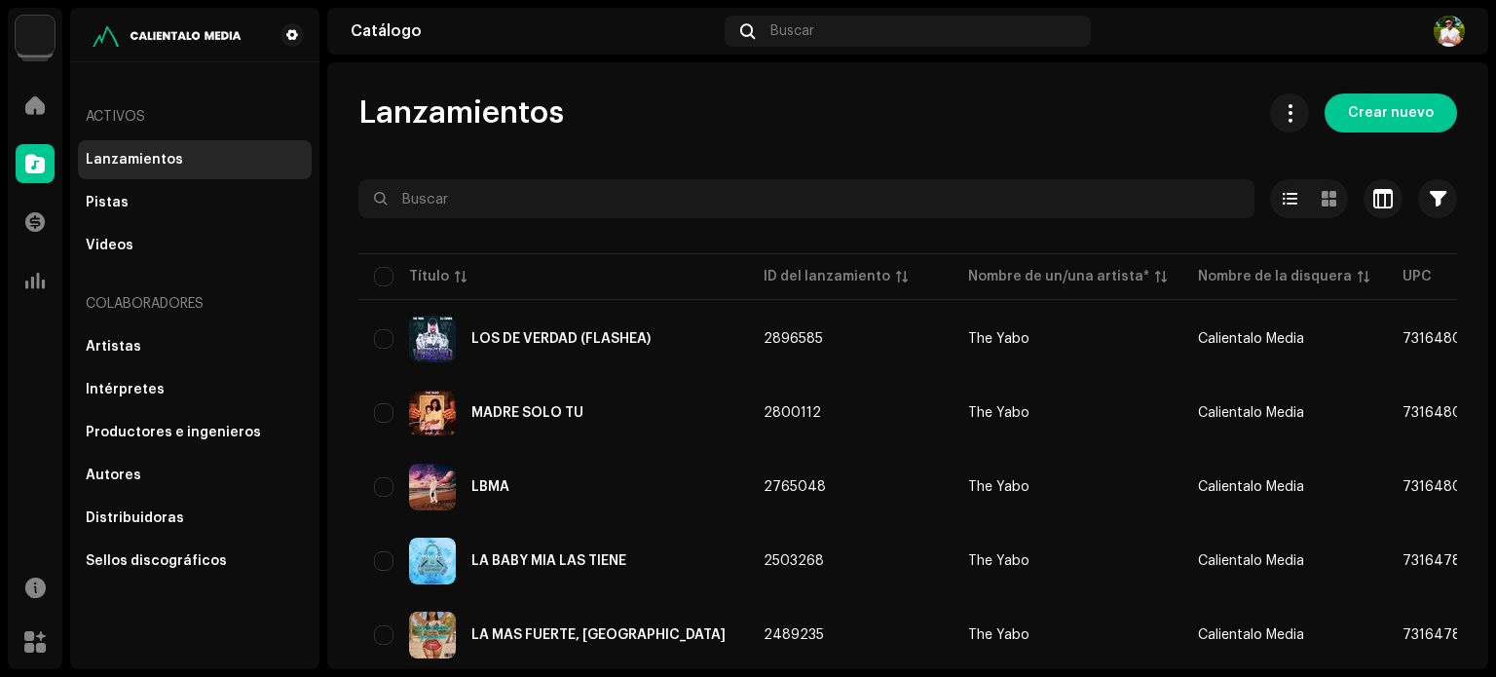
click at [28, 201] on div "Transacciones" at bounding box center [35, 222] width 55 height 55
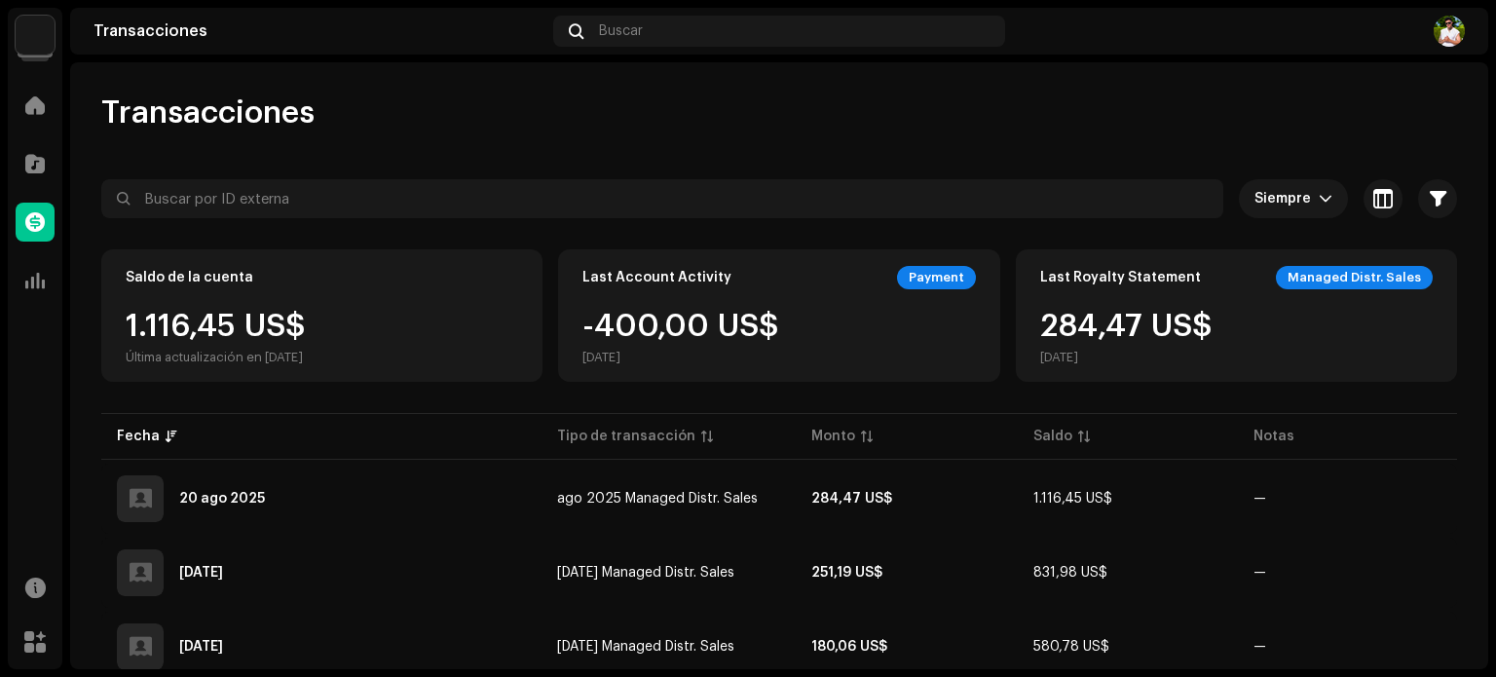
click at [31, 34] on img at bounding box center [35, 35] width 39 height 39
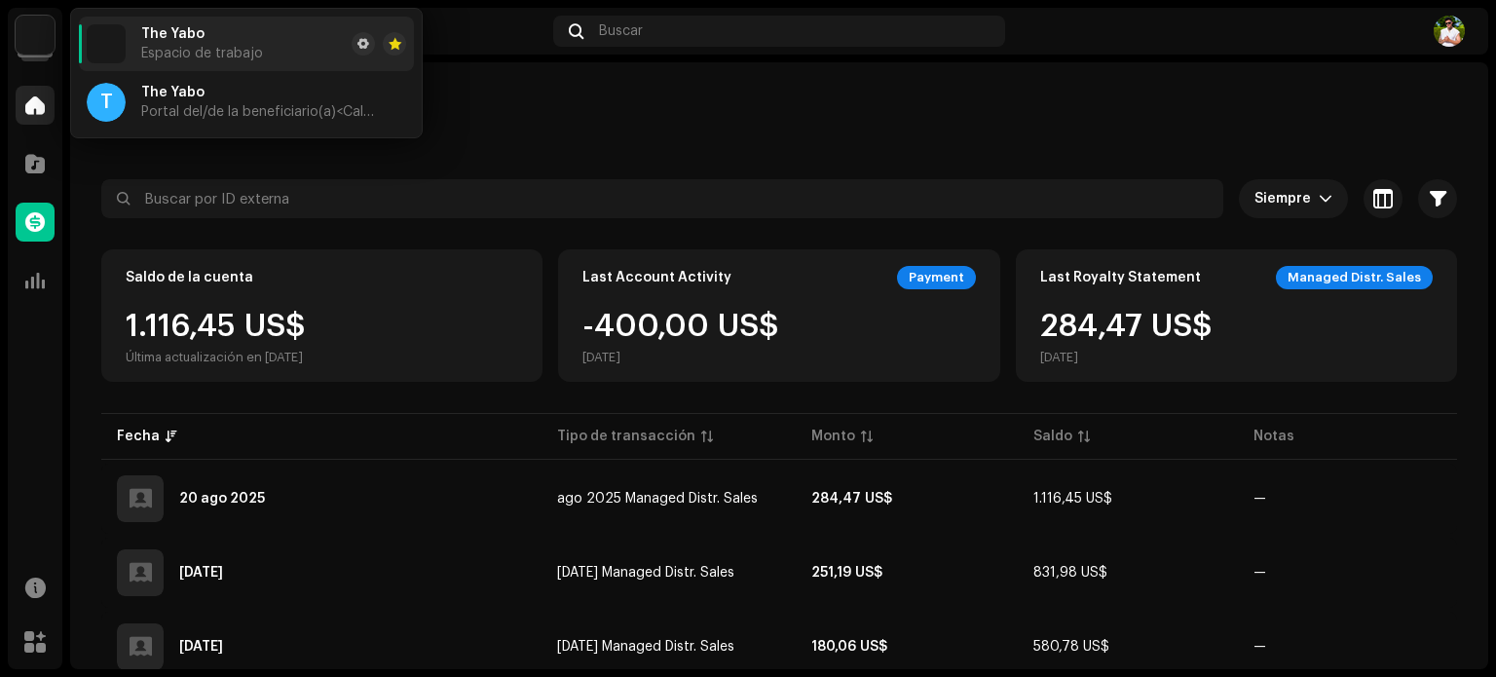
drag, startPoint x: 25, startPoint y: 82, endPoint x: 29, endPoint y: 93, distance: 12.3
click at [25, 81] on div "Inicio" at bounding box center [35, 105] width 55 height 55
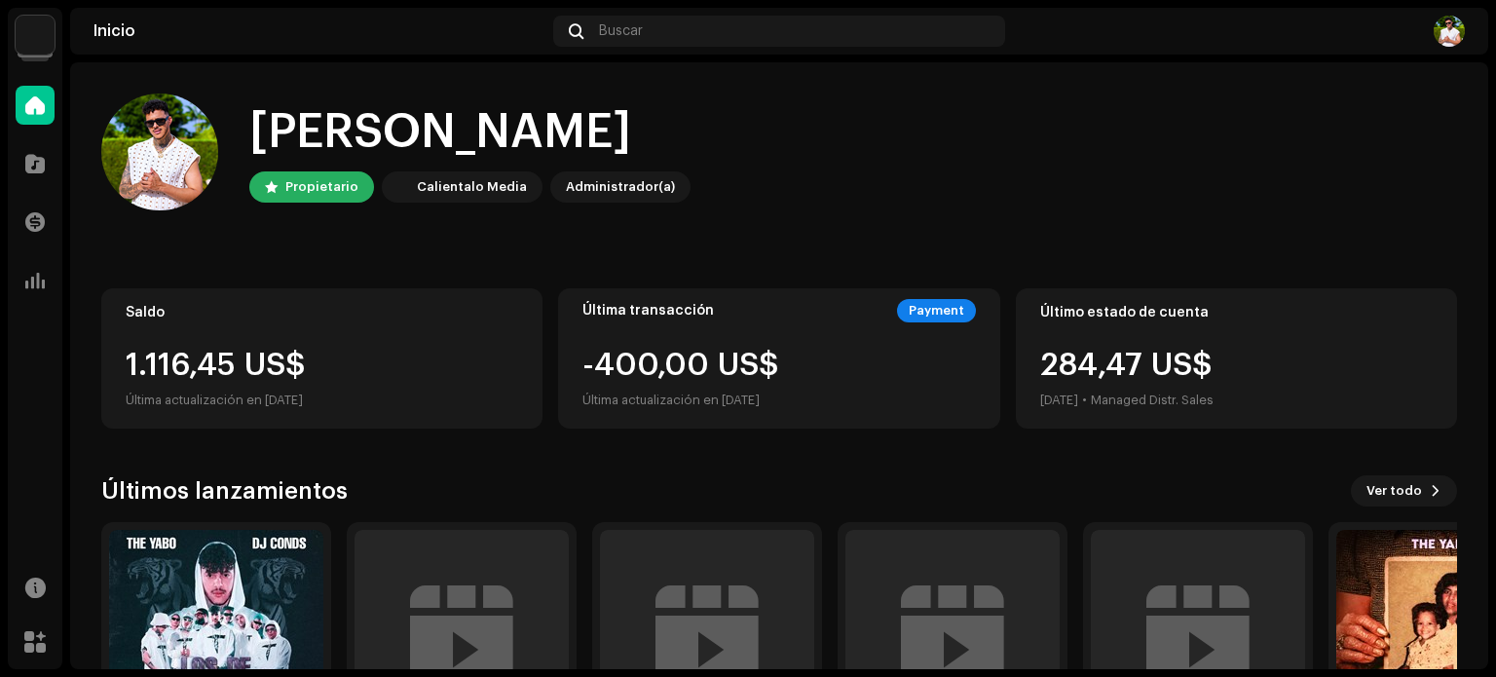
scroll to position [97, 0]
